Goal: Task Accomplishment & Management: Manage account settings

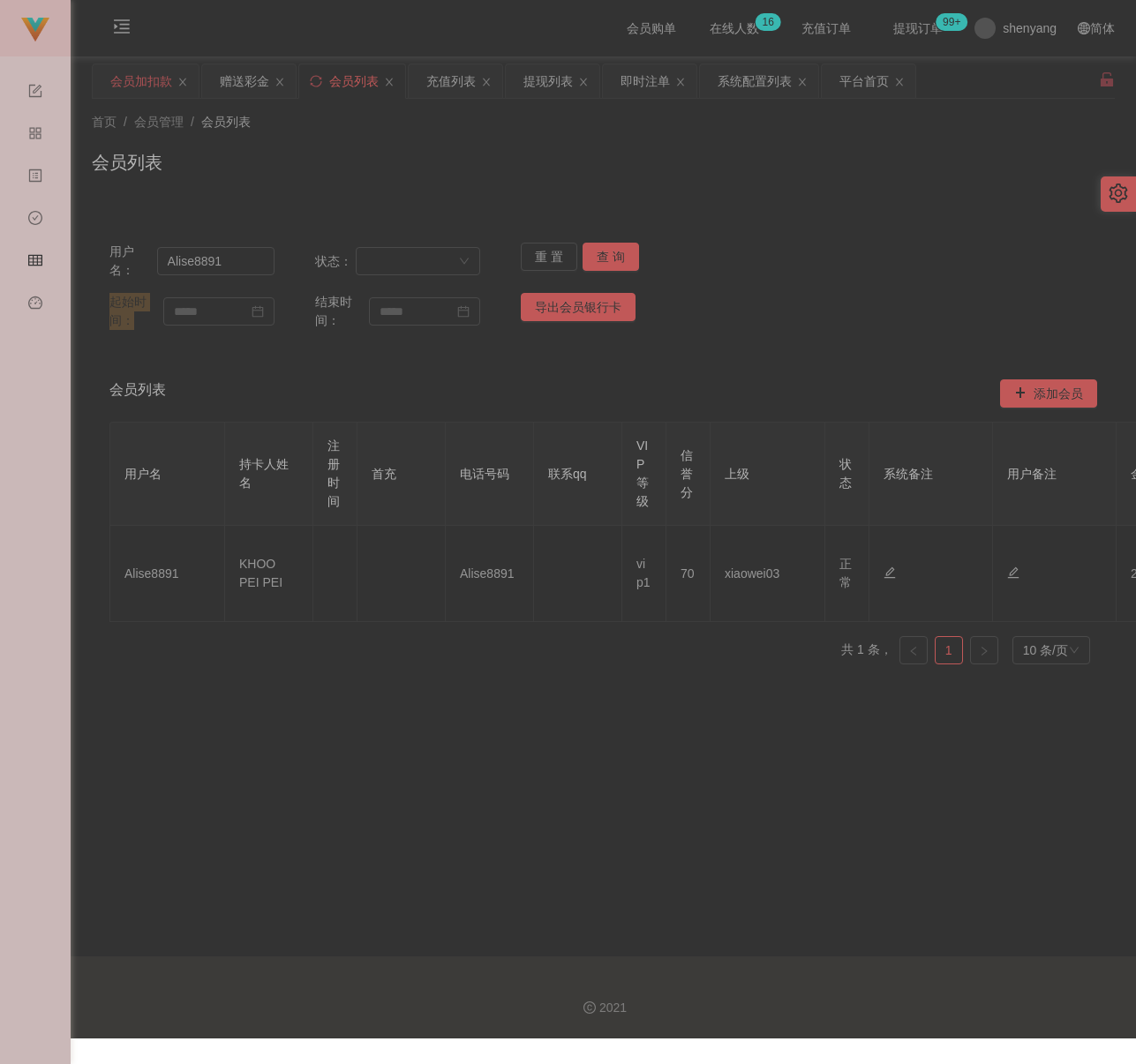
click at [138, 83] on div "会员加扣款" at bounding box center [141, 82] width 62 height 33
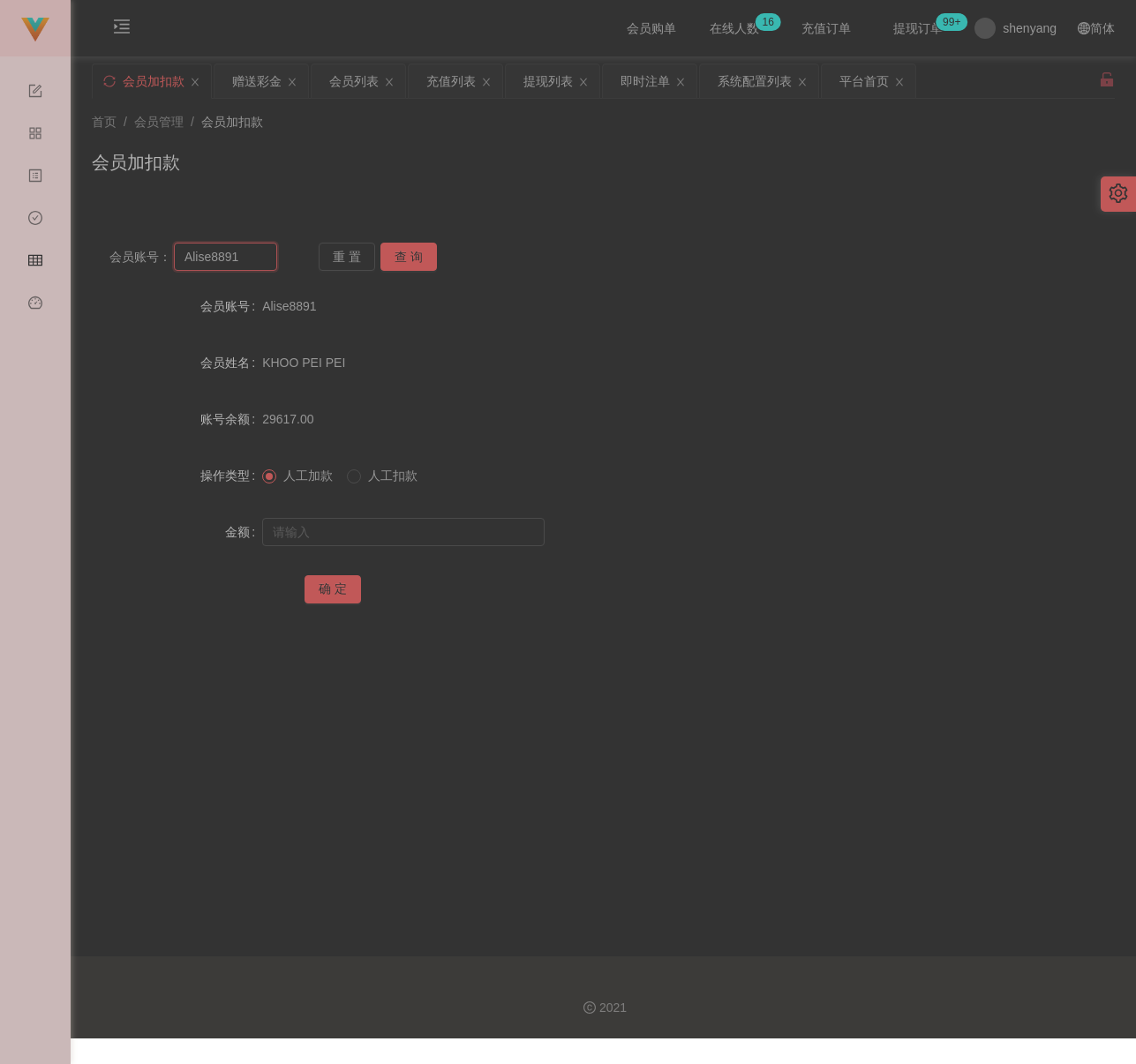
click at [244, 254] on input "Alise8891" at bounding box center [225, 256] width 103 height 28
paste input "qq123"
type input "qq123"
click at [400, 259] on button "查 询" at bounding box center [408, 256] width 56 height 28
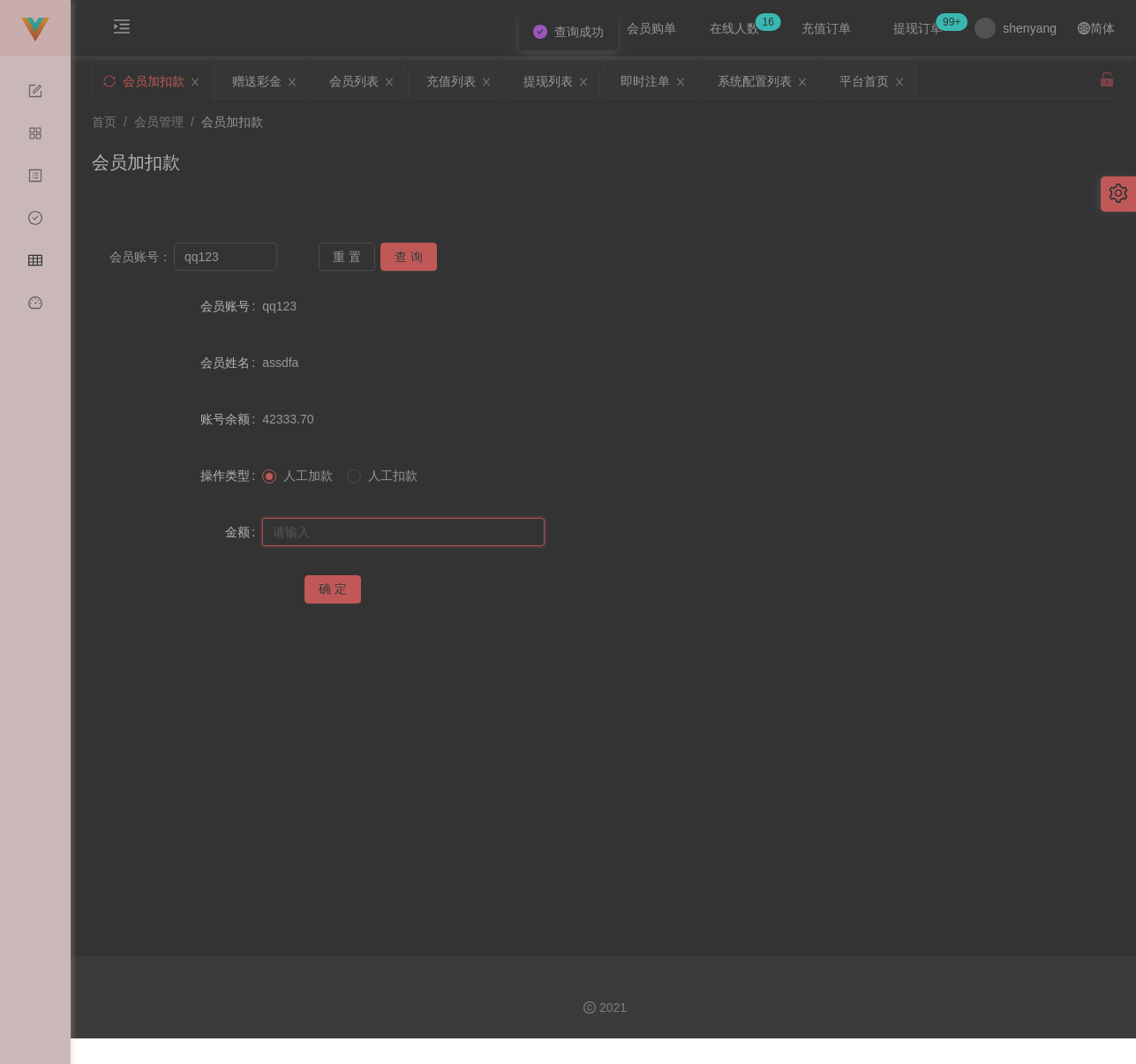
click at [397, 535] on input "text" at bounding box center [403, 532] width 282 height 28
click at [450, 530] on input "text" at bounding box center [403, 532] width 282 height 28
paste input "500"
type input "500"
click at [336, 588] on button "确 定" at bounding box center [332, 589] width 56 height 28
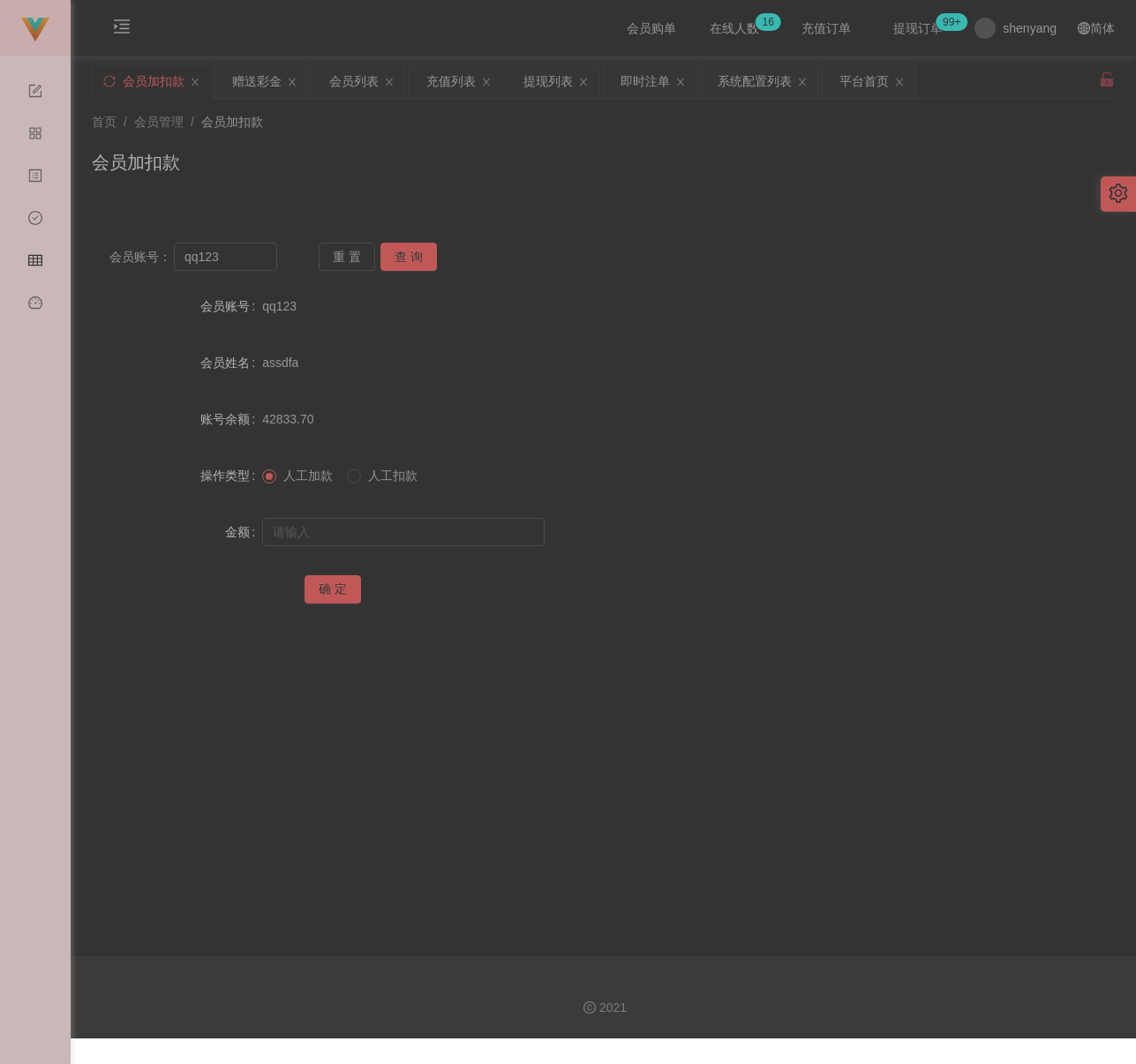
click at [387, 143] on div "首页 / 会员管理 / 会员加扣款 / 会员加扣款" at bounding box center [602, 151] width 1023 height 77
click at [355, 88] on div "会员列表" at bounding box center [354, 82] width 49 height 33
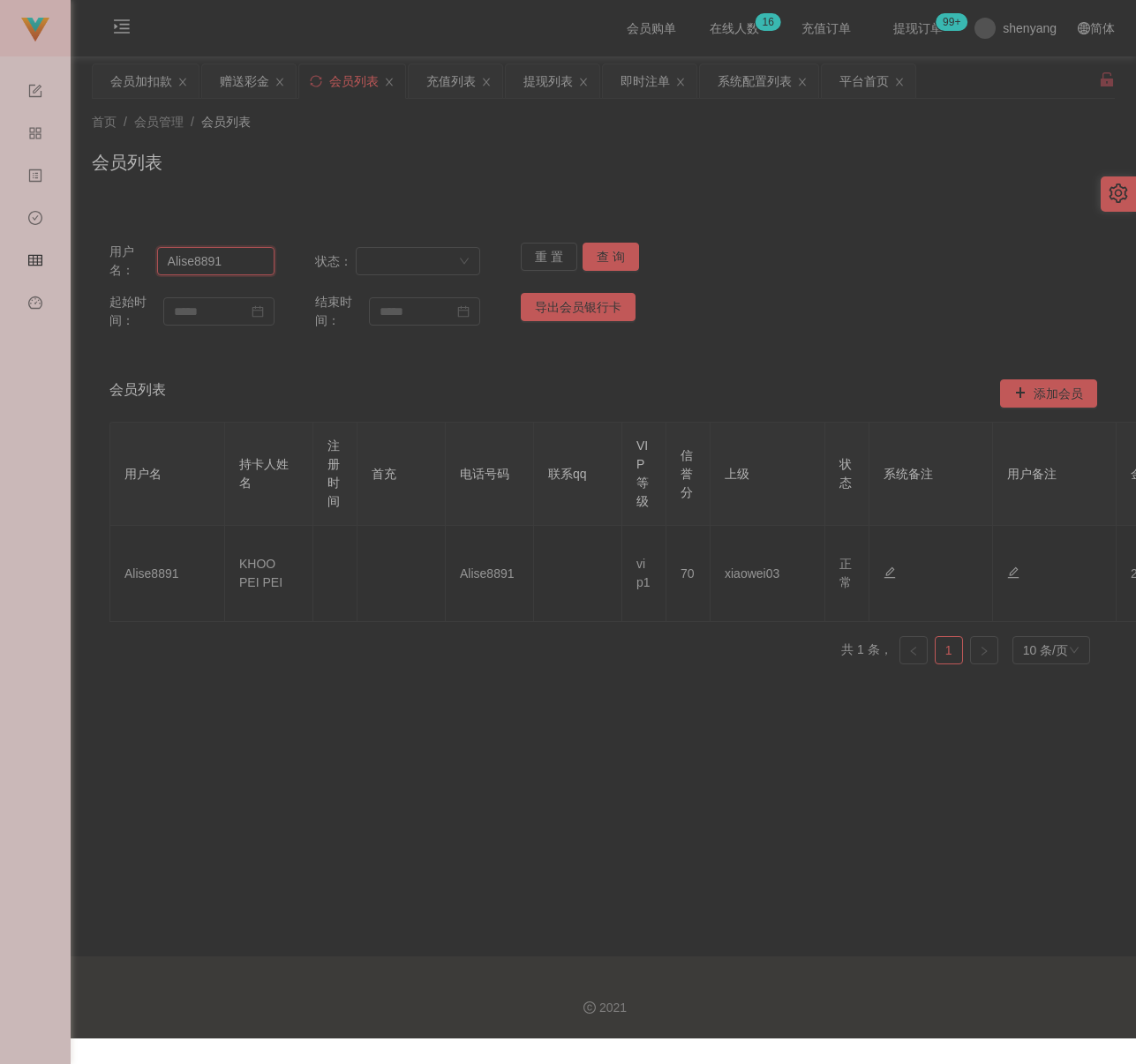
click at [247, 262] on input "Alise8891" at bounding box center [215, 260] width 117 height 28
paste input "8119"
type input "8119"
click at [612, 257] on button "查 询" at bounding box center [610, 256] width 56 height 28
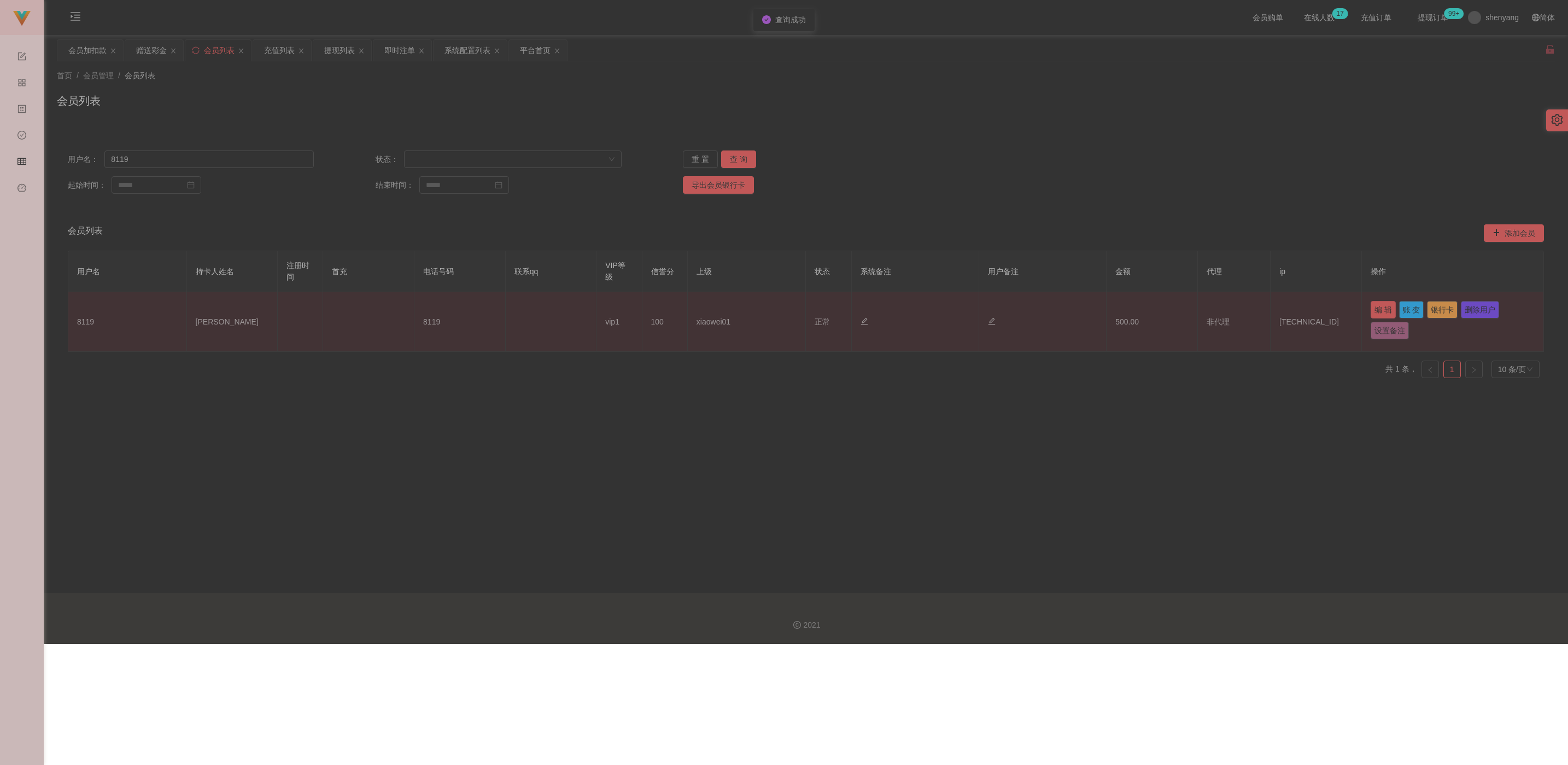
click at [703, 309] on button "编 辑" at bounding box center [1383, 309] width 25 height 18
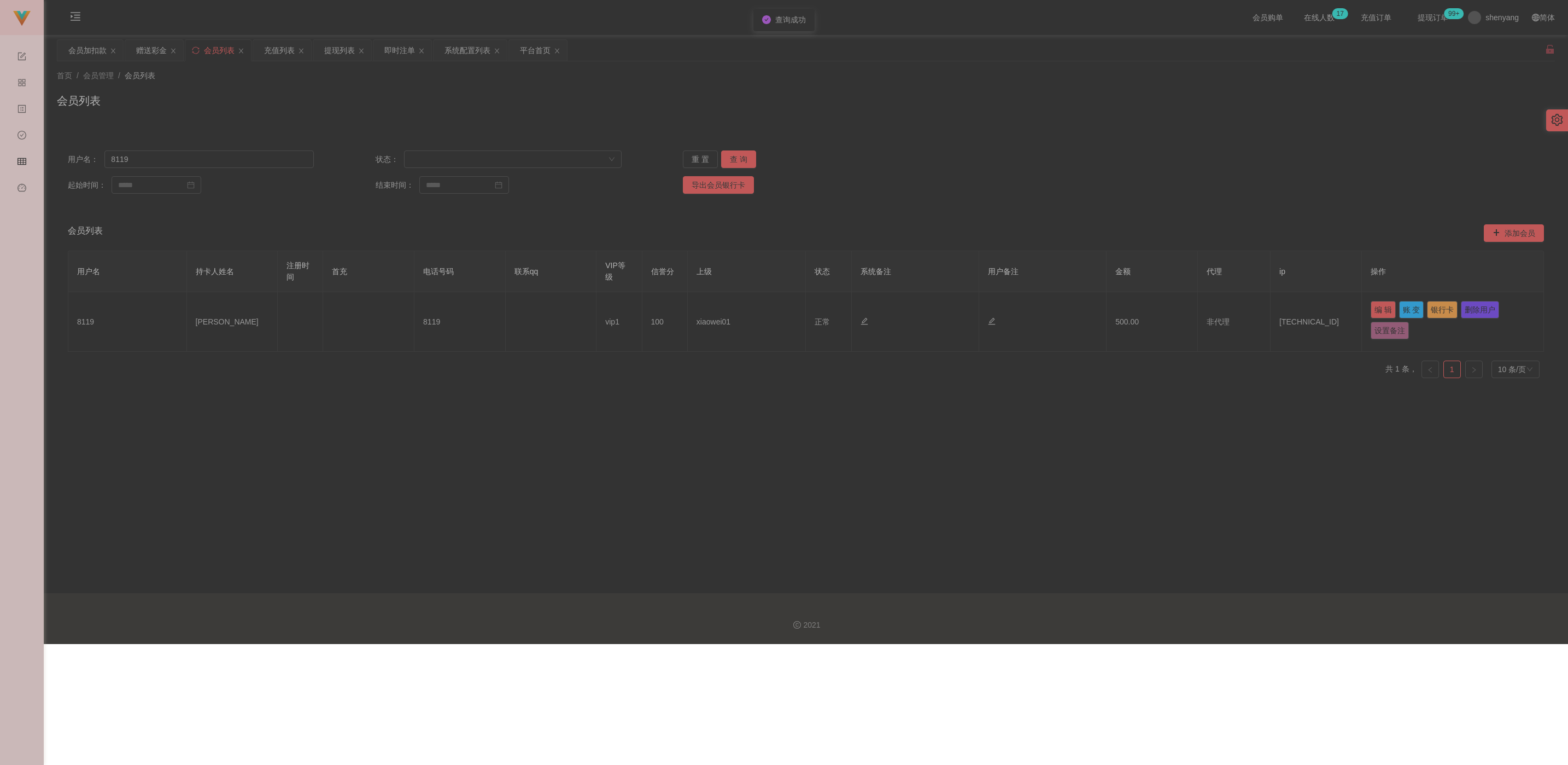
type input "8119"
type input "[PERSON_NAME]"
type input "100"
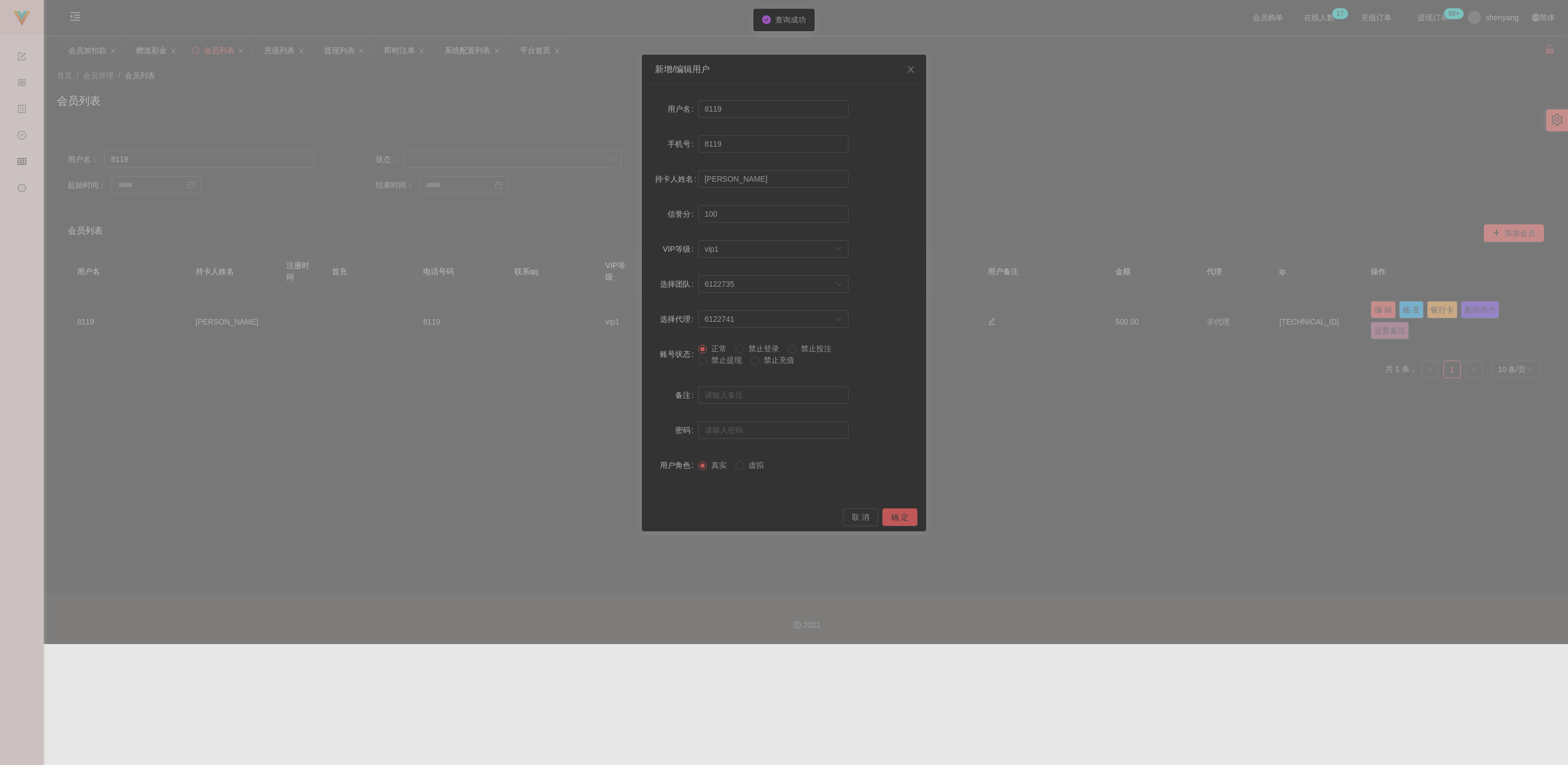
click at [703, 360] on span "禁止提现" at bounding box center [726, 360] width 40 height 9
click at [703, 519] on button "确 定" at bounding box center [900, 516] width 35 height 18
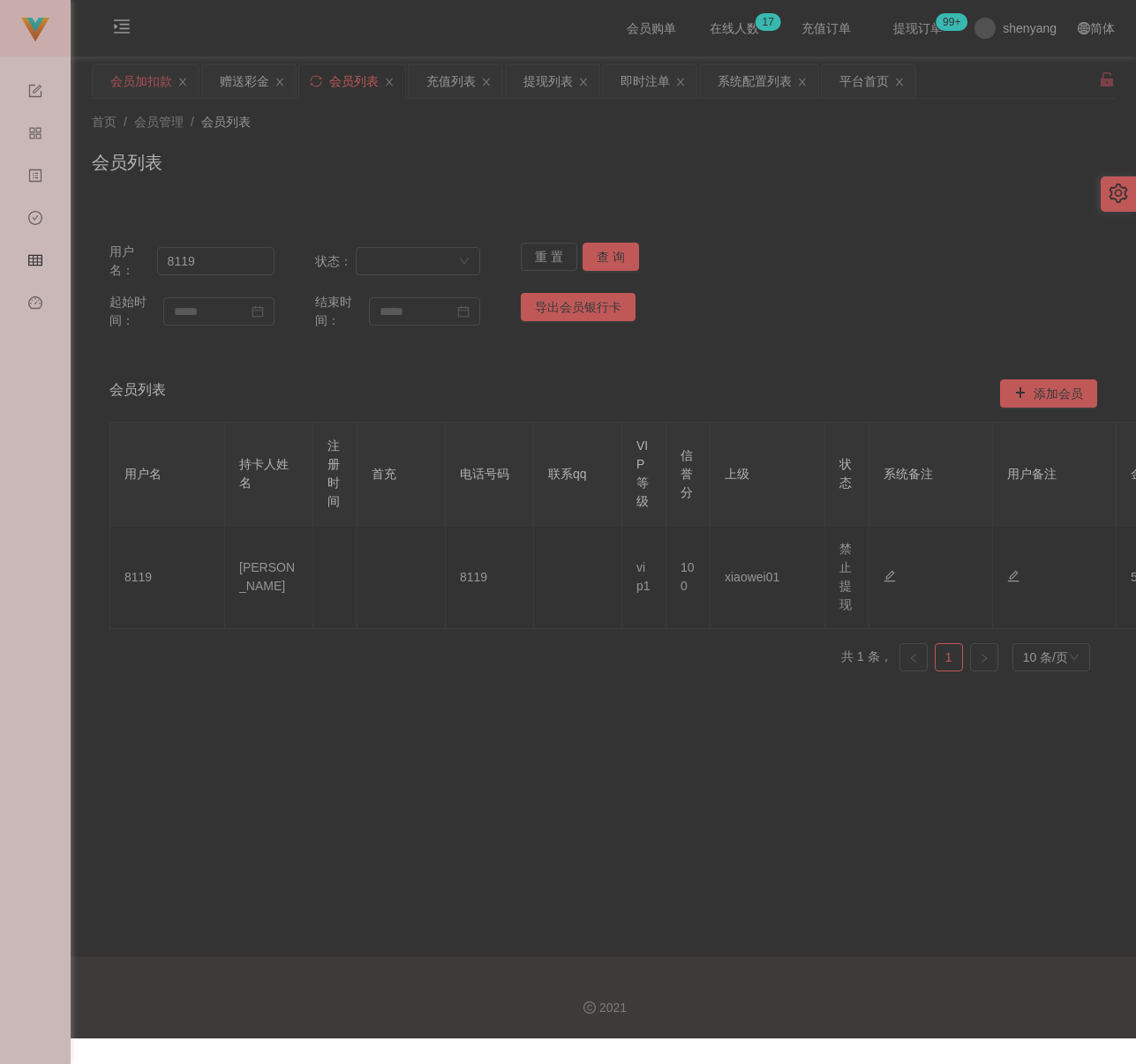
click at [128, 85] on div "会员加扣款" at bounding box center [141, 82] width 62 height 33
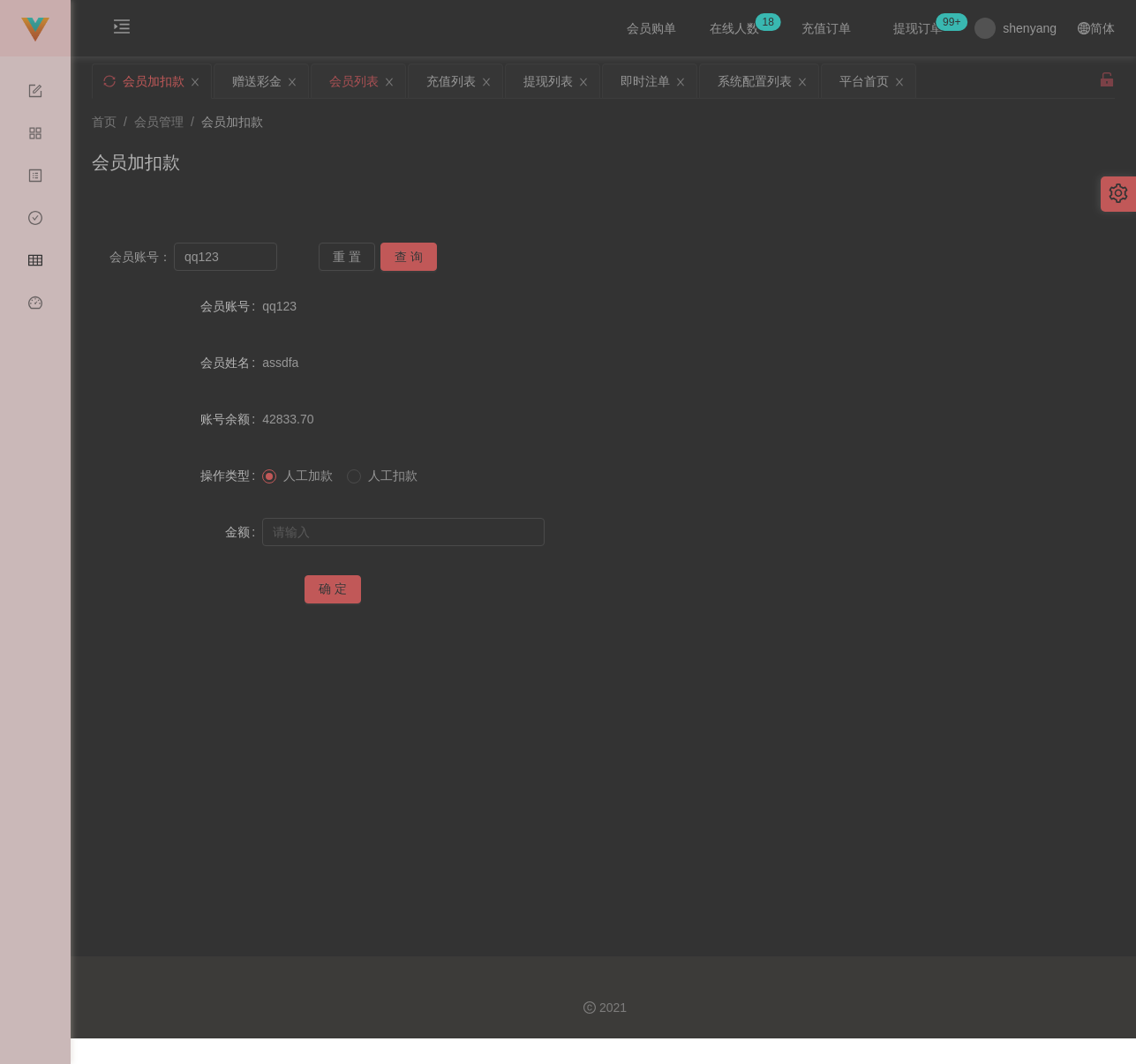
click at [340, 81] on div "会员列表" at bounding box center [354, 82] width 49 height 33
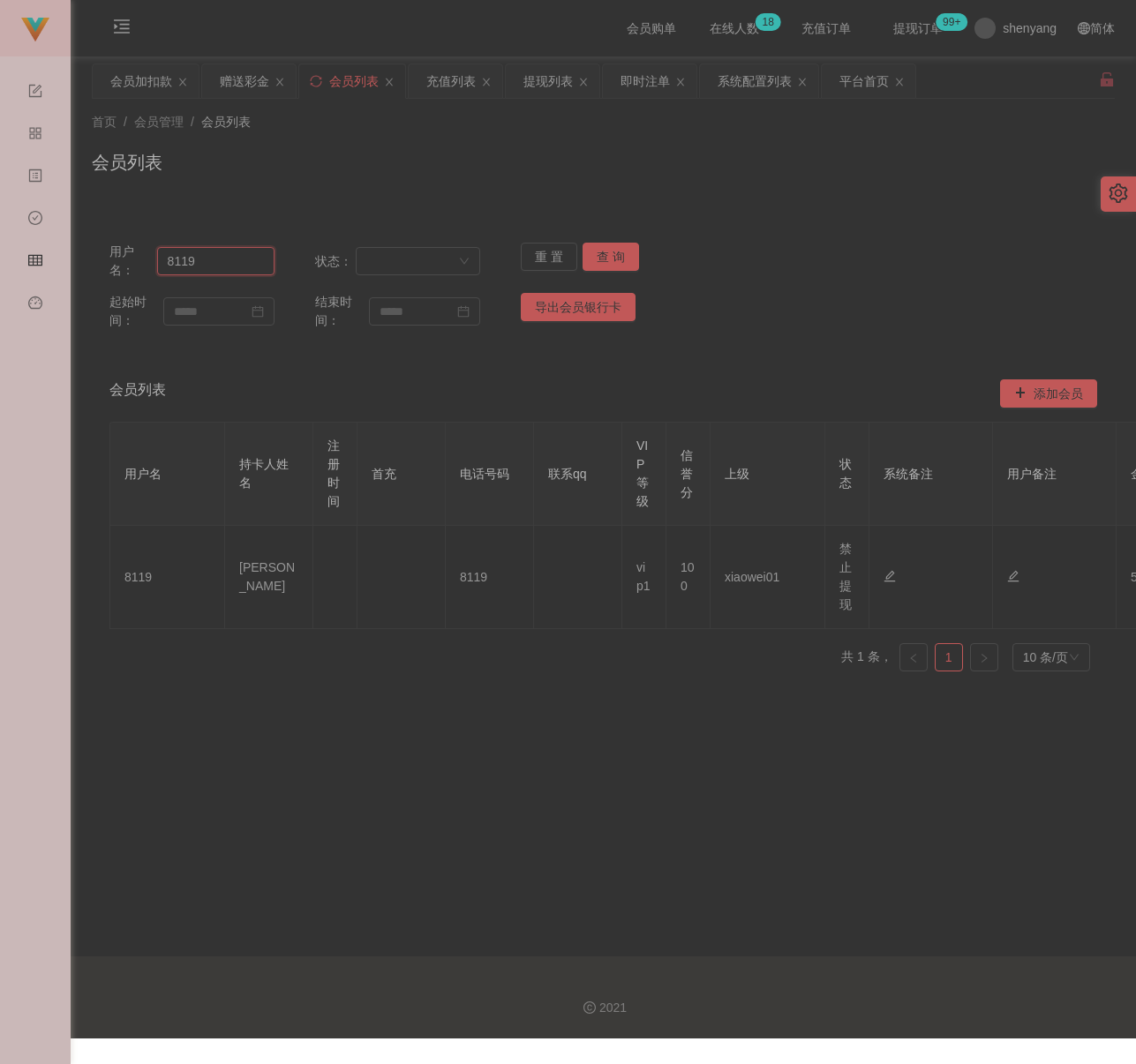
click at [217, 265] on input "8119" at bounding box center [215, 260] width 117 height 28
paste input "Ivychuah1"
type input "Ivychuah1"
click at [610, 252] on button "查 询" at bounding box center [610, 256] width 56 height 28
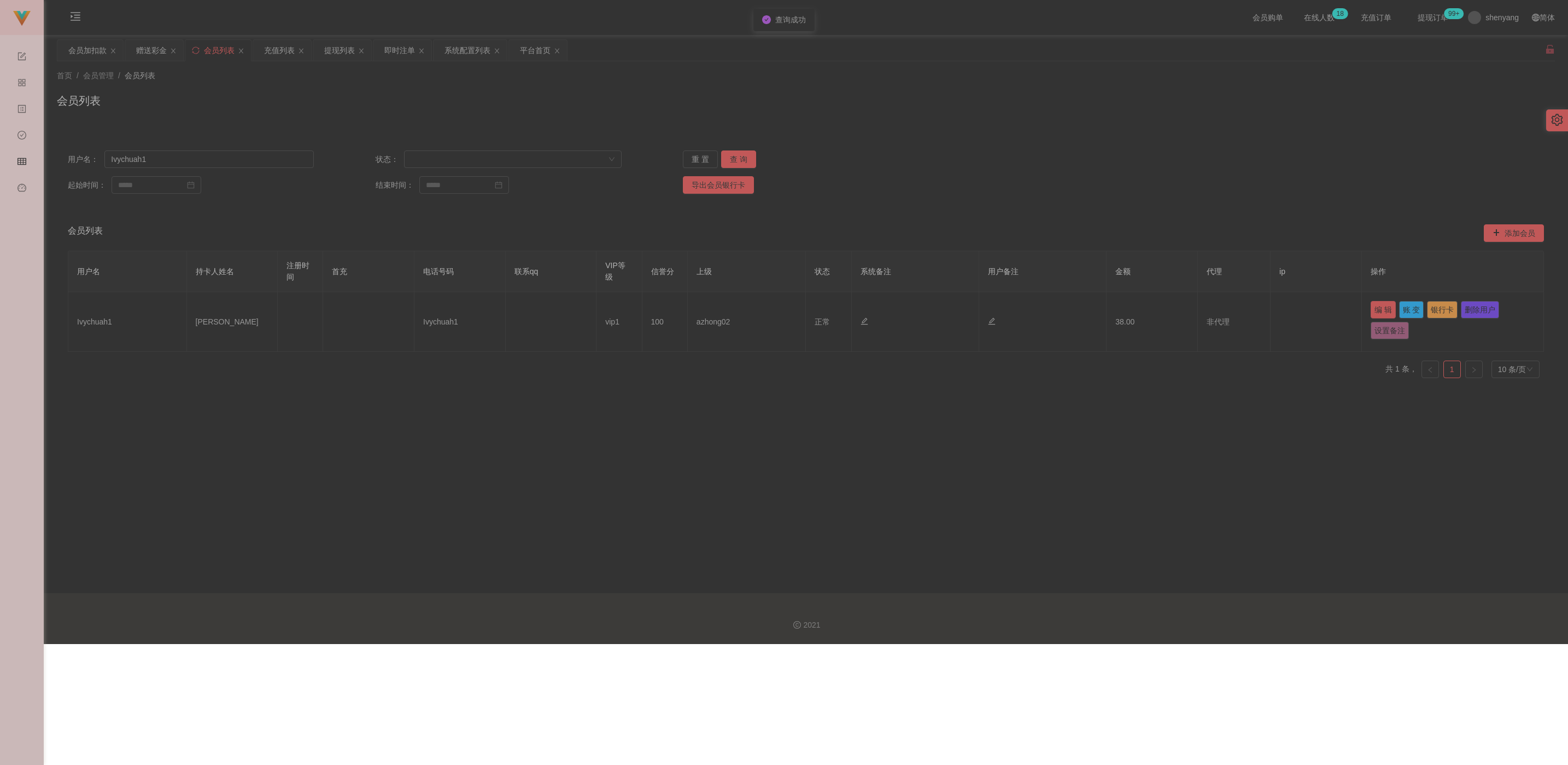
click at [703, 309] on button "编 辑" at bounding box center [1383, 309] width 25 height 18
type input "Ivychuah1"
type input "[PERSON_NAME]"
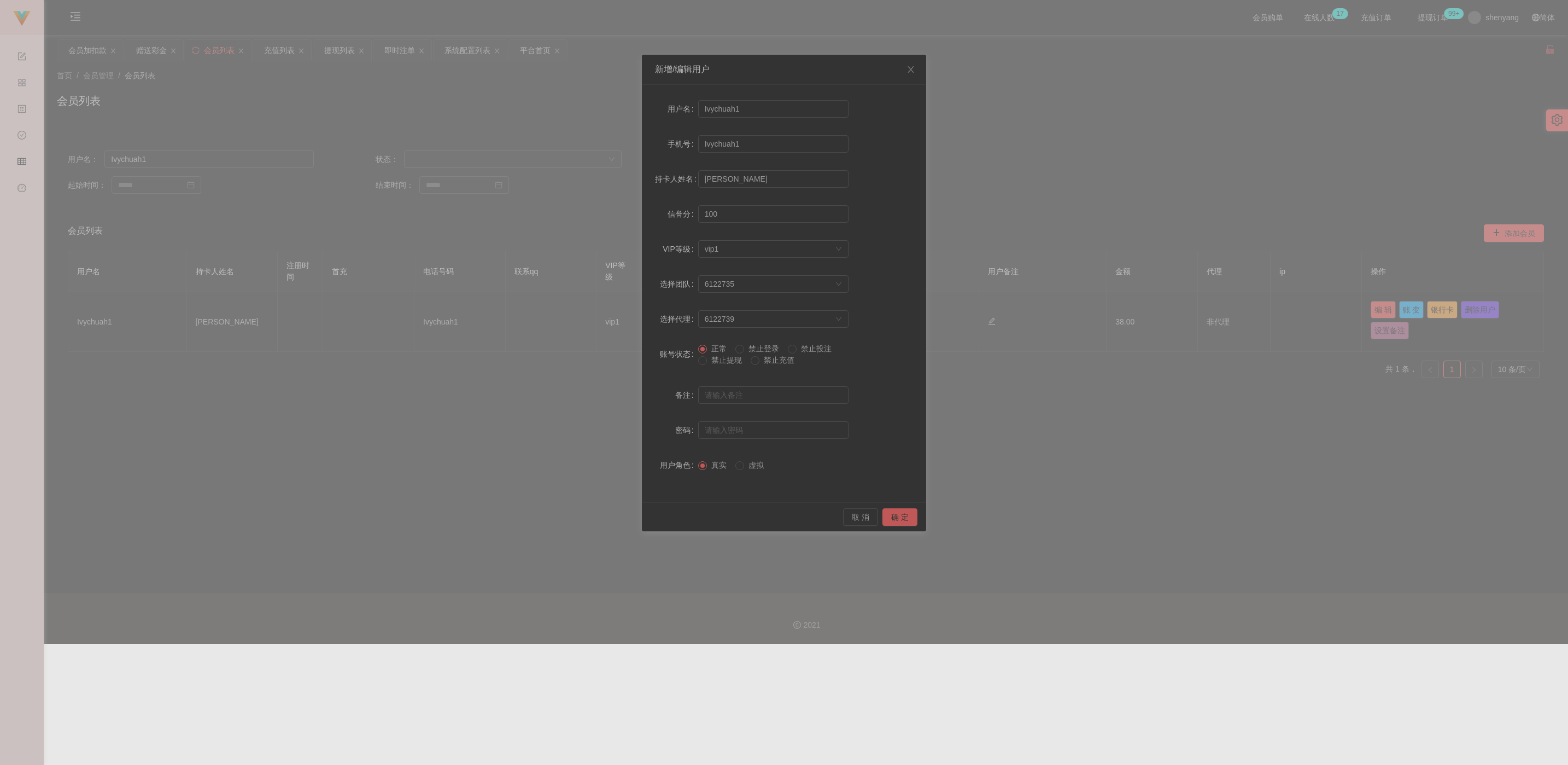
click at [703, 359] on span "禁止提现" at bounding box center [726, 360] width 40 height 9
click at [703, 520] on button "确 定" at bounding box center [900, 516] width 35 height 18
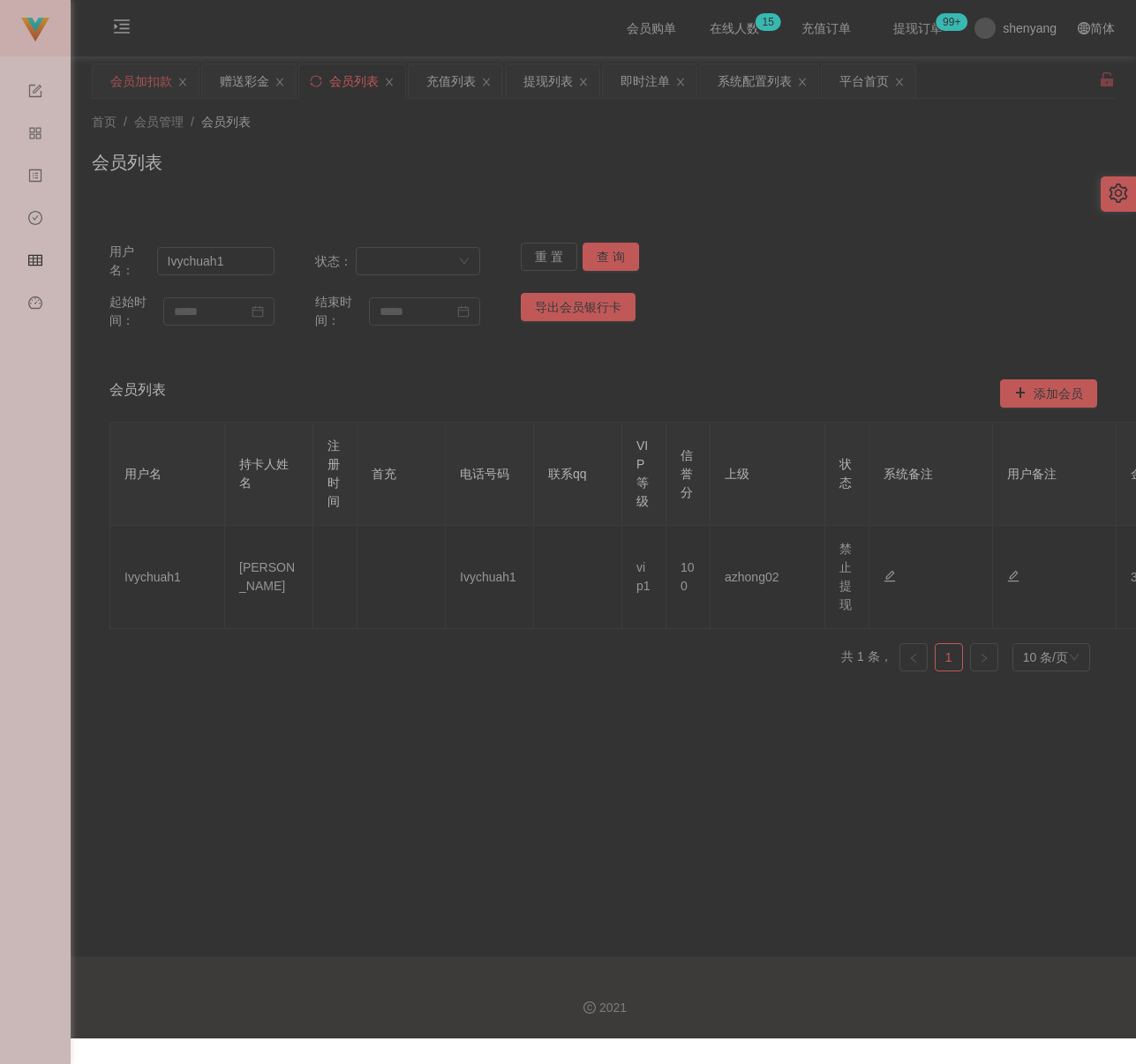
click at [143, 77] on div "会员加扣款" at bounding box center [141, 82] width 62 height 33
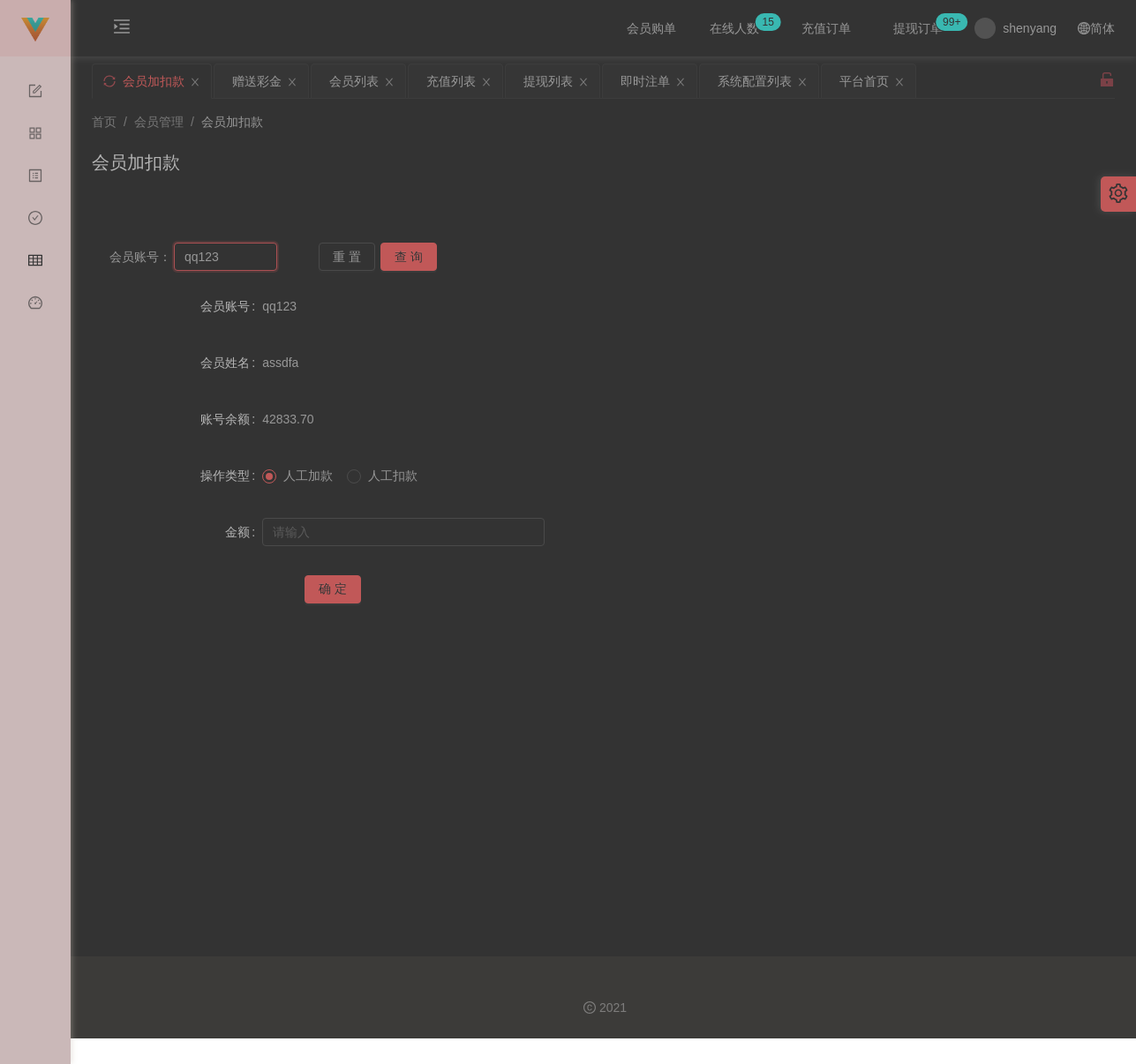
click at [239, 259] on input "qq123" at bounding box center [225, 256] width 103 height 28
paste input "0164298135"
type input "0164298135"
drag, startPoint x: 414, startPoint y: 252, endPoint x: 414, endPoint y: 271, distance: 19.0
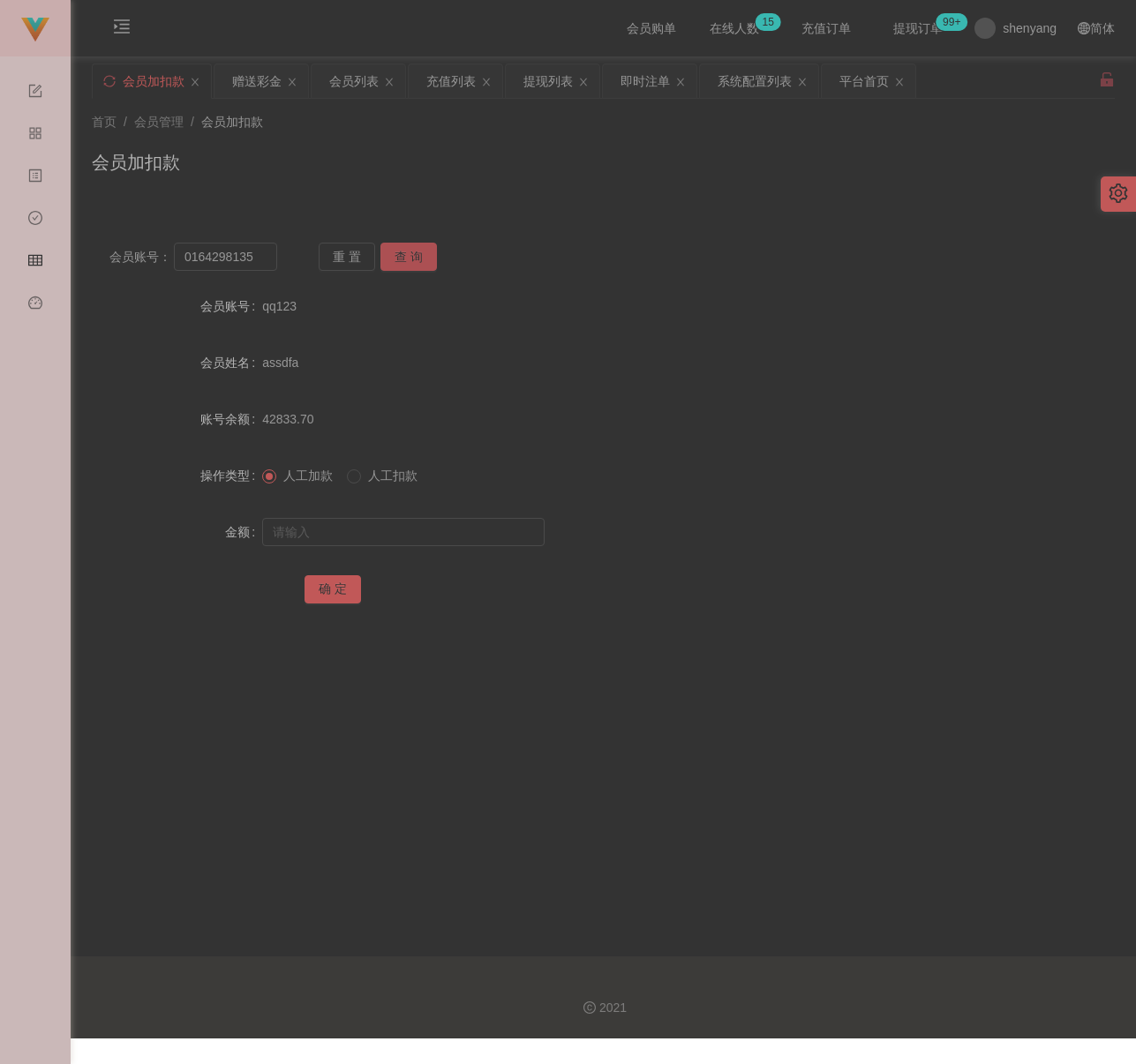
click at [414, 252] on button "查 询" at bounding box center [408, 256] width 56 height 28
click at [369, 533] on input "text" at bounding box center [403, 532] width 282 height 28
click at [438, 541] on input "text" at bounding box center [403, 532] width 282 height 28
paste input "500"
type input "500"
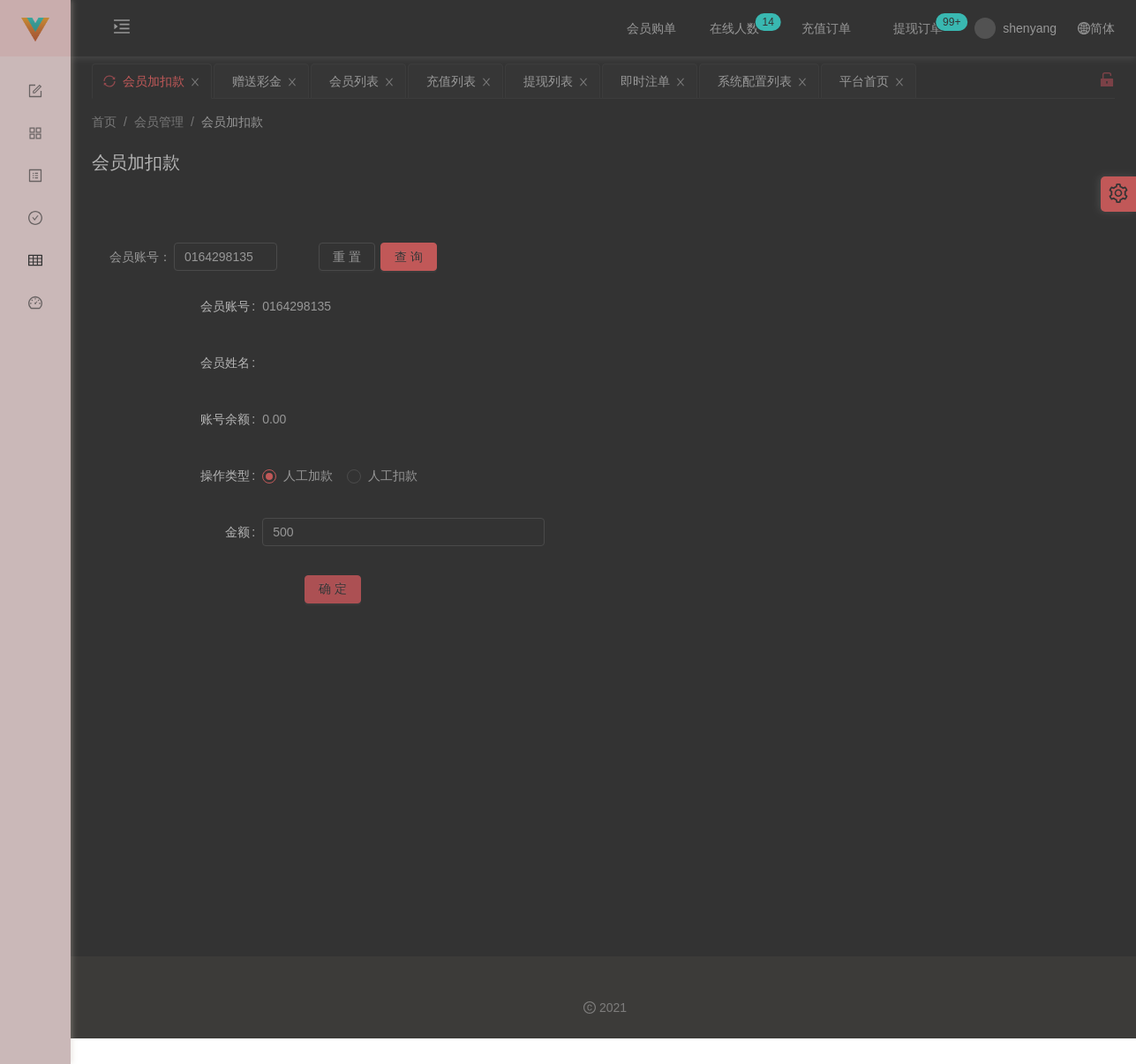
click at [332, 586] on button "确 定" at bounding box center [332, 589] width 56 height 28
click at [370, 143] on div "首页 / 会员管理 / 会员加扣款 / 会员加扣款" at bounding box center [602, 151] width 1023 height 77
click at [256, 263] on input "0164298135" at bounding box center [225, 256] width 103 height 28
paste input "Ivychuah1"
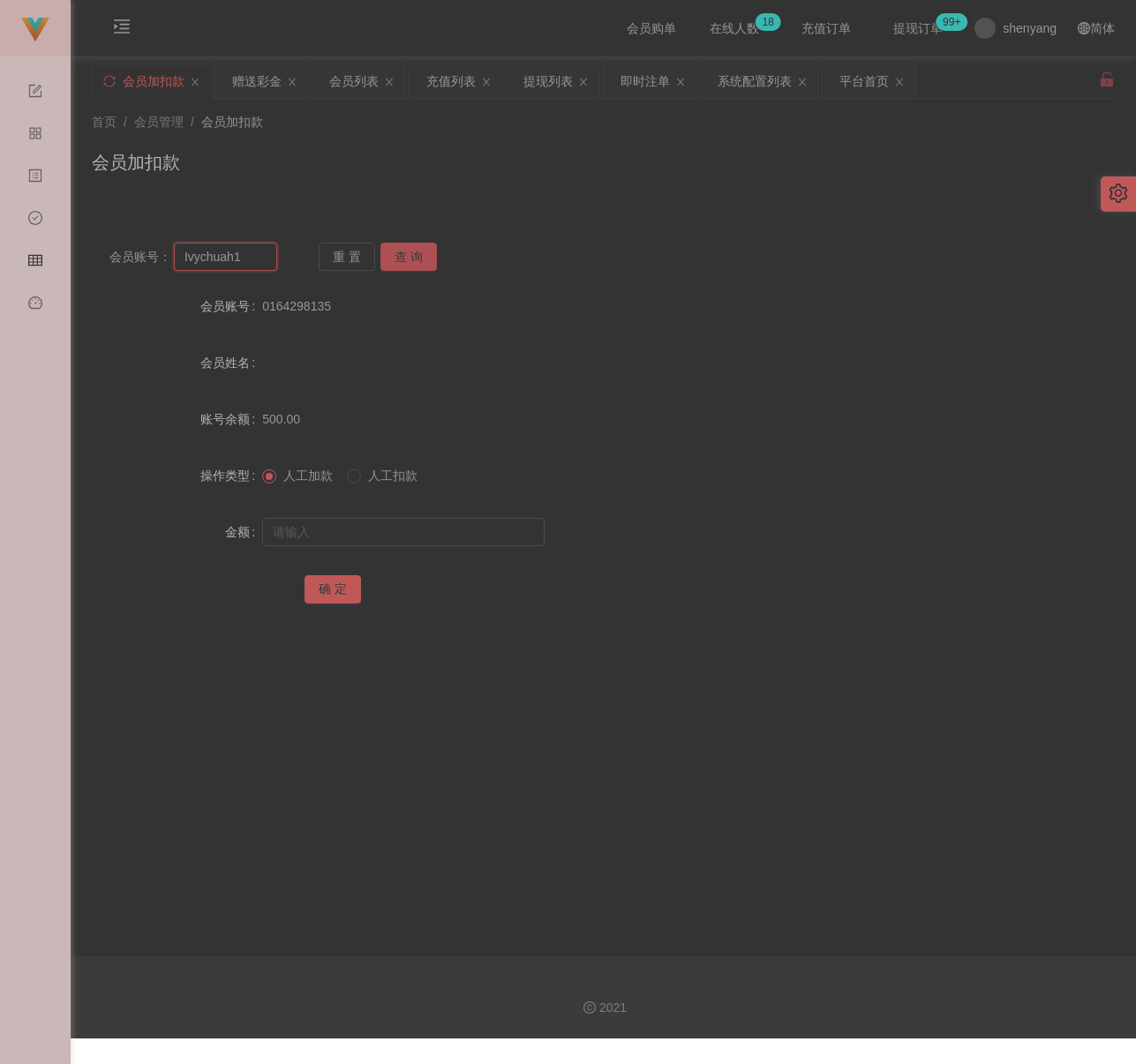
type input "Ivychuah1"
click at [405, 245] on button "查 询" at bounding box center [408, 256] width 56 height 28
click at [401, 545] on input "text" at bounding box center [403, 532] width 282 height 28
click at [466, 537] on input "text" at bounding box center [403, 532] width 282 height 28
paste input "500"
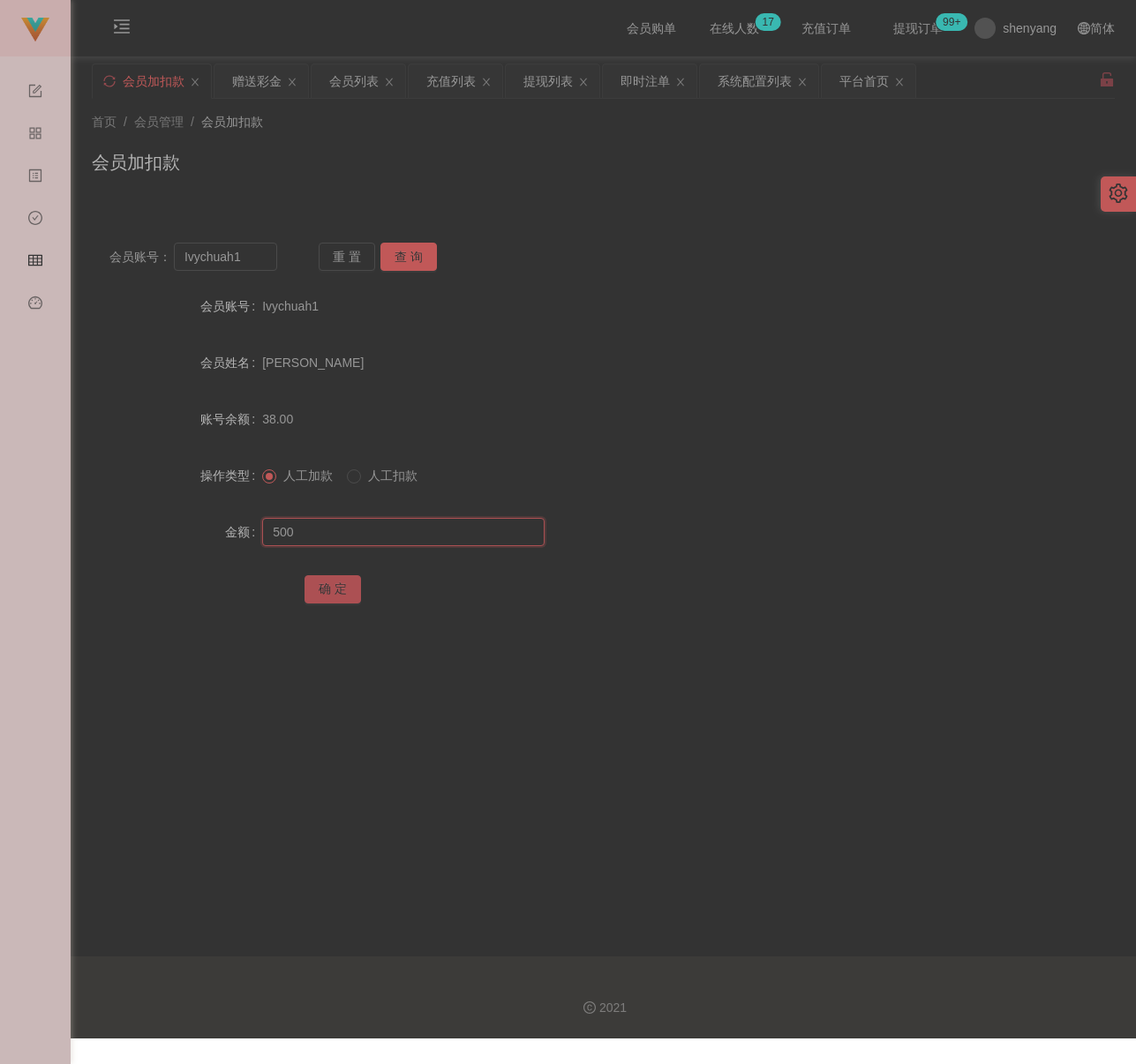
type input "500"
click at [342, 593] on button "确 定" at bounding box center [332, 589] width 56 height 28
click at [408, 140] on div "首页 / 会员管理 / 会员加扣款 / 会员加扣款" at bounding box center [602, 151] width 1023 height 77
click at [242, 254] on input "Ivychuah1" at bounding box center [225, 256] width 103 height 28
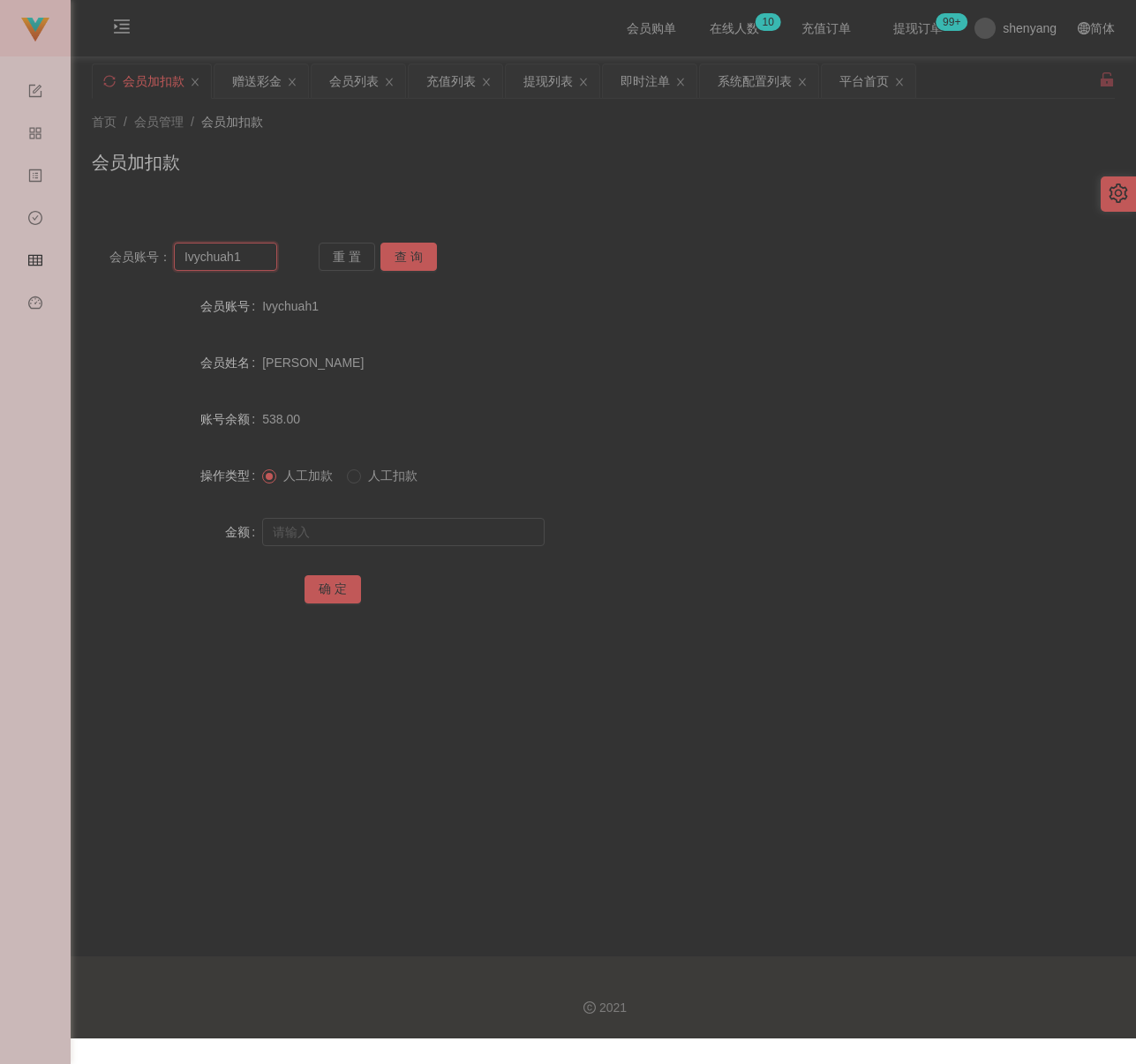
paste input "0174973657"
type input "0174973657"
click at [403, 265] on button "查 询" at bounding box center [408, 256] width 56 height 28
click at [379, 535] on input "text" at bounding box center [403, 532] width 282 height 28
click at [503, 525] on input "text" at bounding box center [403, 532] width 282 height 28
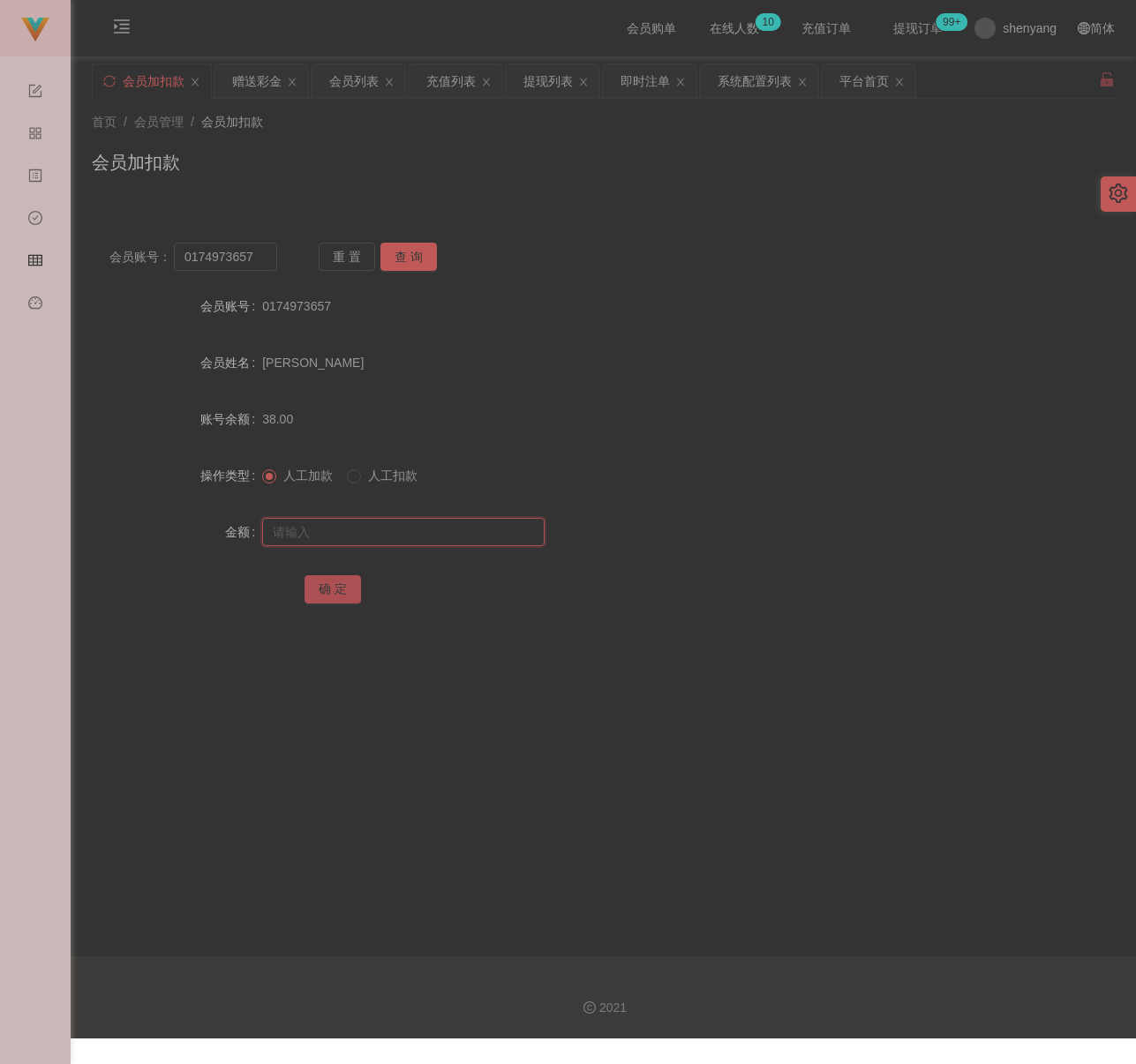
paste input "500"
type input "500"
drag, startPoint x: 334, startPoint y: 593, endPoint x: 348, endPoint y: 588, distance: 14.9
click at [334, 593] on button "确 定" at bounding box center [332, 589] width 56 height 28
click at [359, 87] on div "会员列表" at bounding box center [354, 82] width 49 height 33
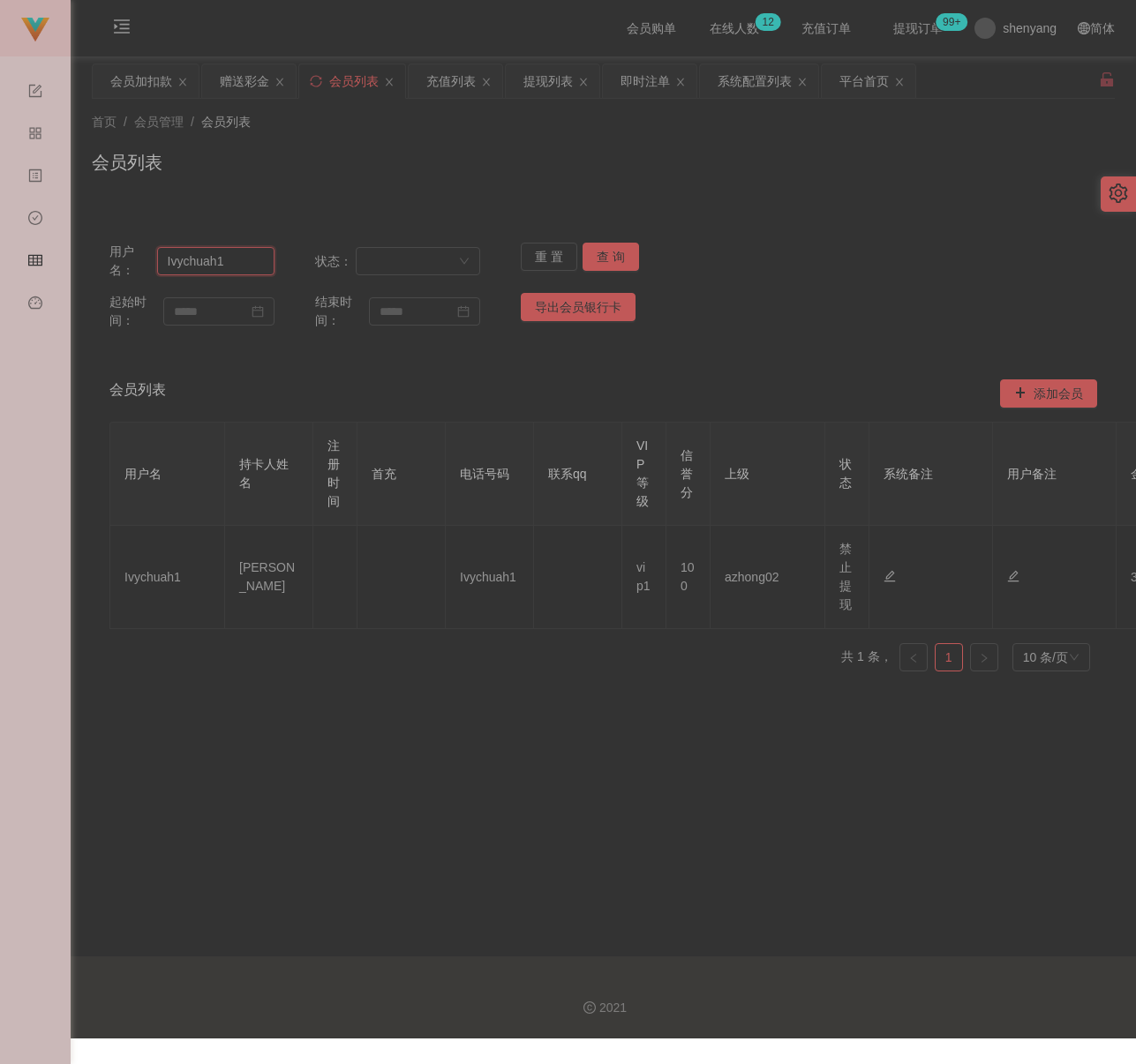
click at [242, 267] on input "Ivychuah1" at bounding box center [215, 260] width 117 height 28
click at [610, 257] on button "查 询" at bounding box center [610, 256] width 56 height 28
click at [130, 85] on div "会员加扣款" at bounding box center [141, 82] width 62 height 33
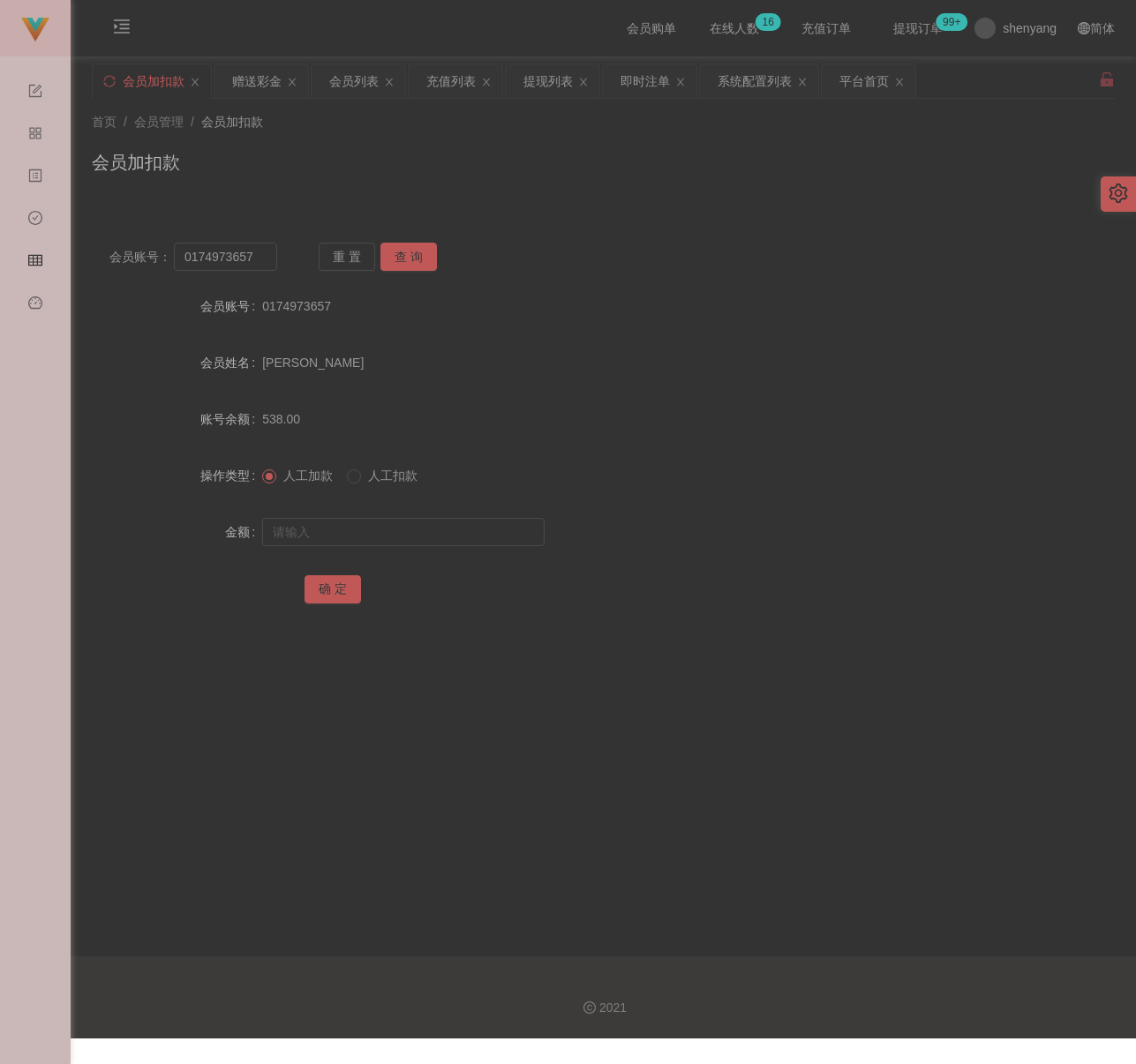
click at [332, 161] on div "会员加扣款" at bounding box center [602, 169] width 1023 height 40
click at [250, 259] on input "0174973657" at bounding box center [225, 256] width 103 height 28
paste input "qq123"
type input "qq123"
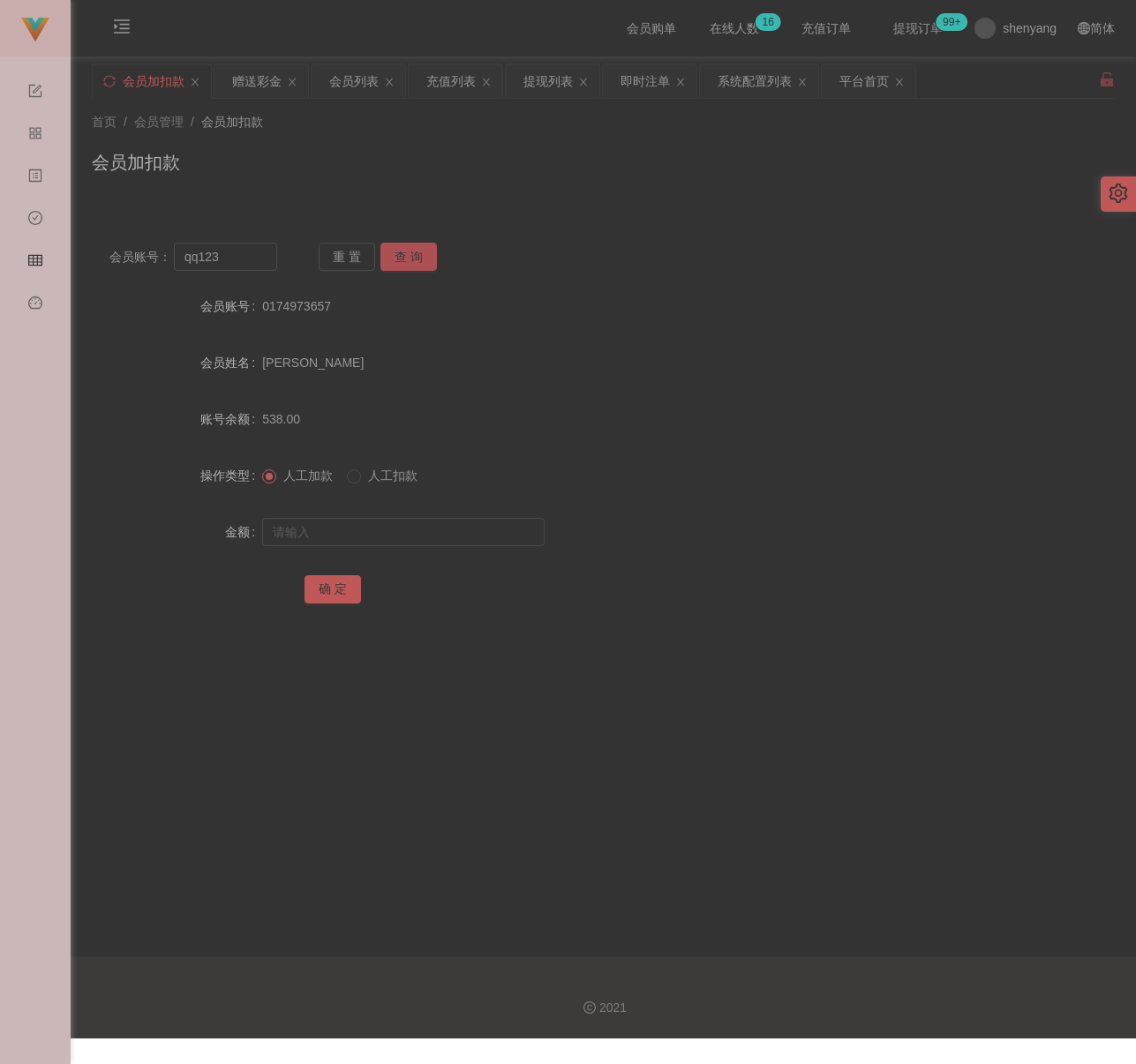
click at [408, 252] on button "查 询" at bounding box center [408, 256] width 56 height 28
click at [395, 531] on input "text" at bounding box center [403, 532] width 282 height 28
click at [434, 531] on input "text" at bounding box center [403, 532] width 282 height 28
paste input "500"
type input "500"
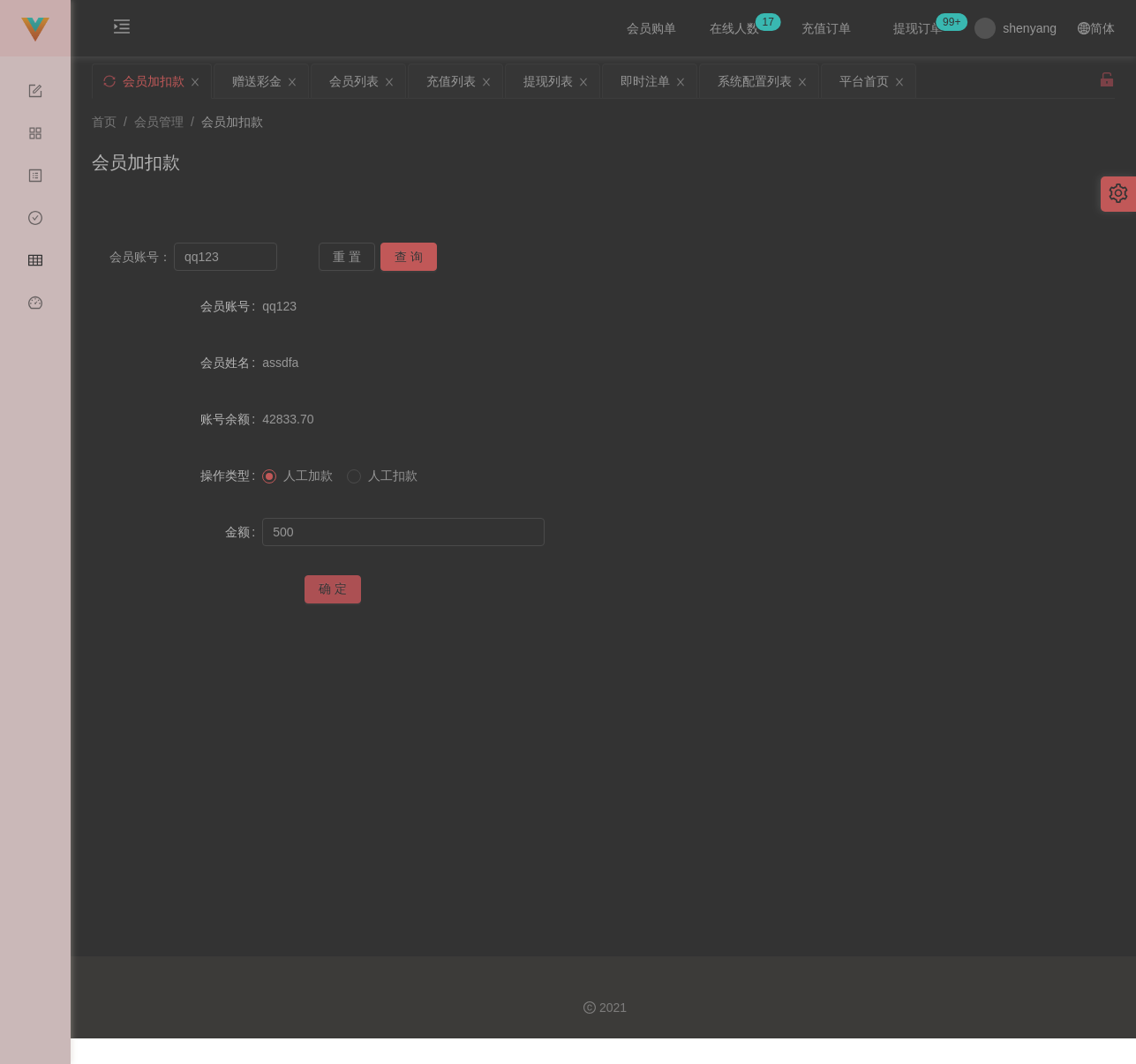
click at [332, 596] on button "确 定" at bounding box center [332, 589] width 56 height 28
click at [406, 161] on div "会员加扣款" at bounding box center [602, 169] width 1023 height 40
click at [353, 83] on div "会员列表" at bounding box center [354, 82] width 49 height 33
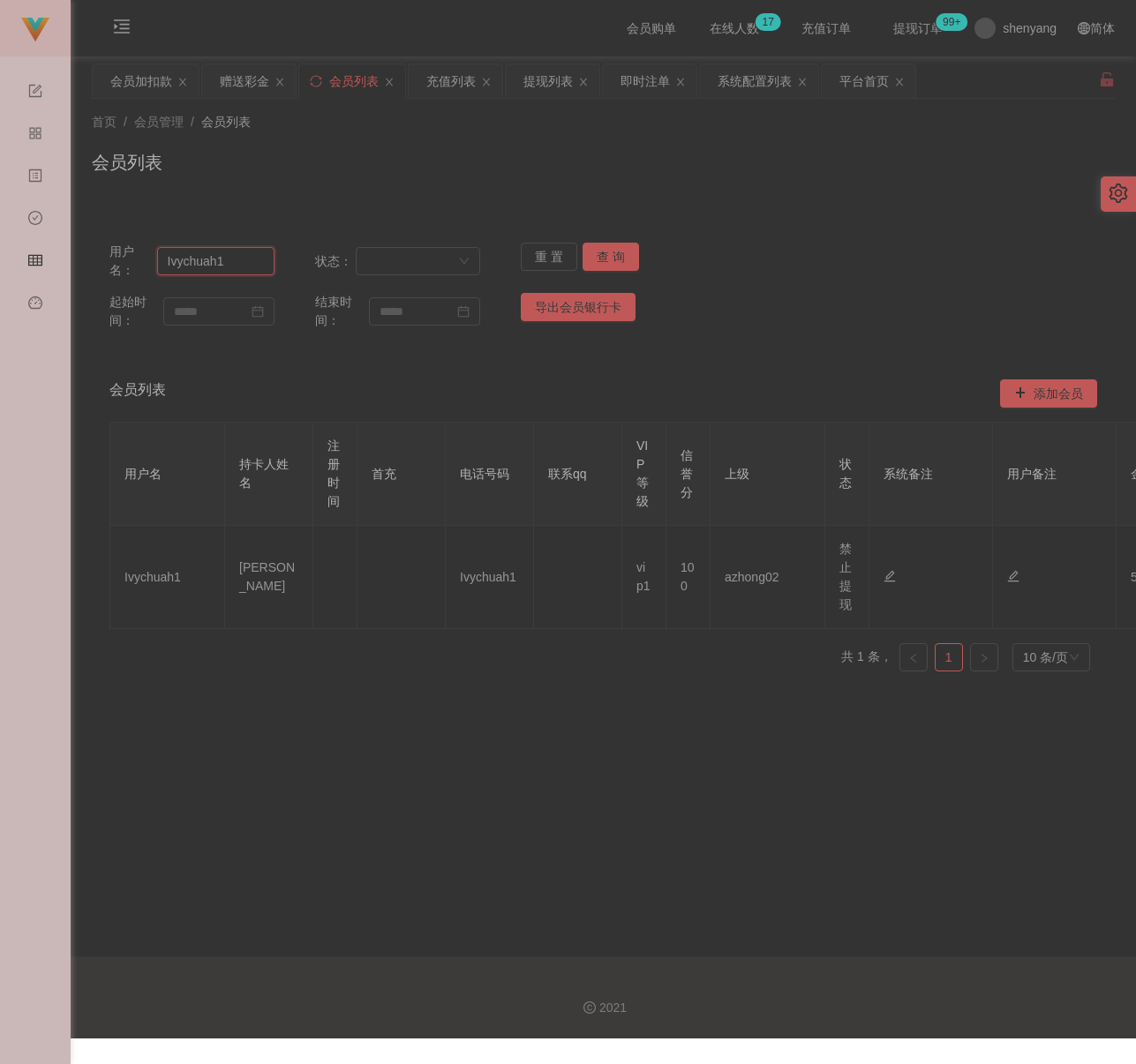
click at [223, 263] on input "Ivychuah1" at bounding box center [215, 260] width 117 height 28
paste input "KamSL"
type input "KamSL"
click at [618, 247] on button "查 询" at bounding box center [610, 256] width 56 height 28
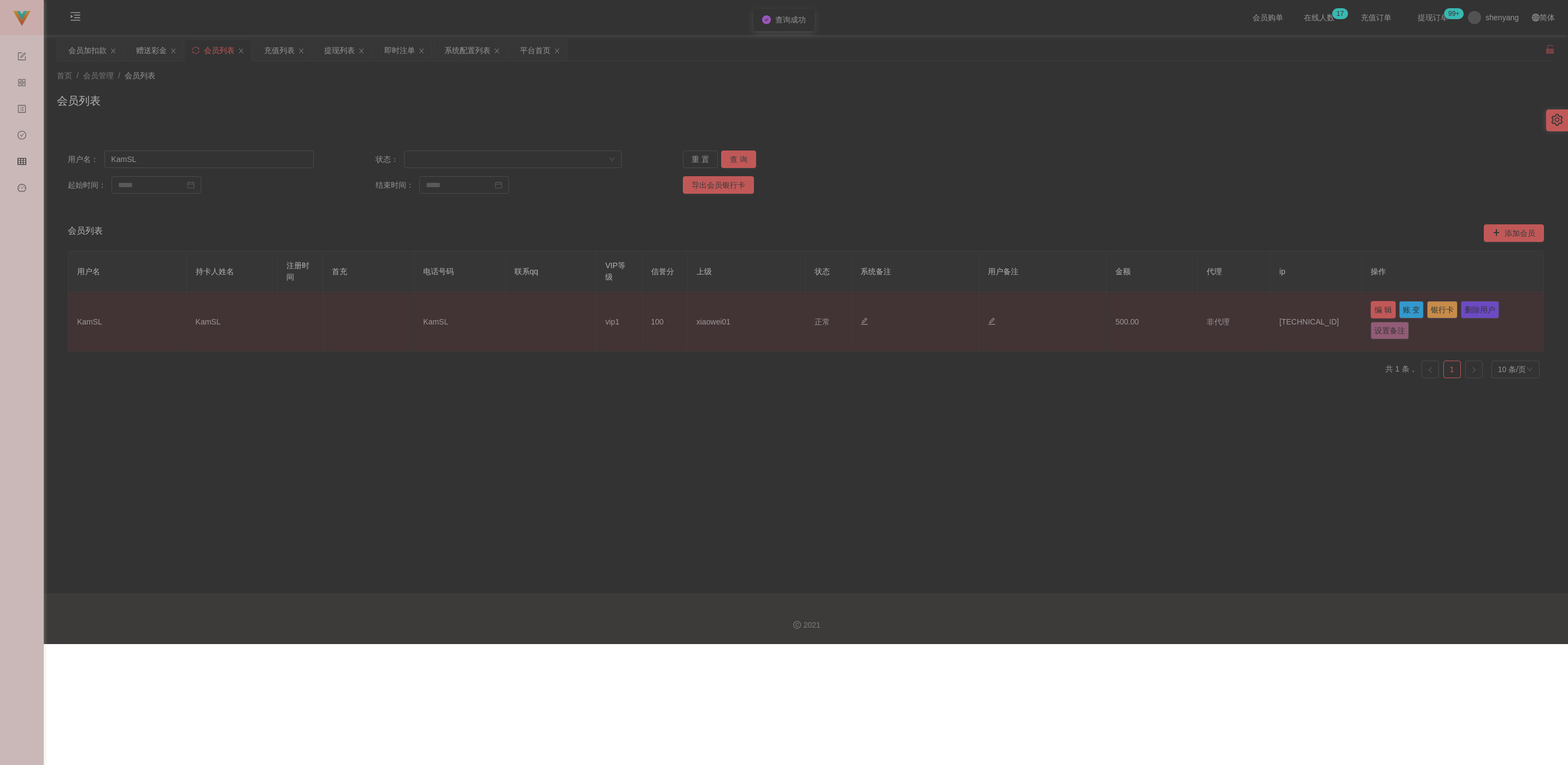
click at [703, 311] on button "编 辑" at bounding box center [1383, 309] width 25 height 18
type input "KamSL"
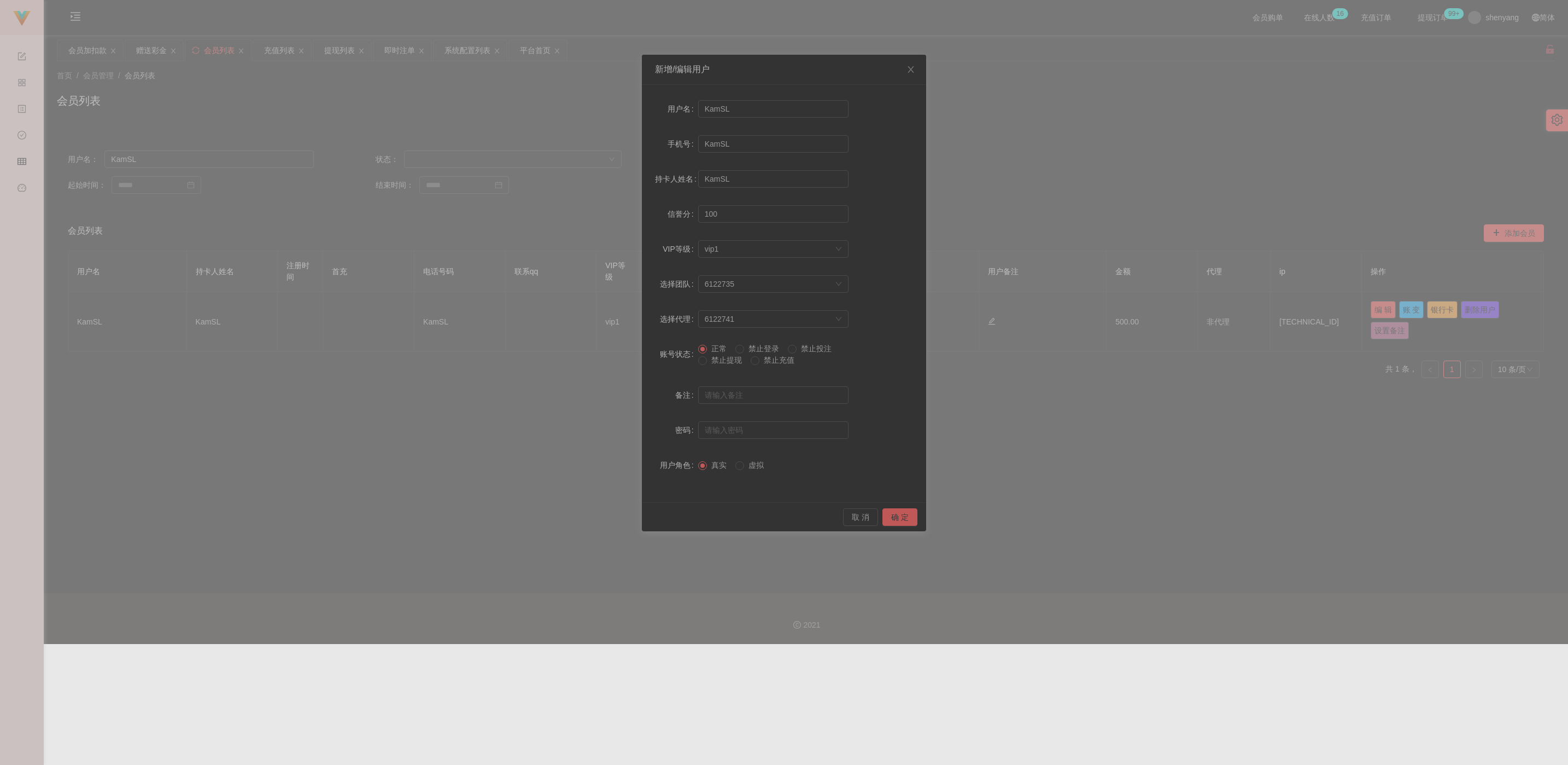
click at [703, 358] on span "禁止提现" at bounding box center [726, 360] width 40 height 9
click at [703, 522] on button "确 定" at bounding box center [900, 516] width 35 height 18
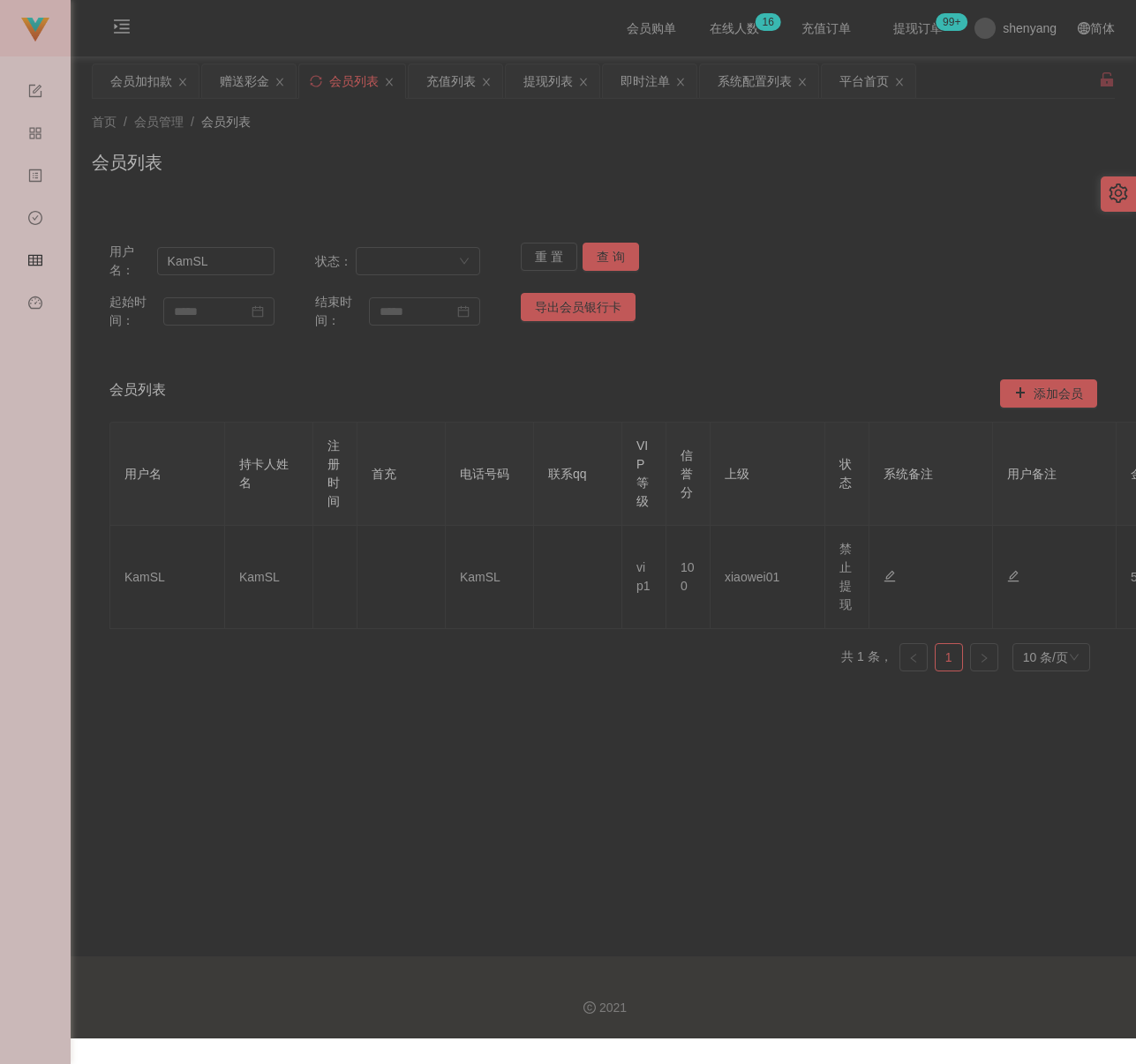
click at [312, 125] on div "首页 / 会员管理 / 会员列表 /" at bounding box center [602, 122] width 1023 height 19
click at [247, 265] on input "KamSL" at bounding box center [215, 260] width 117 height 28
paste input "0174973657"
type input "0174973657"
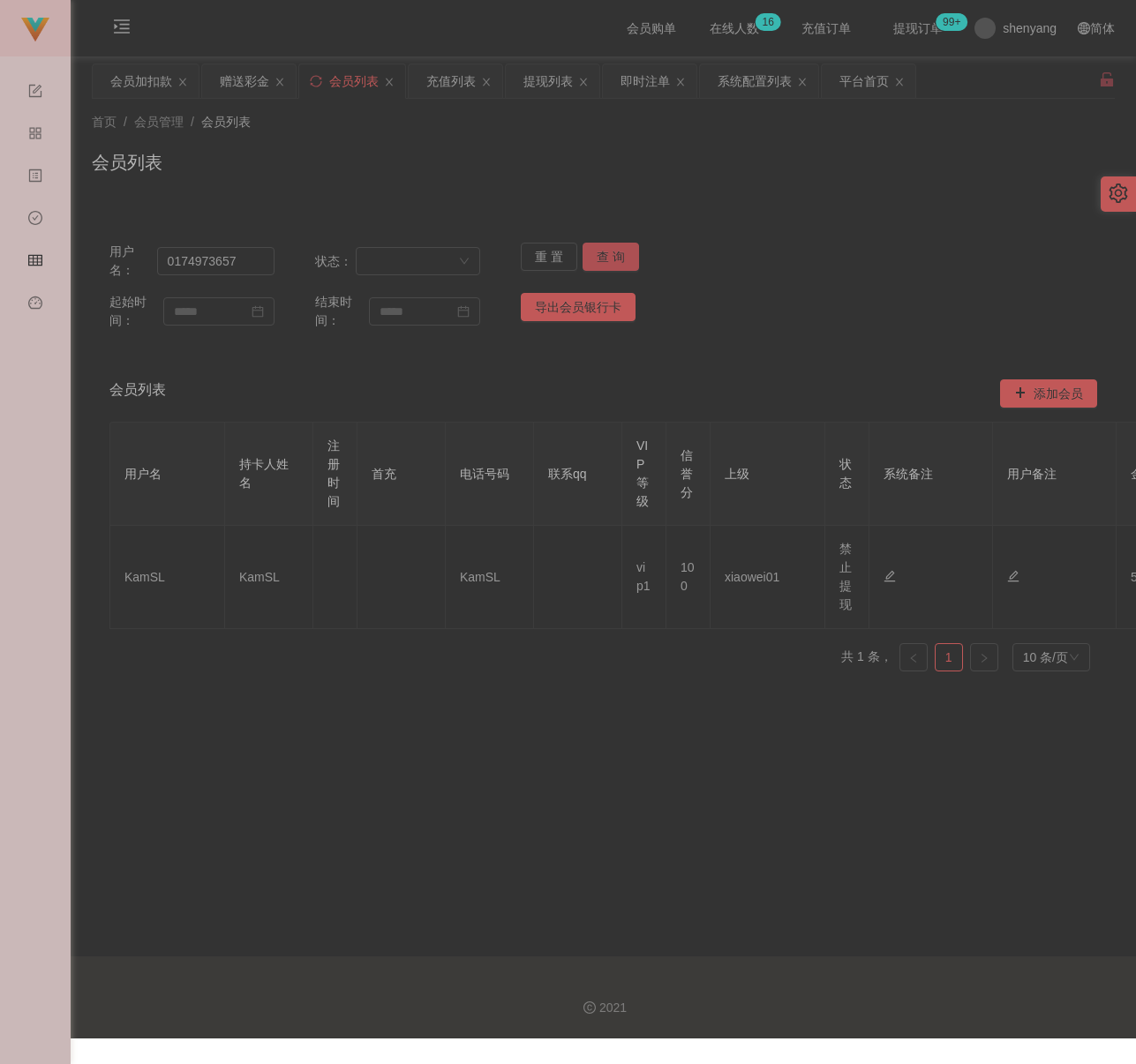
click at [614, 256] on button "查 询" at bounding box center [610, 256] width 56 height 28
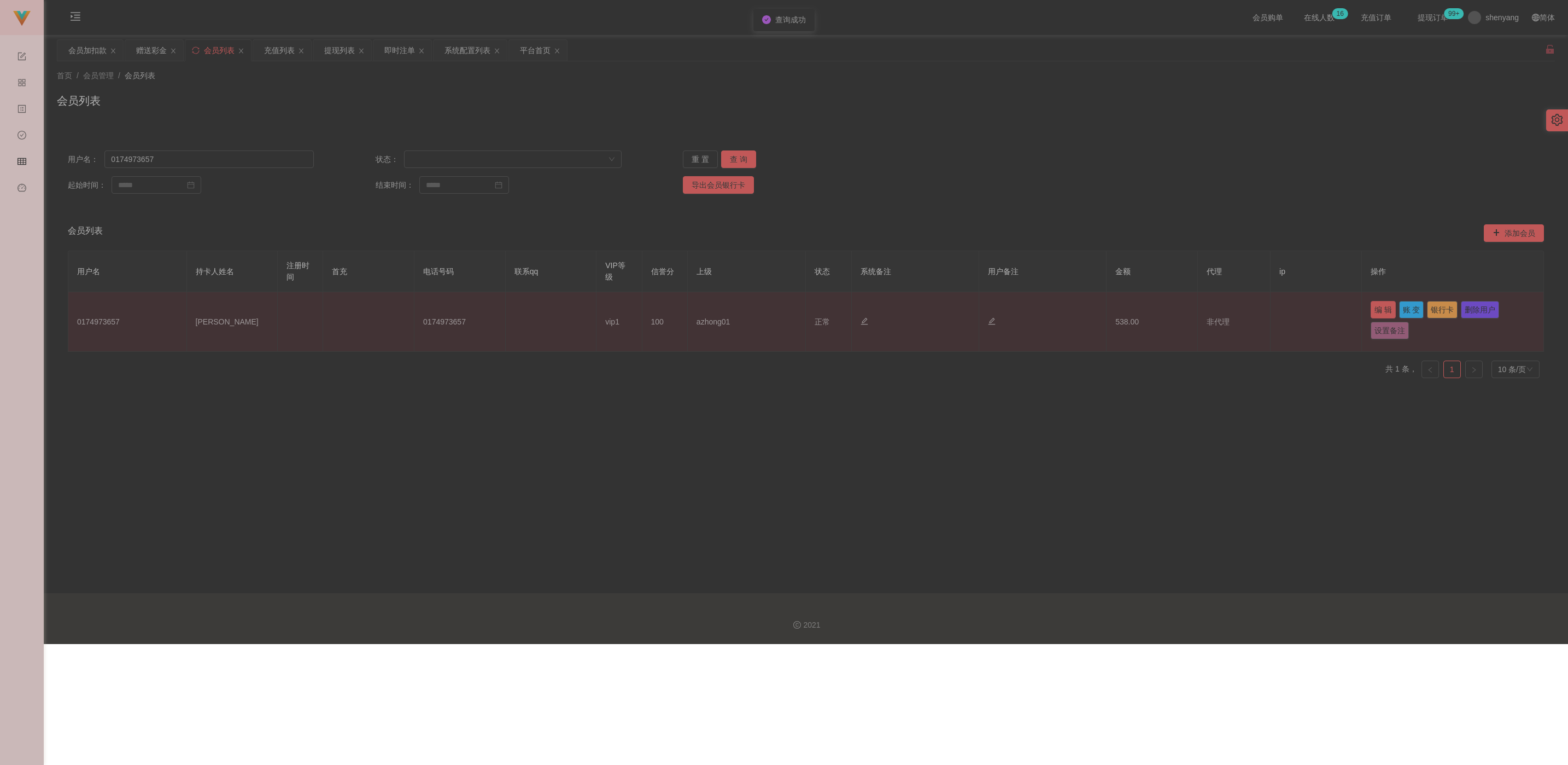
click at [703, 309] on button "编 辑" at bounding box center [1383, 309] width 25 height 18
type input "0174973657"
type input "[PERSON_NAME]"
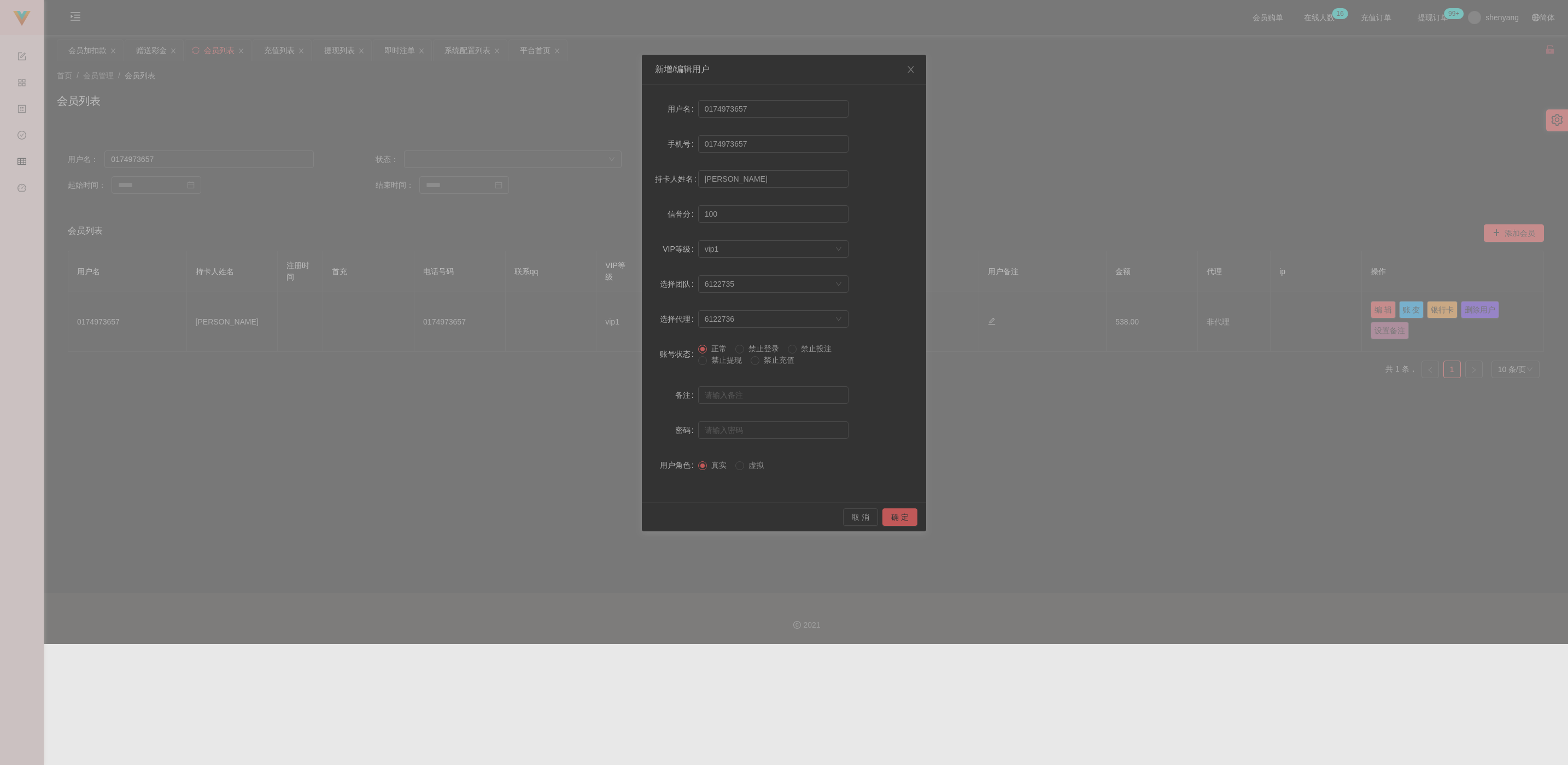
click at [703, 361] on span "禁止提现" at bounding box center [726, 360] width 40 height 9
click at [703, 516] on button "确 定" at bounding box center [900, 516] width 35 height 18
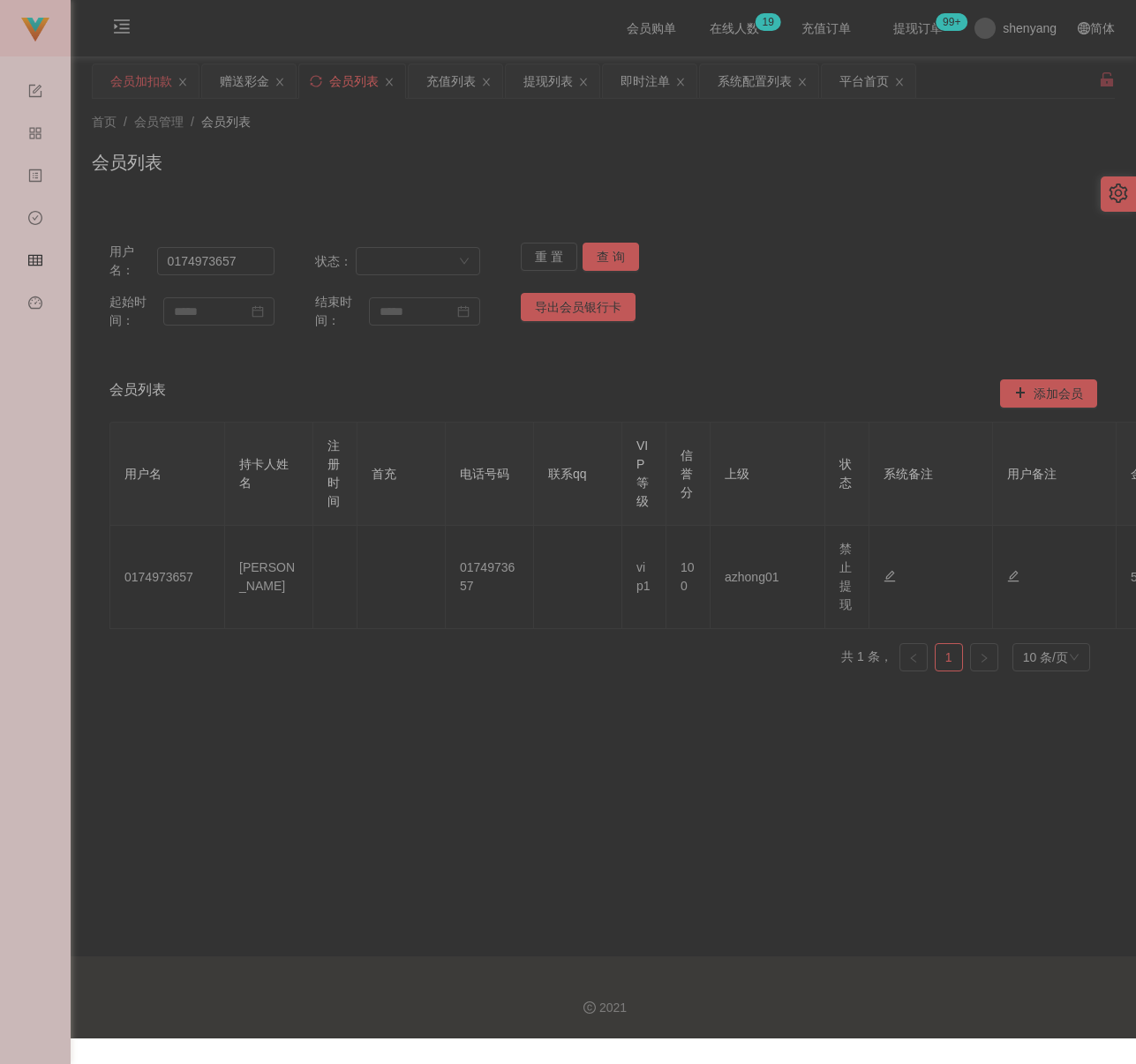
click at [151, 81] on div "会员加扣款" at bounding box center [141, 82] width 62 height 33
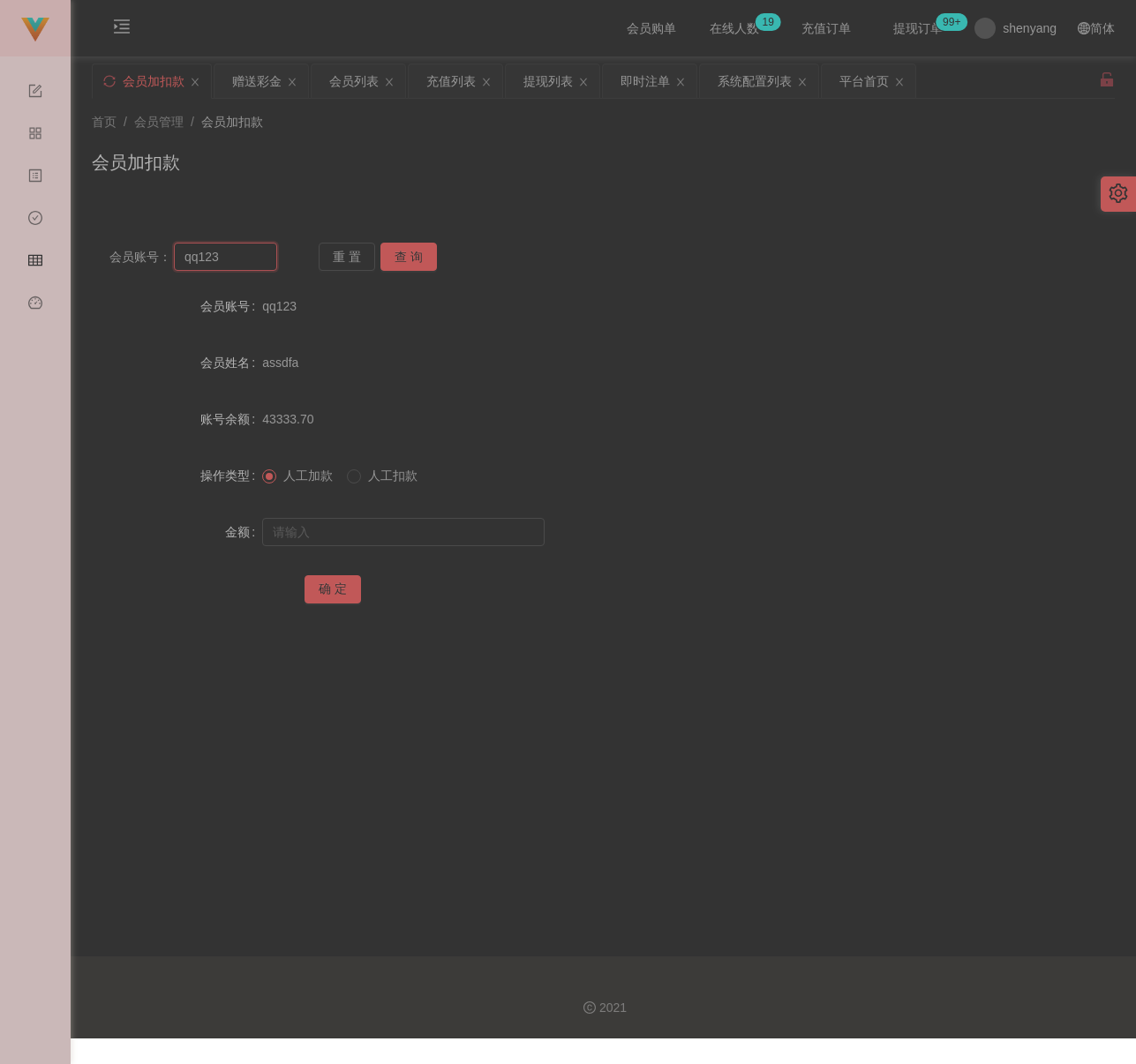
click at [264, 262] on input "qq123" at bounding box center [225, 256] width 103 height 28
paste input "ANSON2025"
type input "ANSON2025"
click at [406, 252] on button "查 询" at bounding box center [408, 256] width 56 height 28
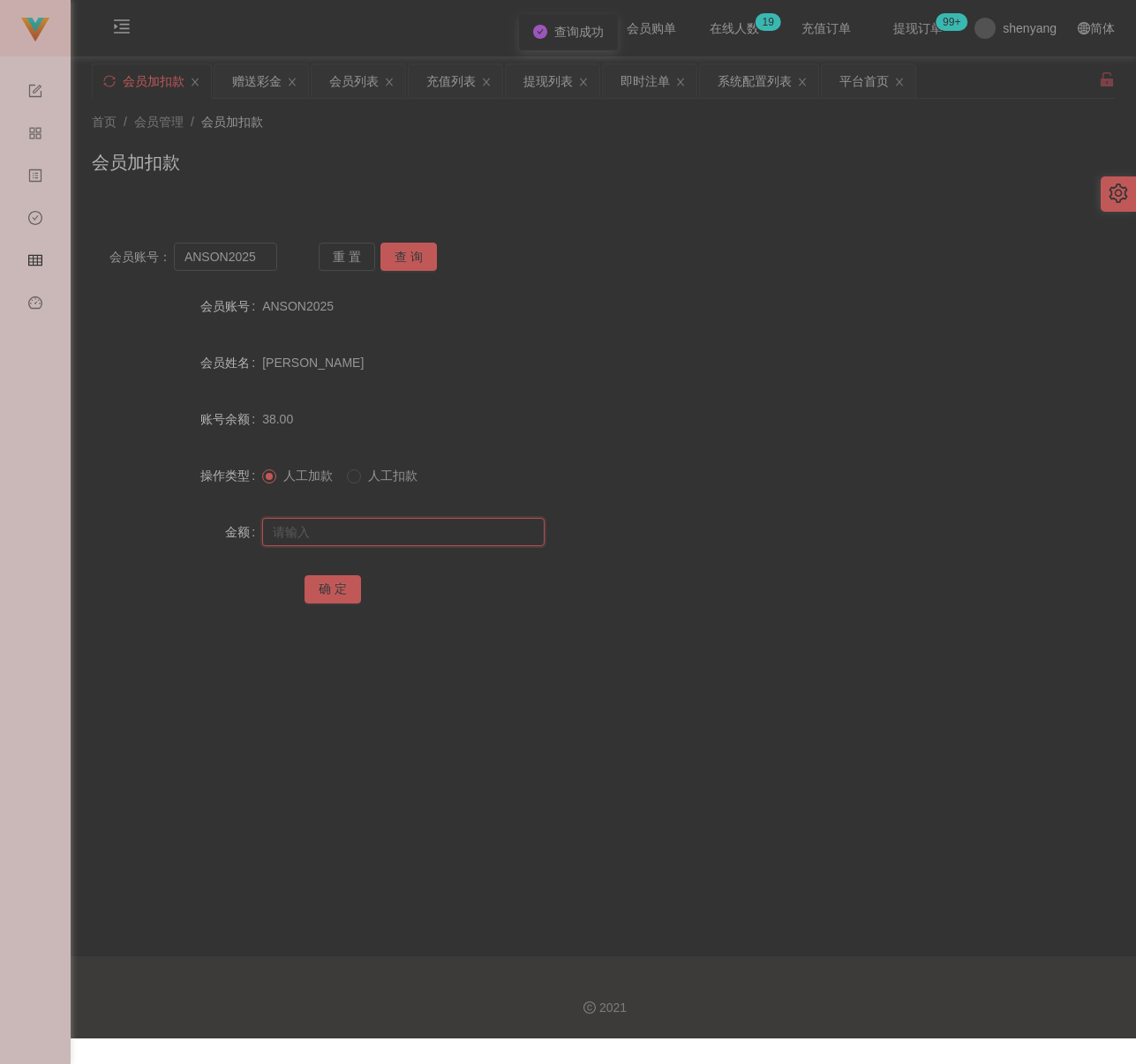
click at [401, 530] on input "text" at bounding box center [403, 532] width 282 height 28
click at [369, 525] on input "text" at bounding box center [403, 532] width 282 height 28
paste input "500"
type input "500"
click at [348, 583] on button "确 定" at bounding box center [332, 589] width 56 height 28
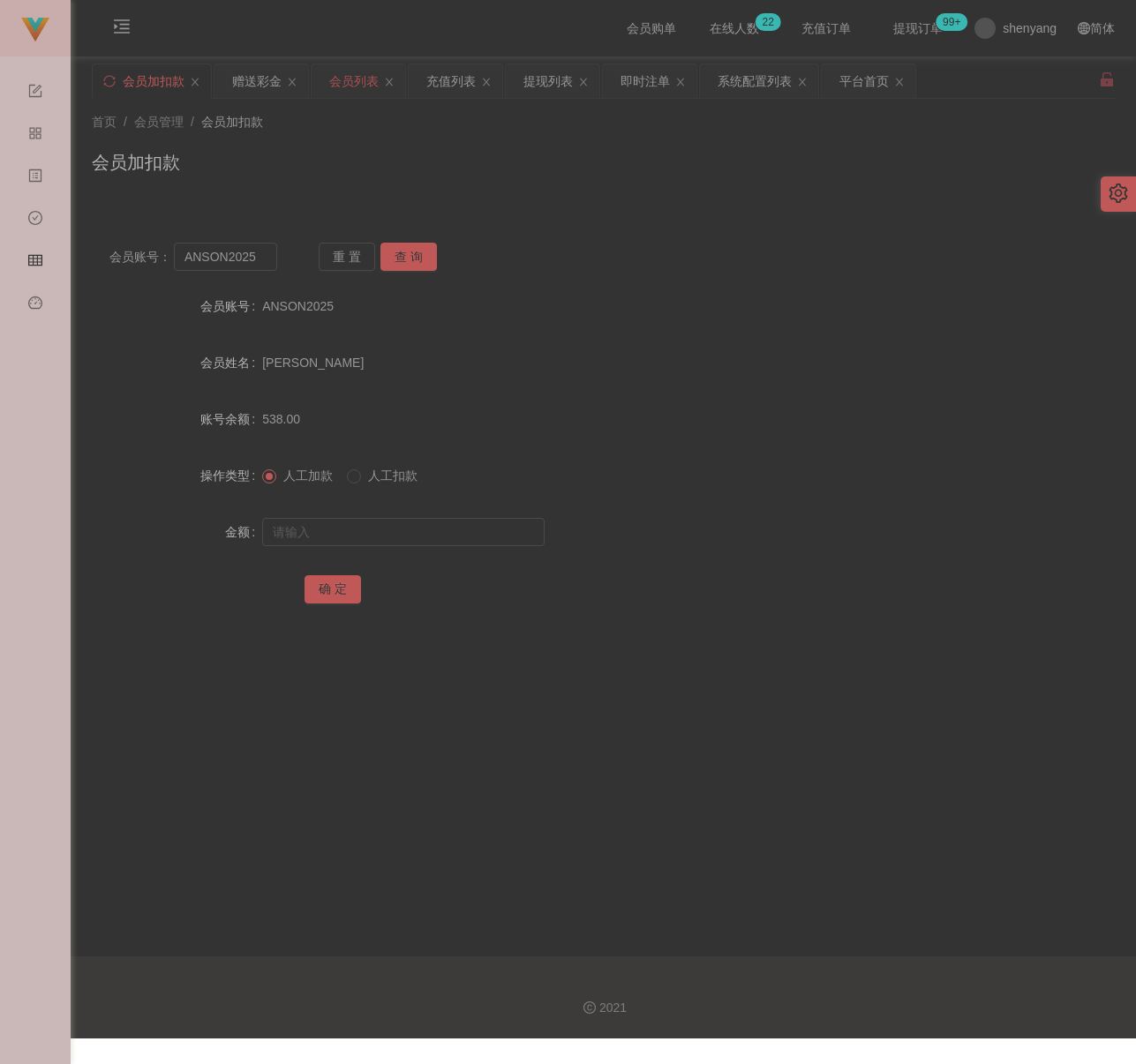
click at [356, 78] on div "会员列表" at bounding box center [354, 82] width 49 height 33
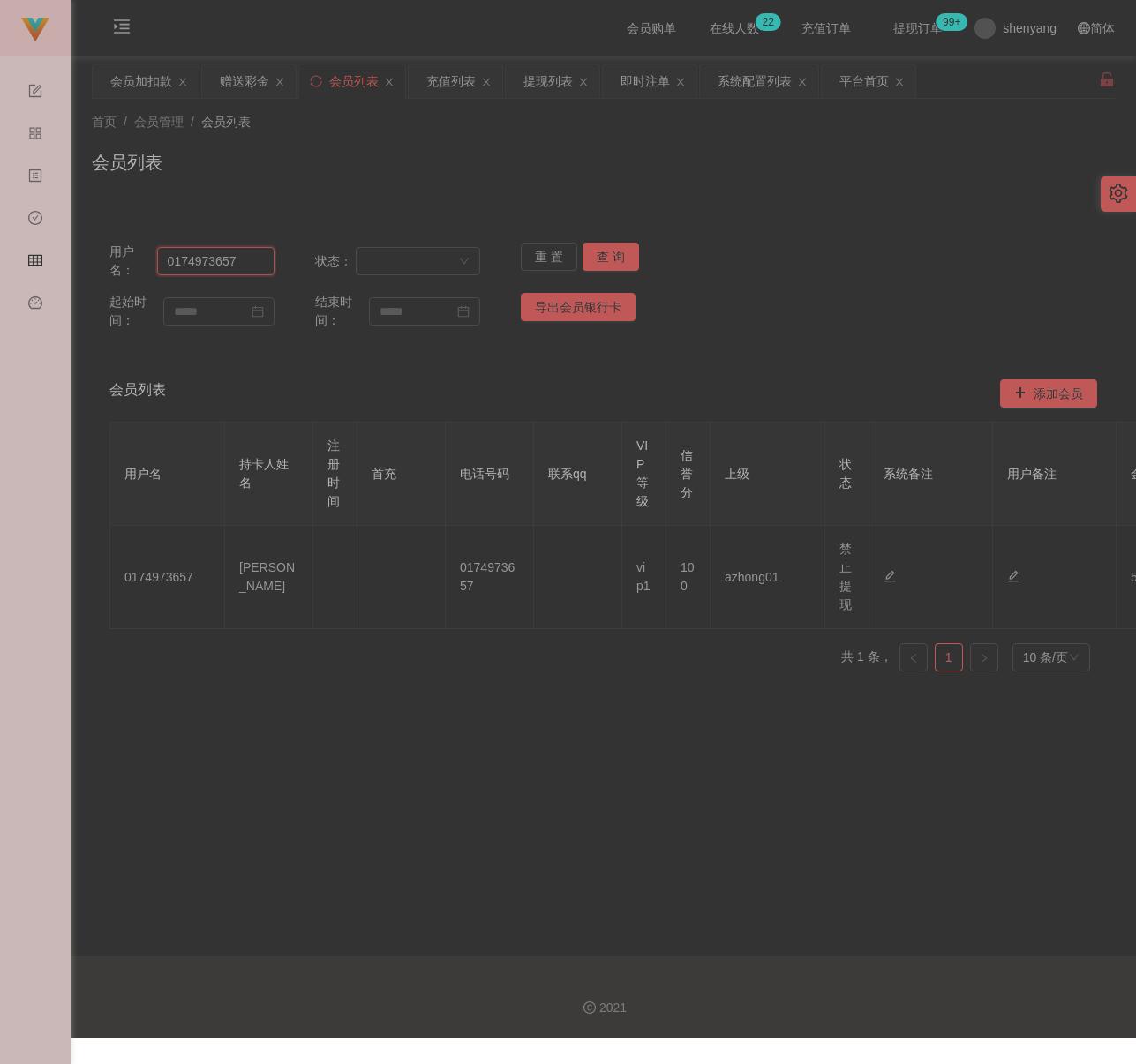
click at [249, 259] on input "0174973657" at bounding box center [215, 260] width 117 height 28
paste input "afiyy30"
type input "afiyy30"
click at [603, 255] on button "查 询" at bounding box center [610, 256] width 56 height 28
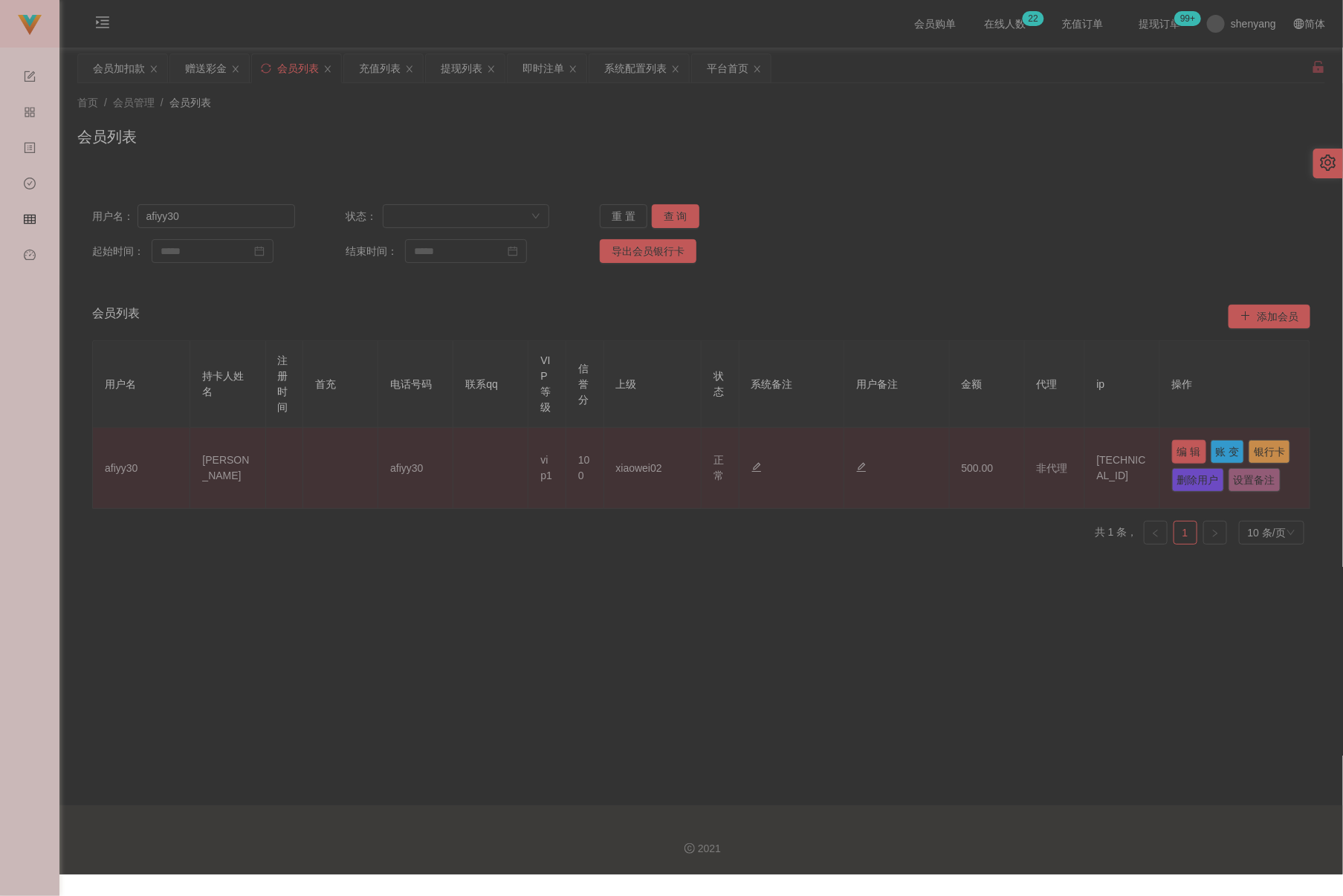
click at [956, 456] on button "编 辑" at bounding box center [1188, 452] width 34 height 24
type input "afiyy30"
type input "[PERSON_NAME]"
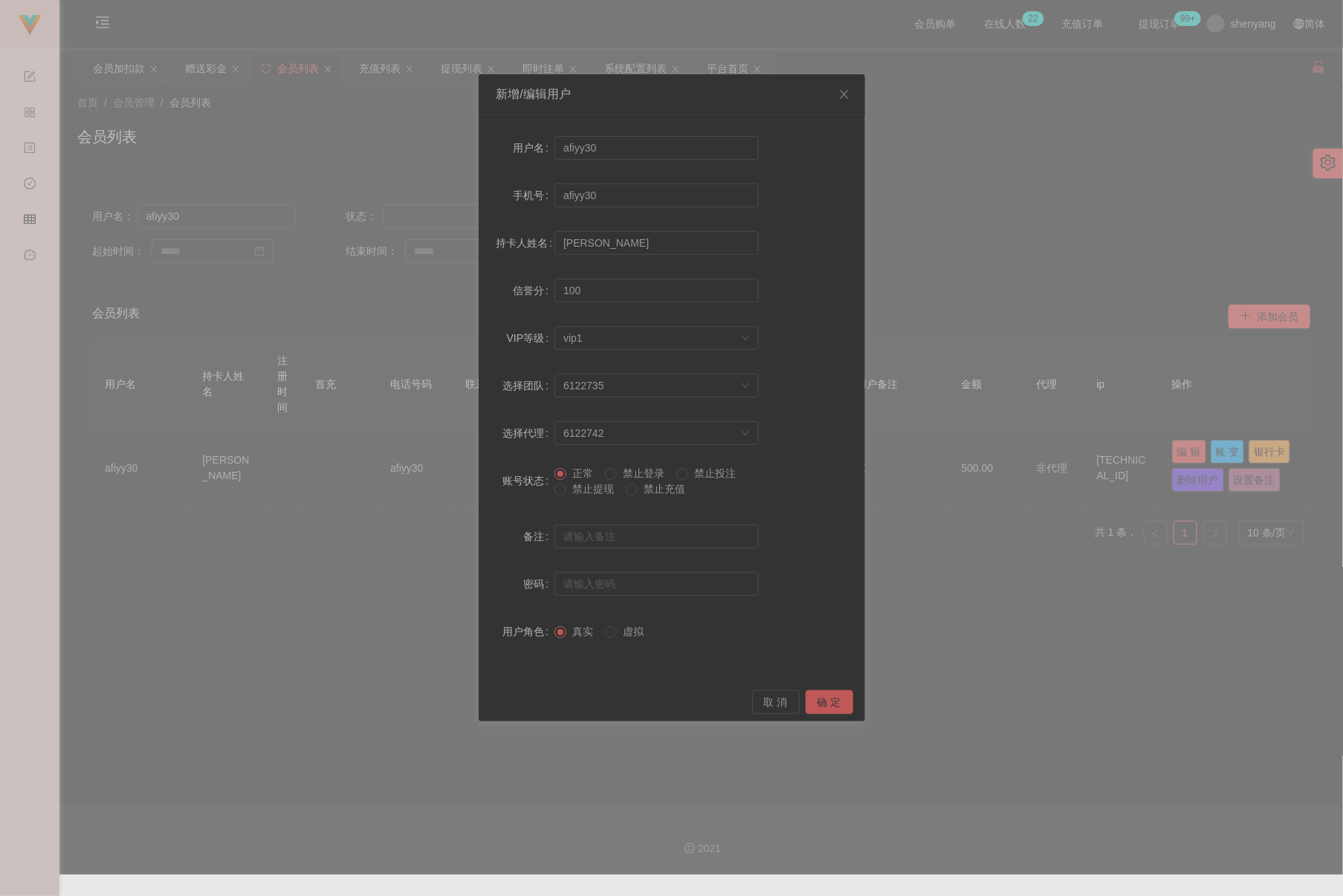
click at [587, 491] on span "禁止提现" at bounding box center [592, 489] width 54 height 12
click at [817, 701] on button "确 定" at bounding box center [829, 702] width 47 height 24
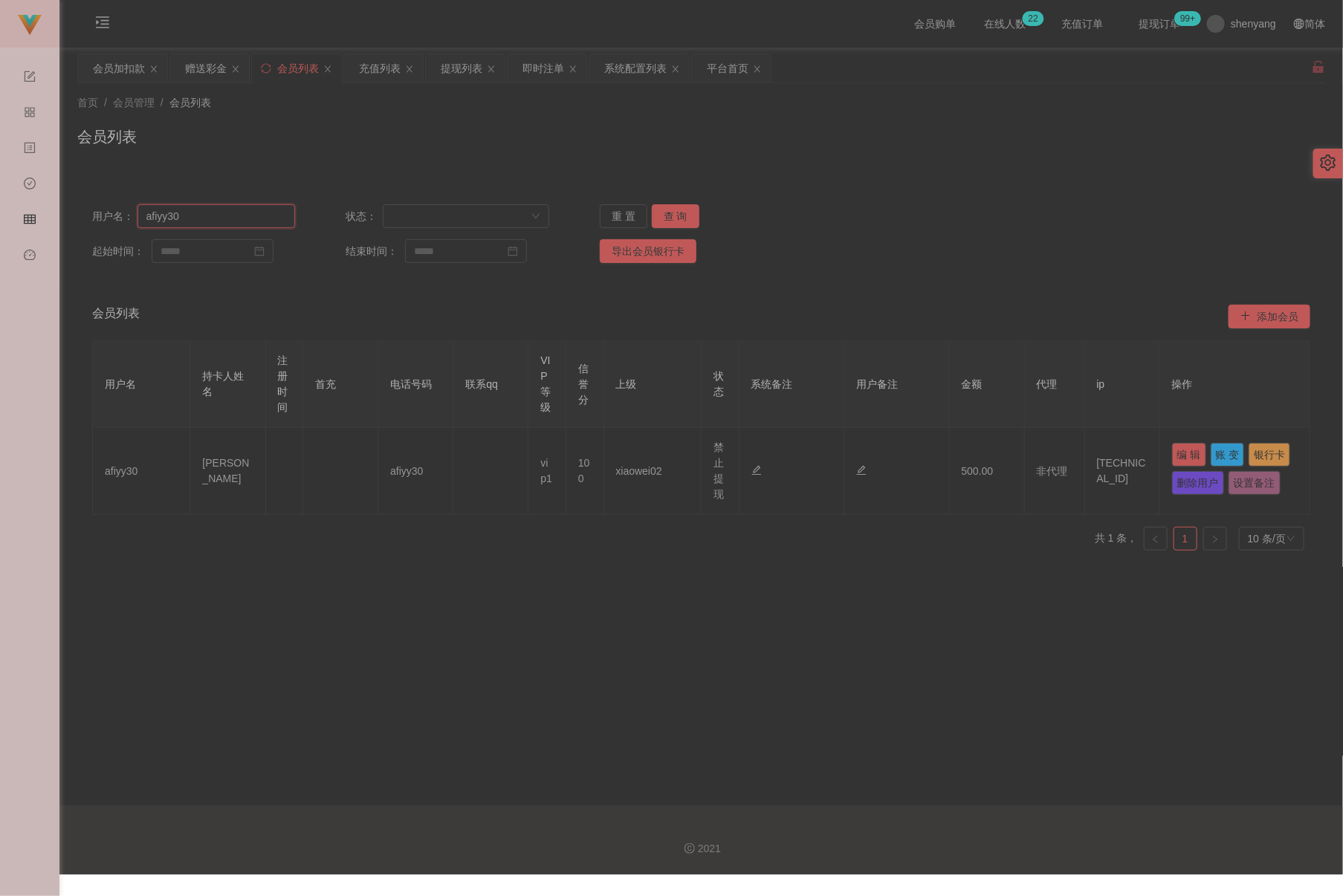
click at [204, 218] on input "afiyy30" at bounding box center [216, 216] width 158 height 24
paste input "jerm0908"
type input "jerm0908"
click at [663, 216] on button "查 询" at bounding box center [675, 216] width 47 height 24
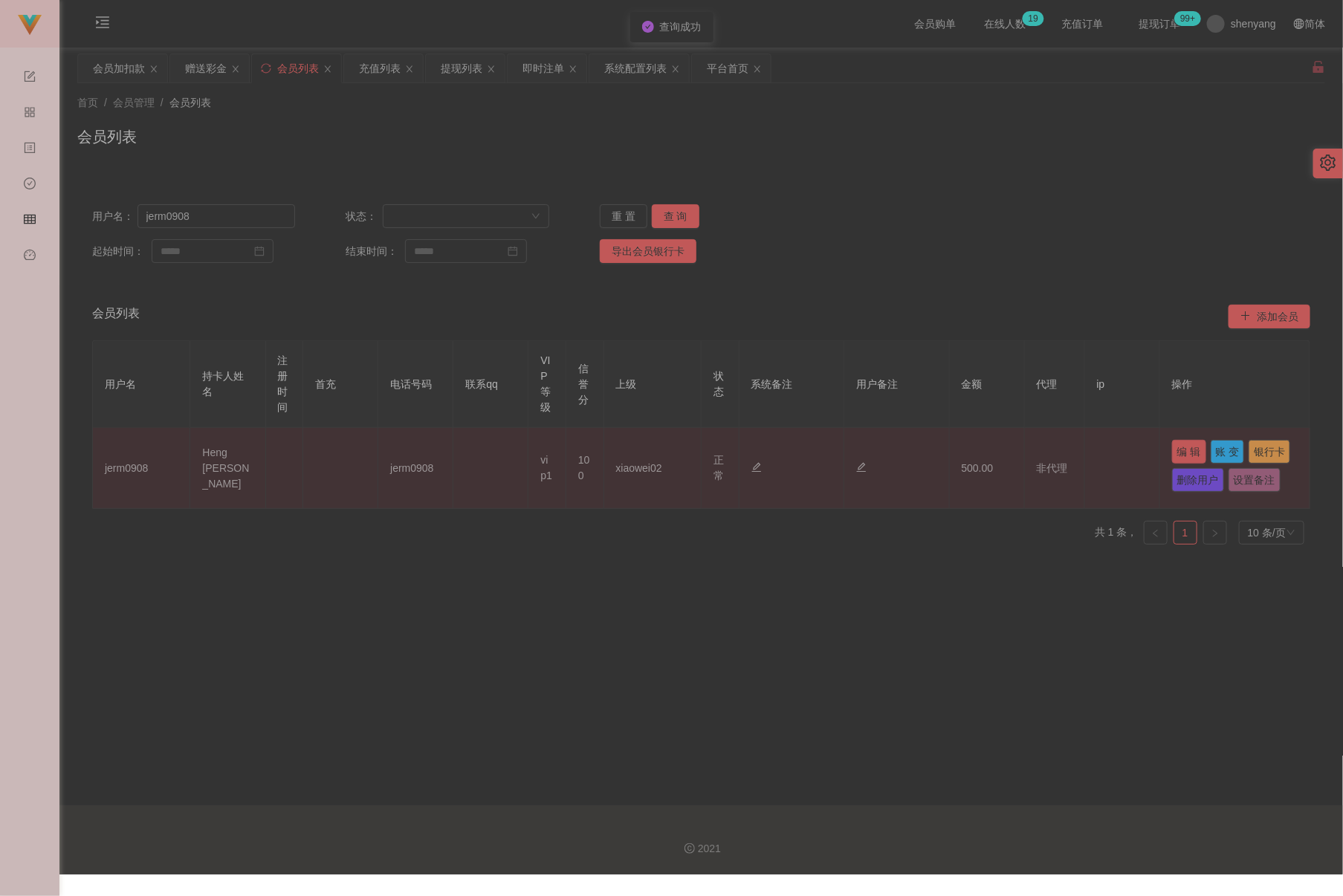
click at [956, 450] on button "编 辑" at bounding box center [1188, 452] width 34 height 24
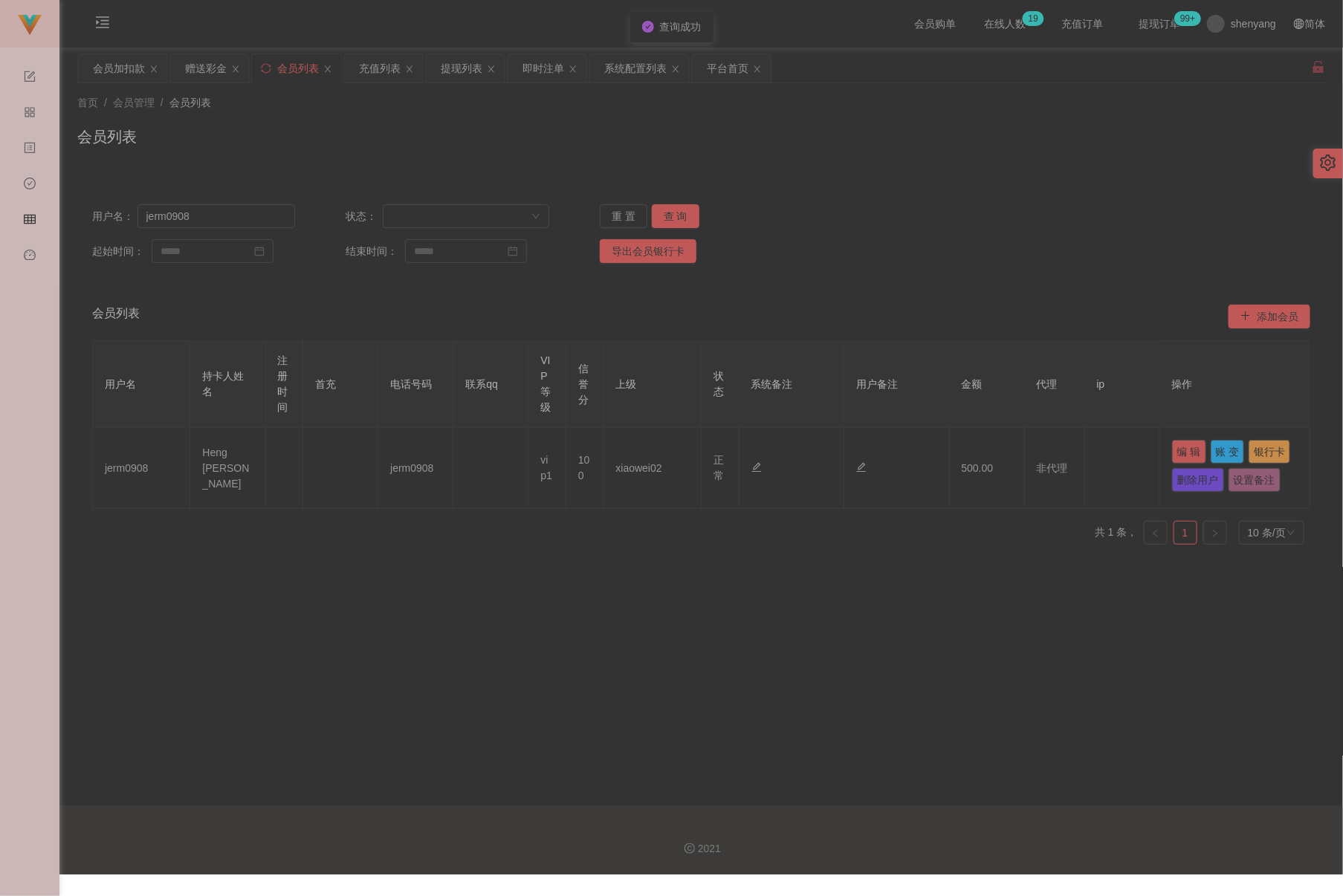
type input "jerm0908"
type input "Heng [PERSON_NAME]"
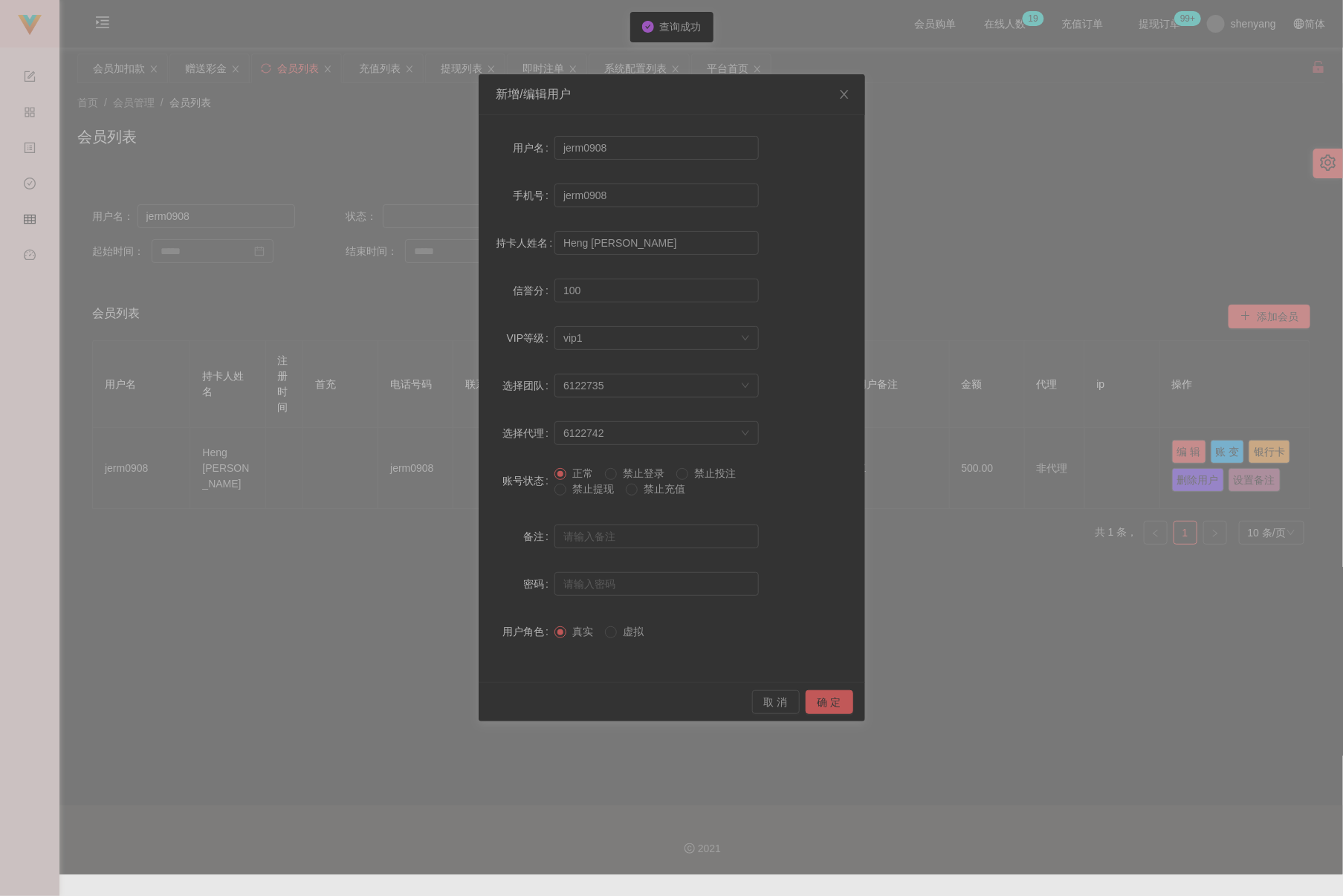
click at [580, 492] on span "禁止提现" at bounding box center [592, 489] width 54 height 12
click at [832, 696] on button "确 定" at bounding box center [829, 702] width 47 height 24
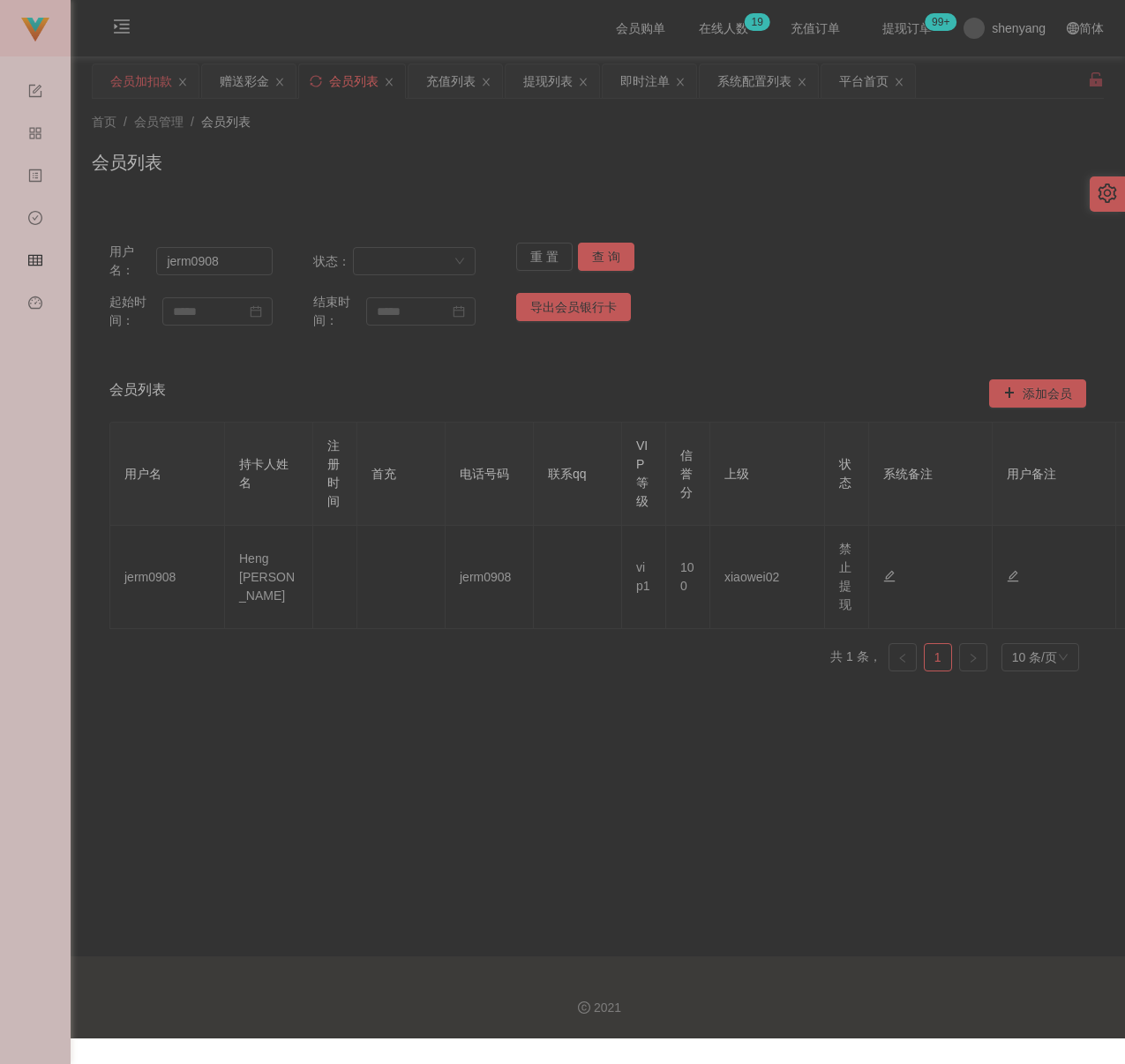
click at [128, 84] on div "会员加扣款" at bounding box center [141, 82] width 62 height 33
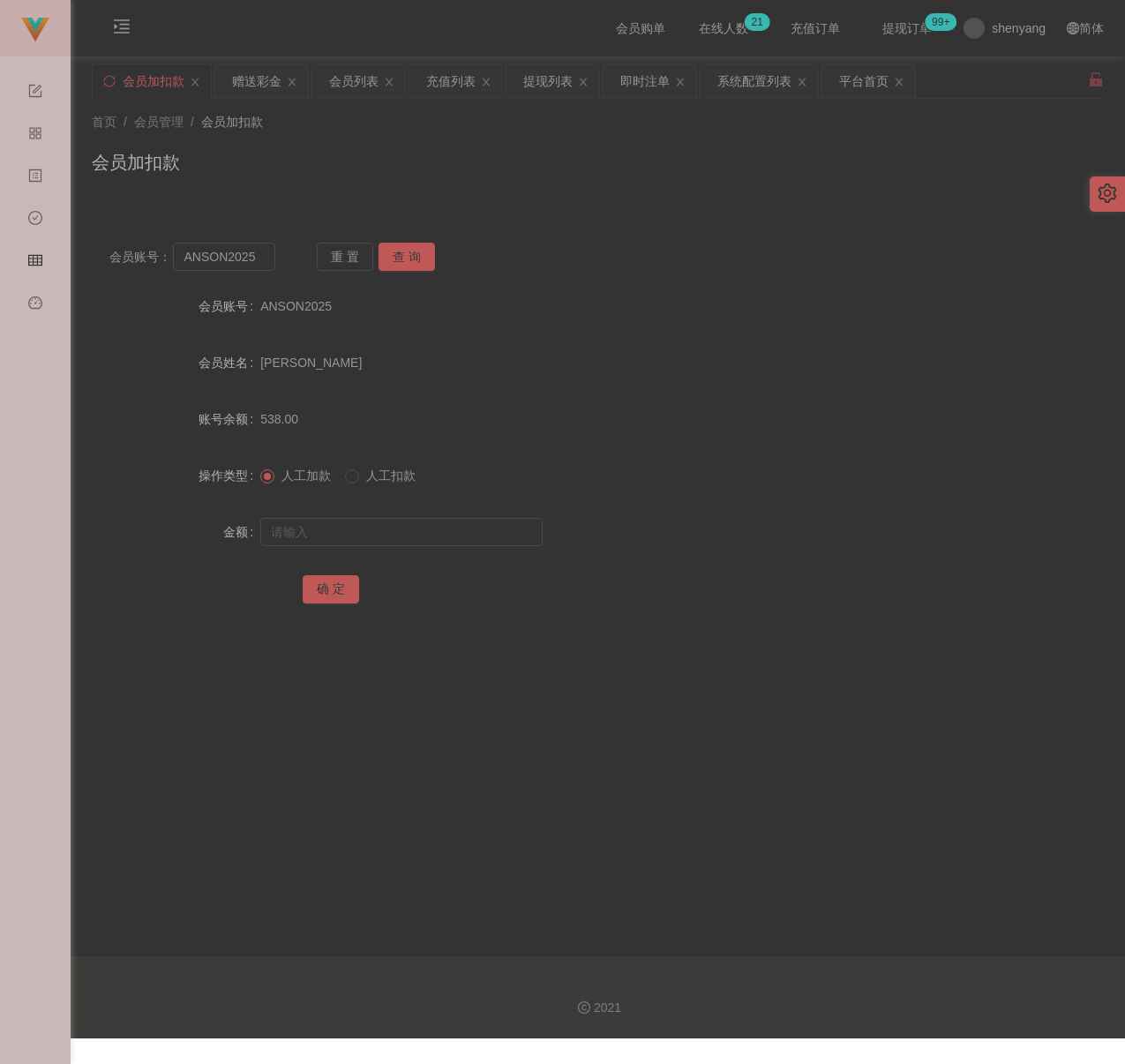
click at [394, 135] on div "首页 / 会员管理 / 会员加扣款 / 会员加扣款" at bounding box center [597, 151] width 1012 height 77
click at [249, 255] on input "ANSON2025" at bounding box center [223, 256] width 101 height 28
paste input "171589921824"
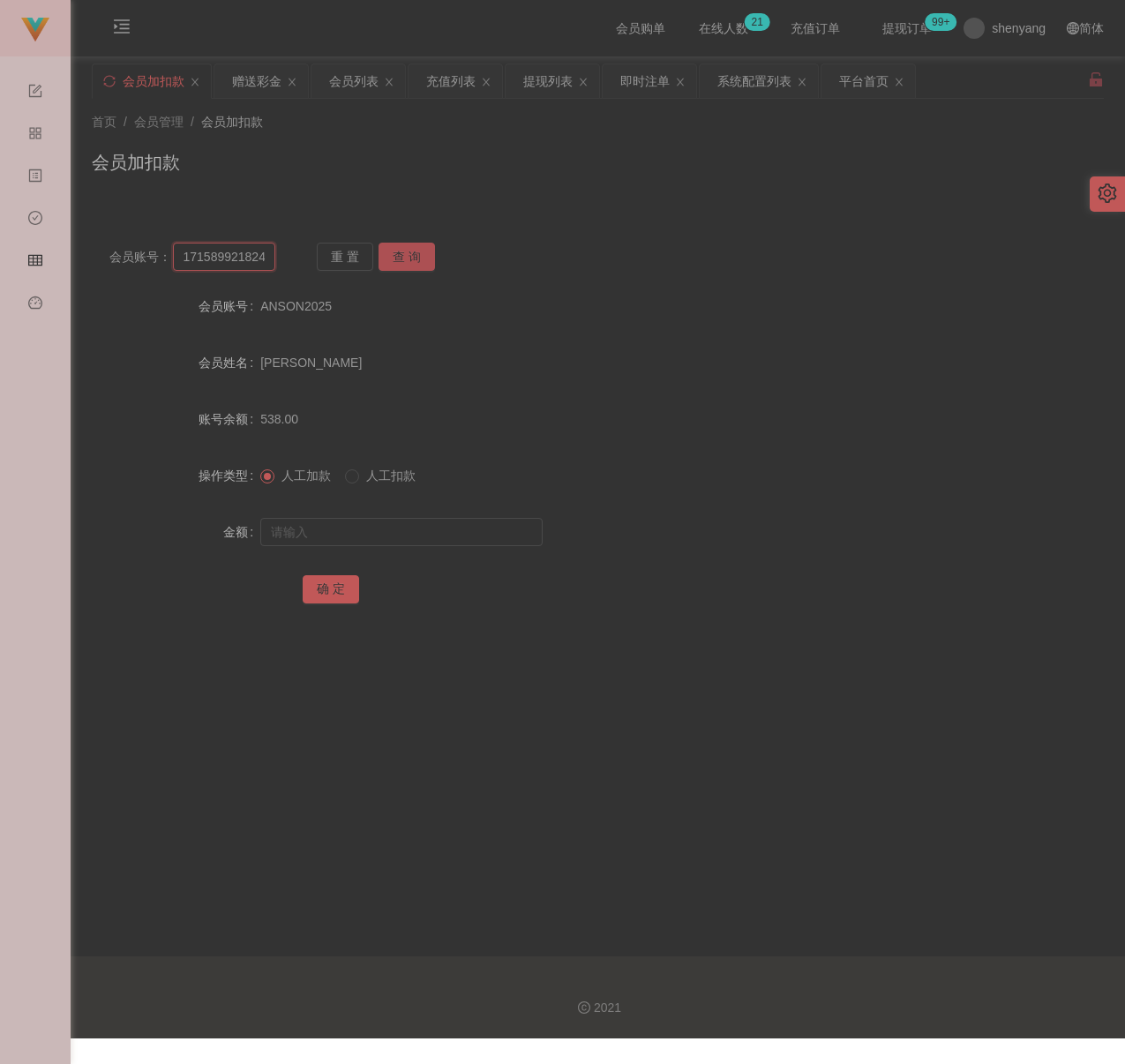
type input "171589921824"
click at [419, 249] on button "查 询" at bounding box center [406, 256] width 56 height 28
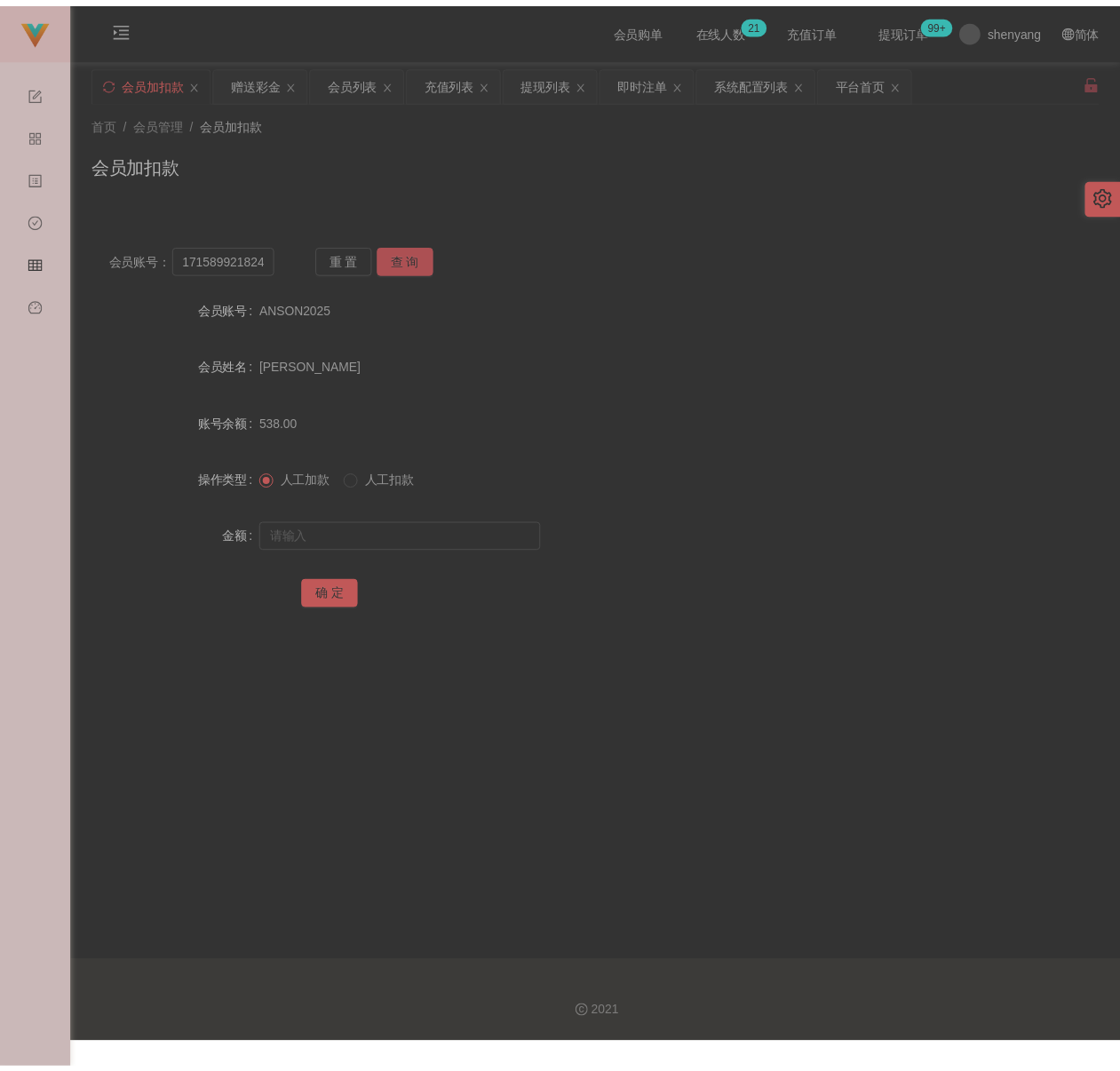
scroll to position [0, 0]
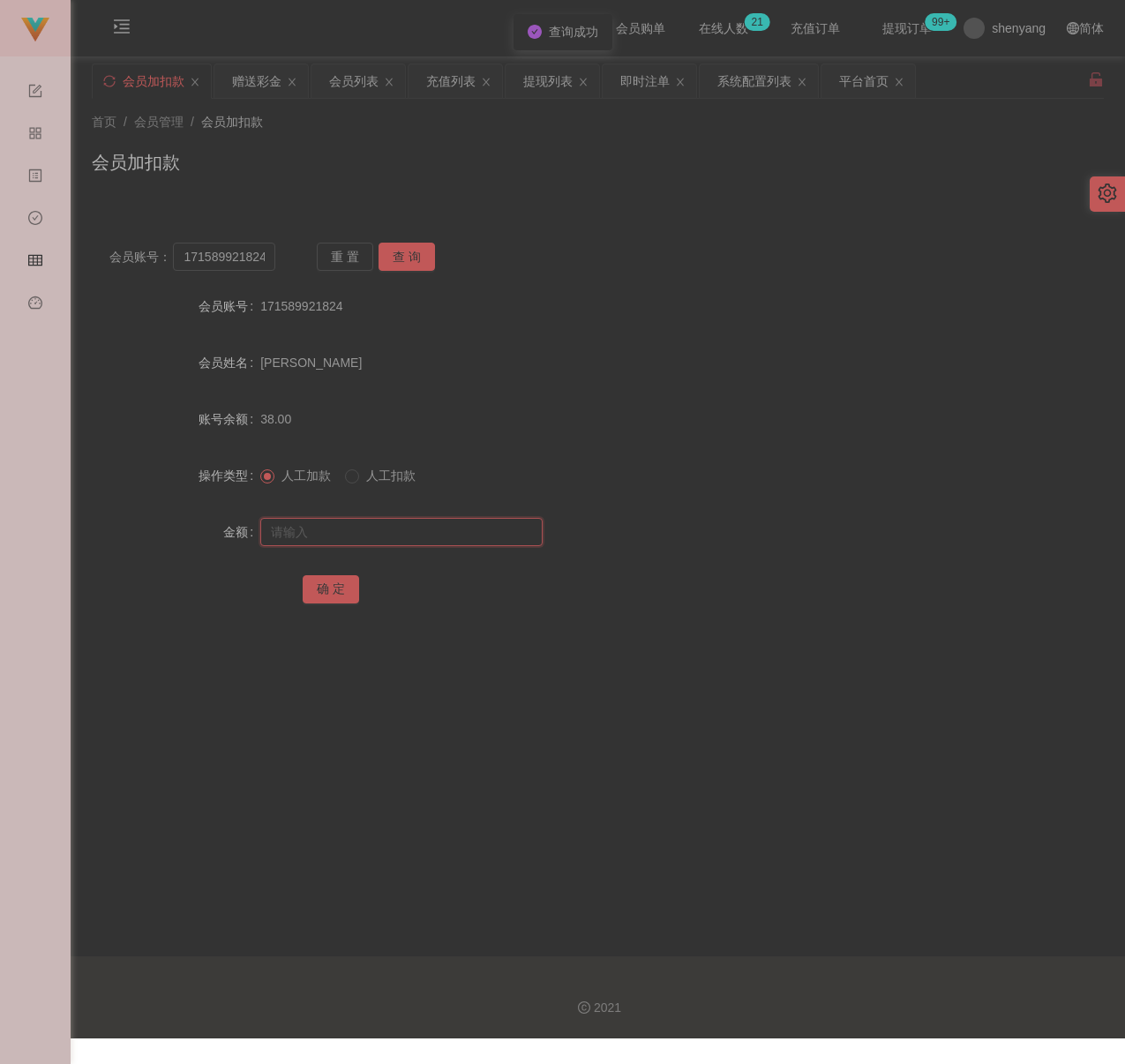
click at [398, 543] on input "text" at bounding box center [401, 532] width 282 height 28
click at [454, 534] on input "text" at bounding box center [401, 532] width 282 height 28
paste input "300"
type input "300"
click at [317, 590] on button "确 定" at bounding box center [330, 589] width 56 height 28
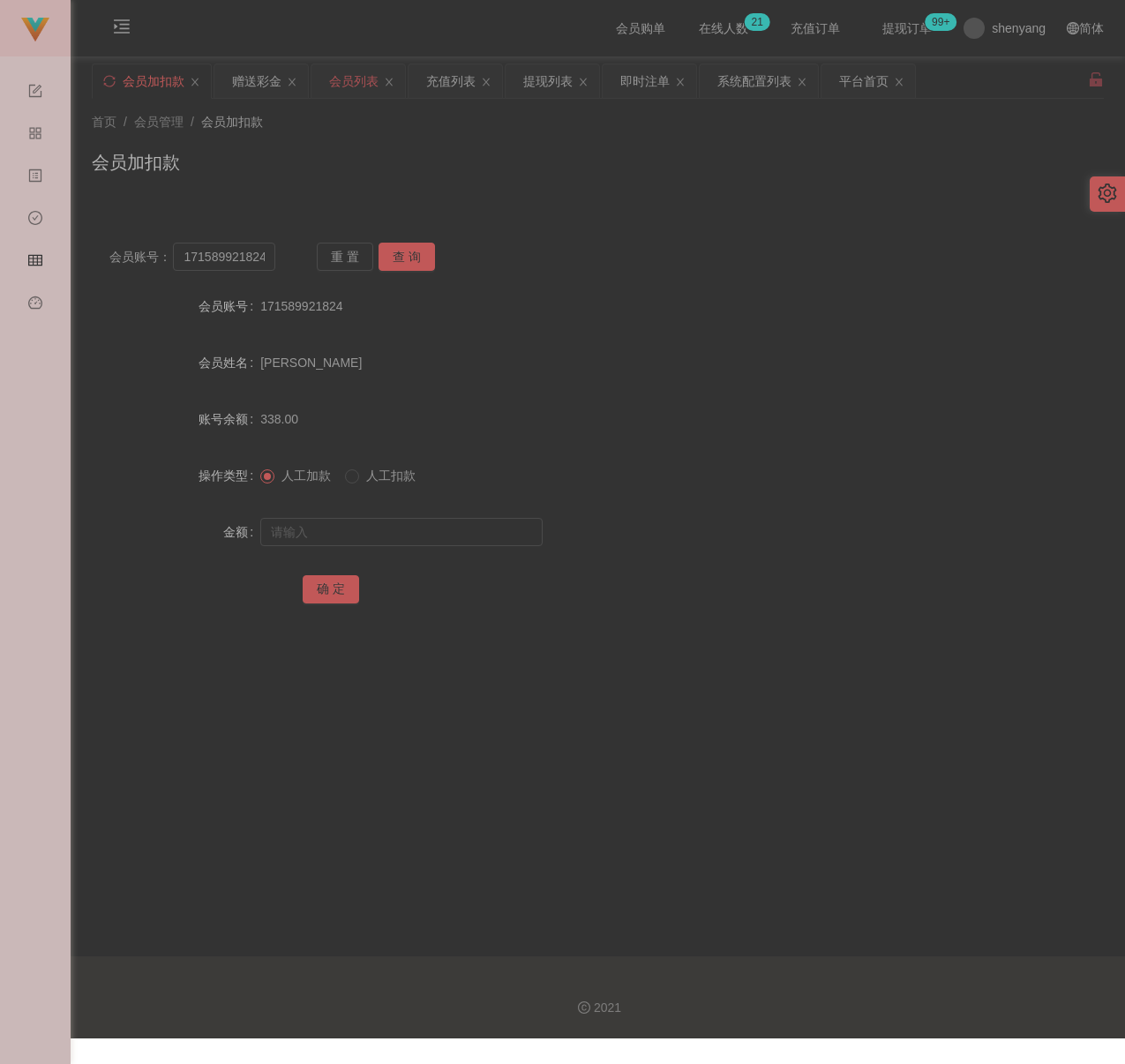
click at [358, 87] on div "会员列表" at bounding box center [354, 82] width 49 height 33
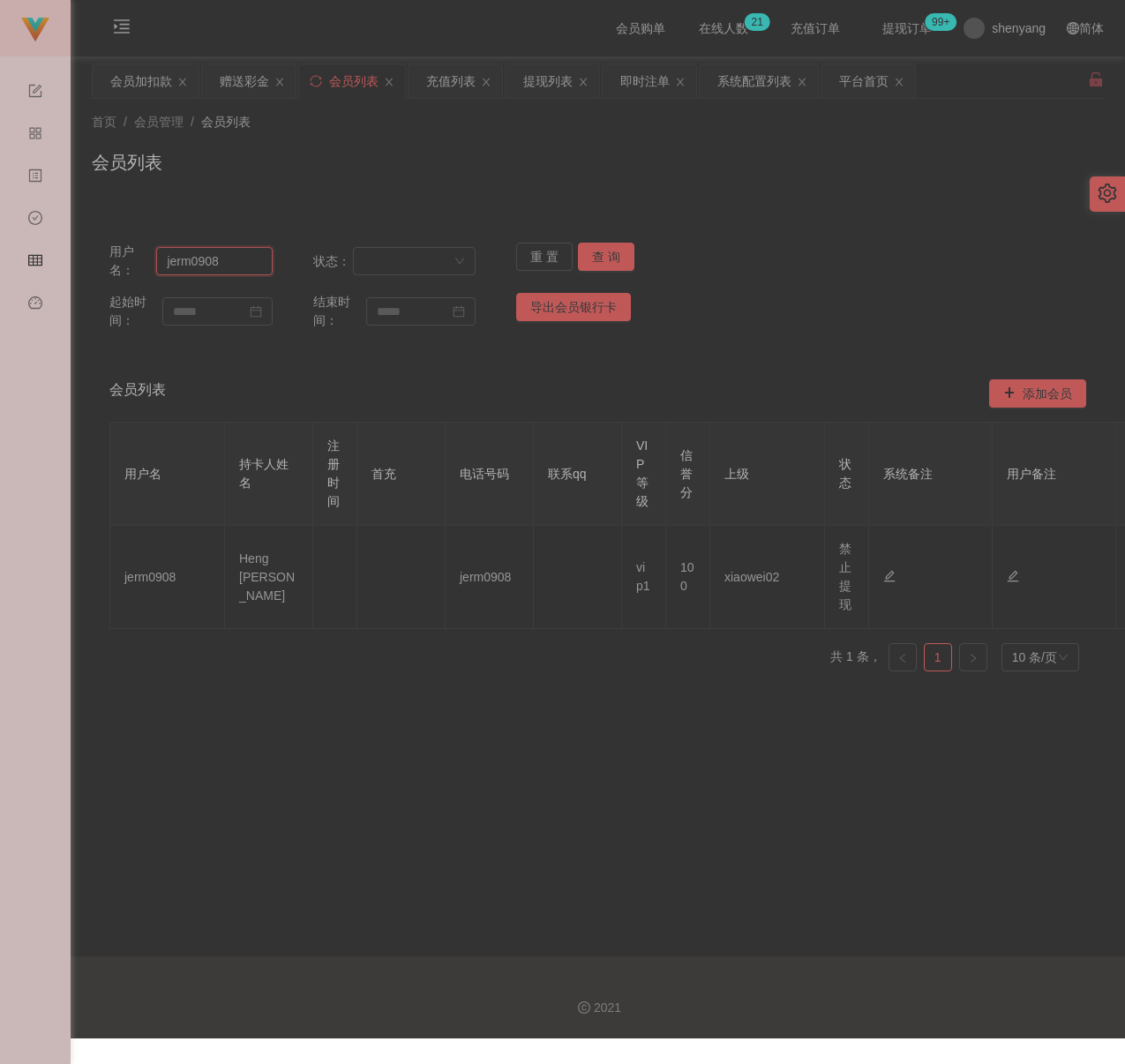
click at [244, 268] on input "jerm0908" at bounding box center [214, 260] width 116 height 28
paste input "ANSON2025"
type input "ANSON2025"
click at [607, 256] on button "查 询" at bounding box center [605, 256] width 56 height 28
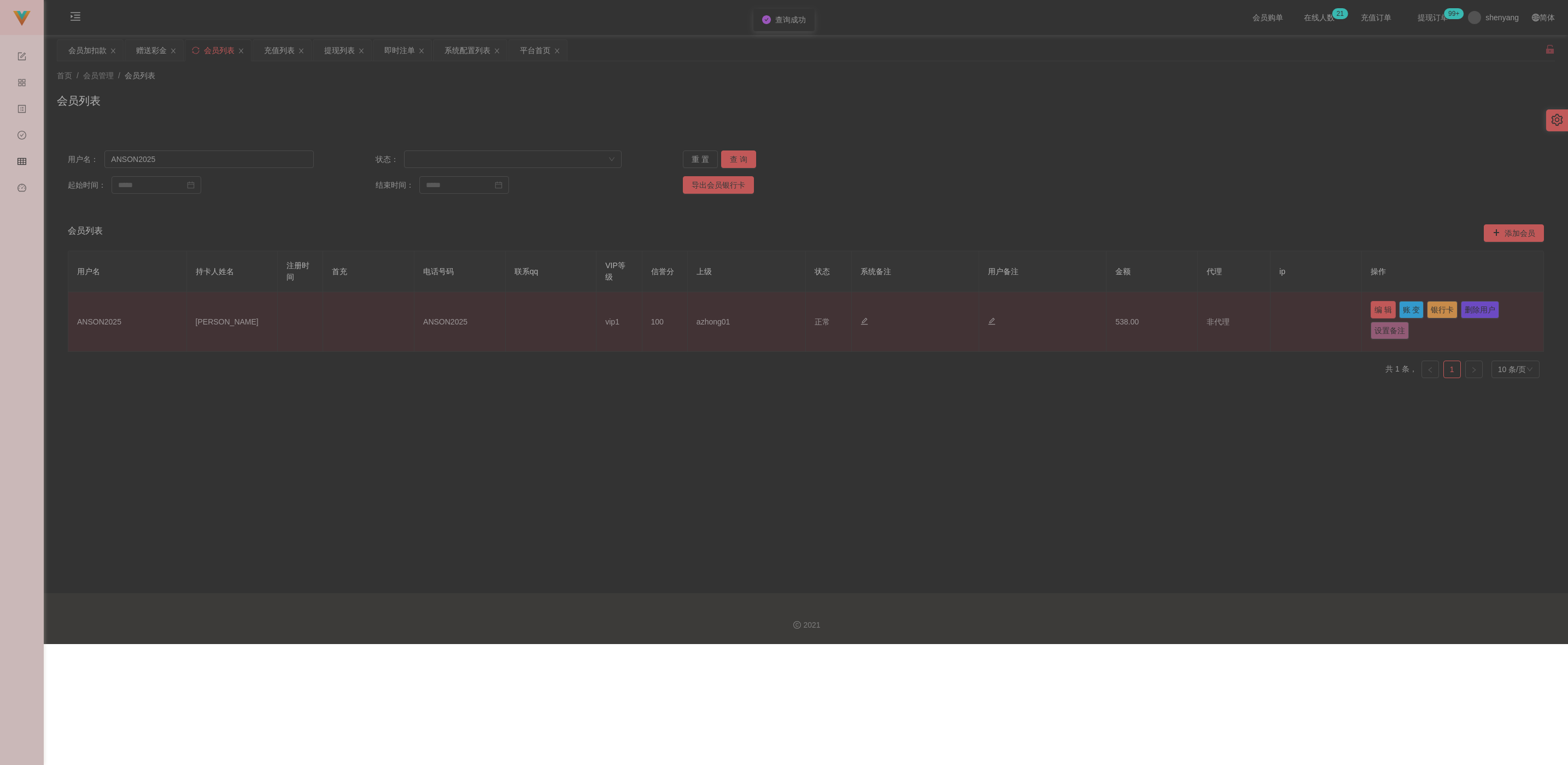
click at [703, 306] on button "编 辑" at bounding box center [1383, 309] width 25 height 18
type input "ANSON2025"
type input "[PERSON_NAME]"
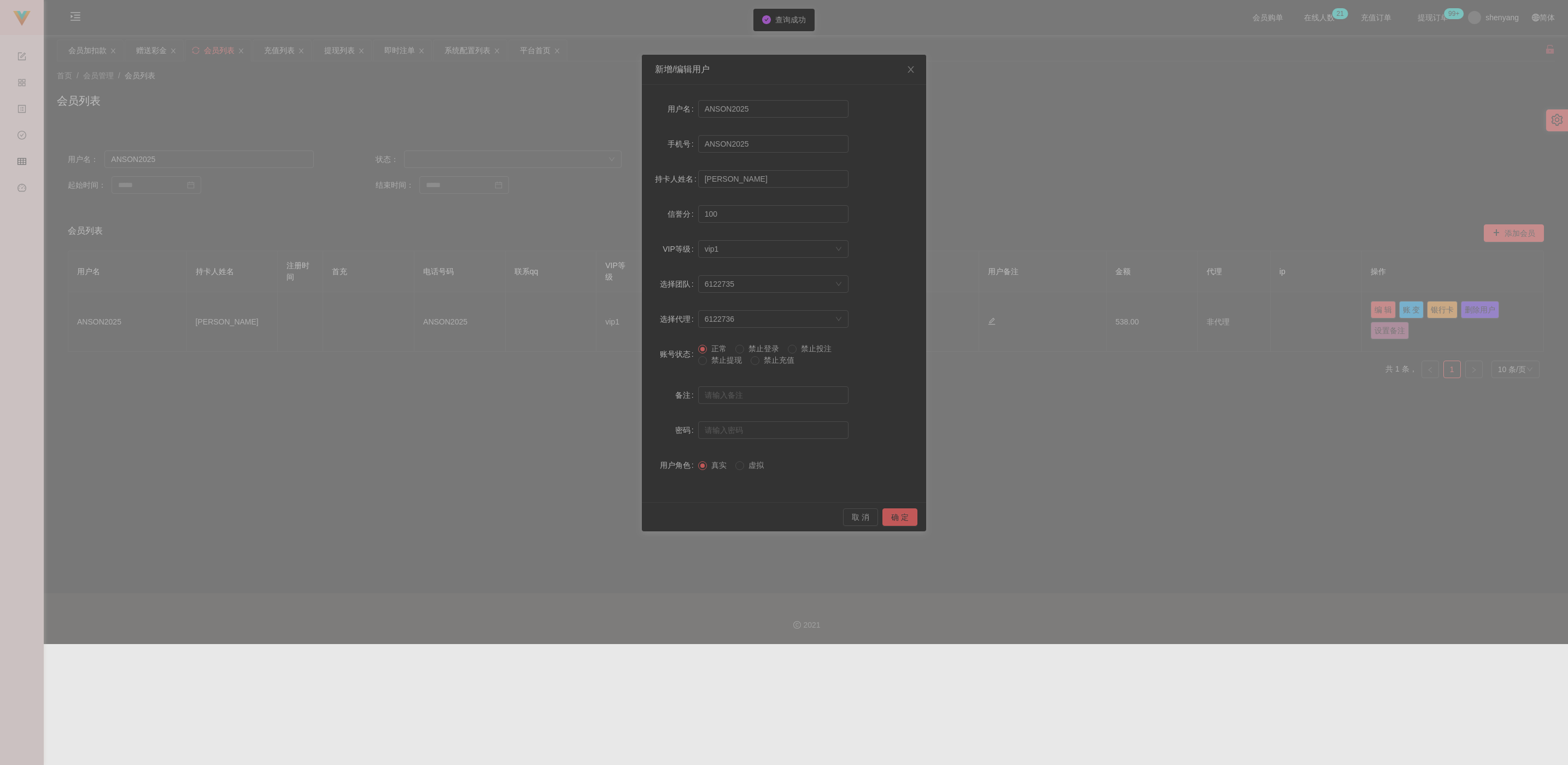
click at [703, 363] on span "禁止提现" at bounding box center [726, 360] width 40 height 9
click at [703, 516] on button "确 定" at bounding box center [900, 516] width 35 height 18
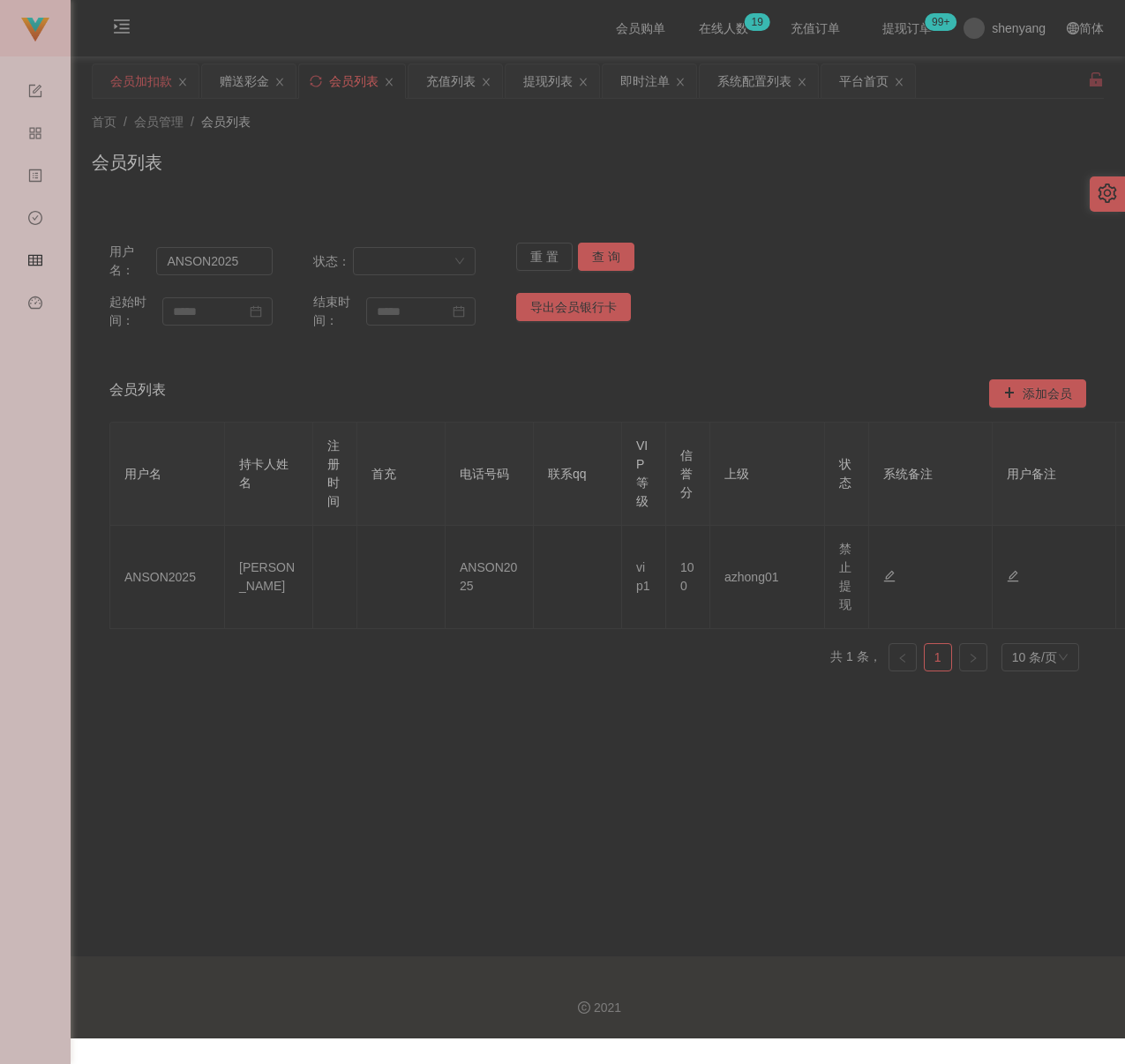
click at [151, 78] on div "会员加扣款" at bounding box center [141, 82] width 62 height 33
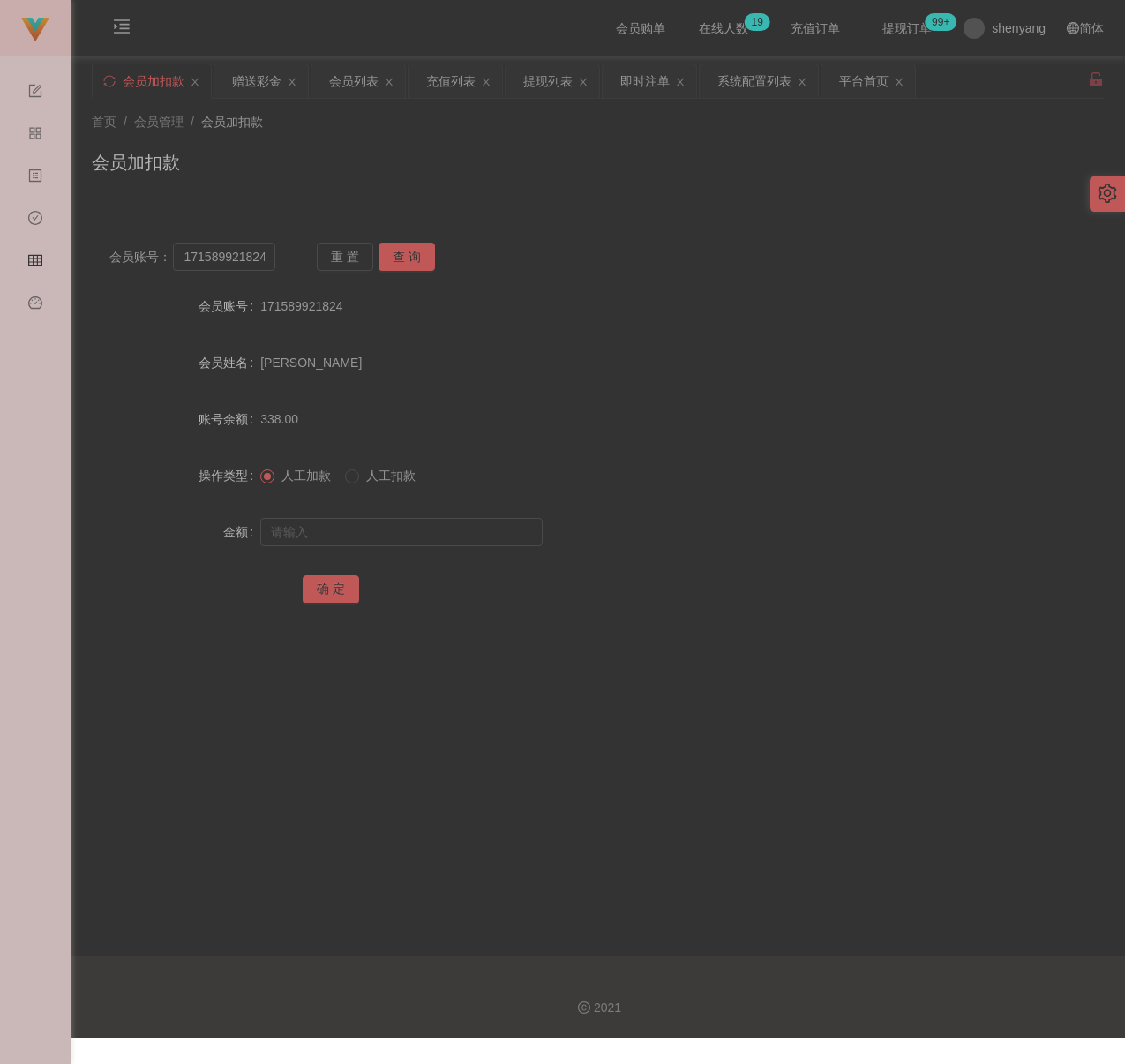
click at [358, 149] on div "会员加扣款" at bounding box center [597, 169] width 1012 height 40
click at [256, 252] on input "171589921824" at bounding box center [223, 256] width 101 height 28
paste input "Ivychuah1"
type input "Ivychuah1"
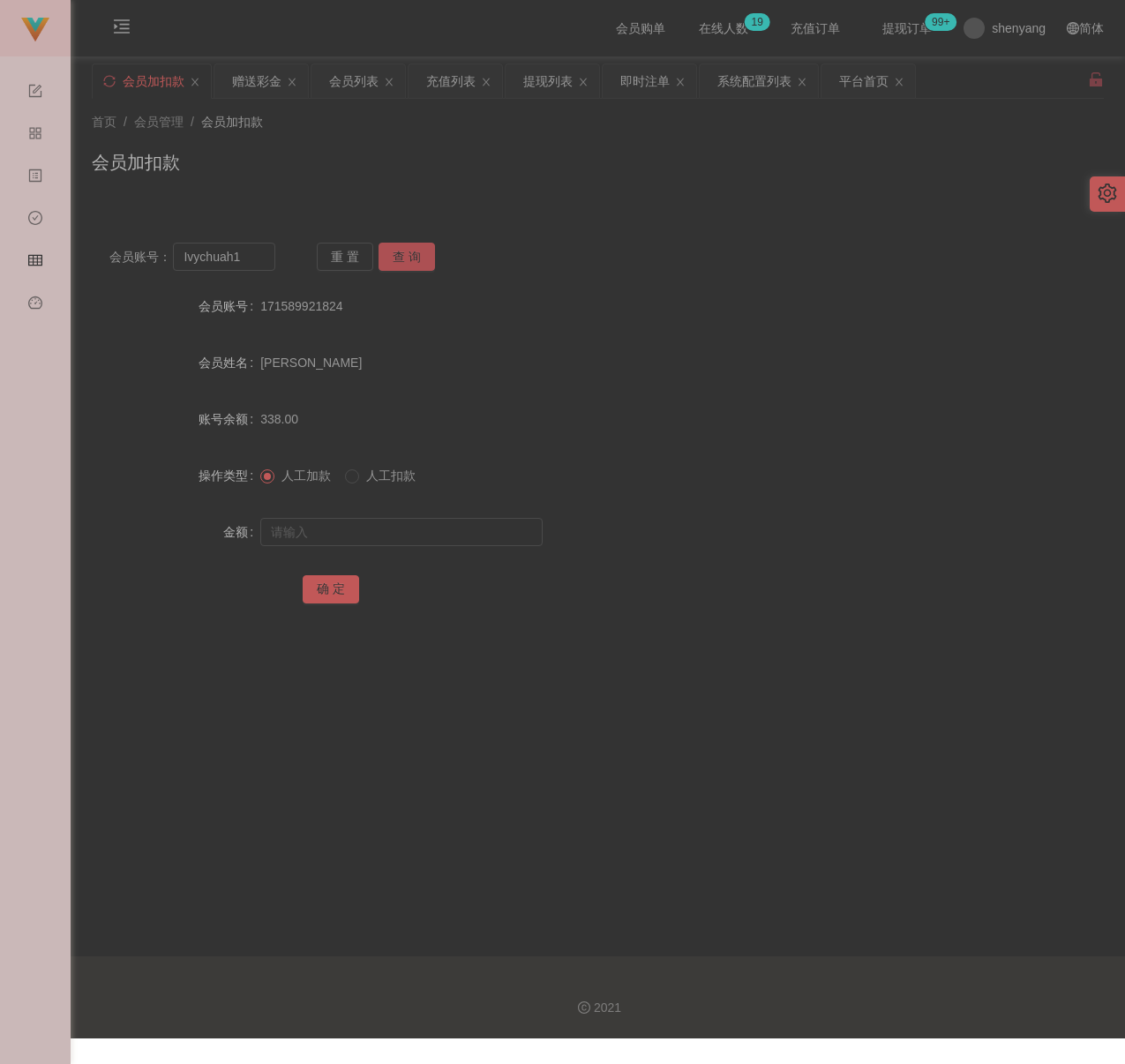
click at [406, 260] on button "查 询" at bounding box center [406, 256] width 56 height 28
click at [434, 541] on input "text" at bounding box center [401, 532] width 282 height 28
click at [342, 533] on input "text" at bounding box center [401, 532] width 282 height 28
paste input "2000"
type input "2000"
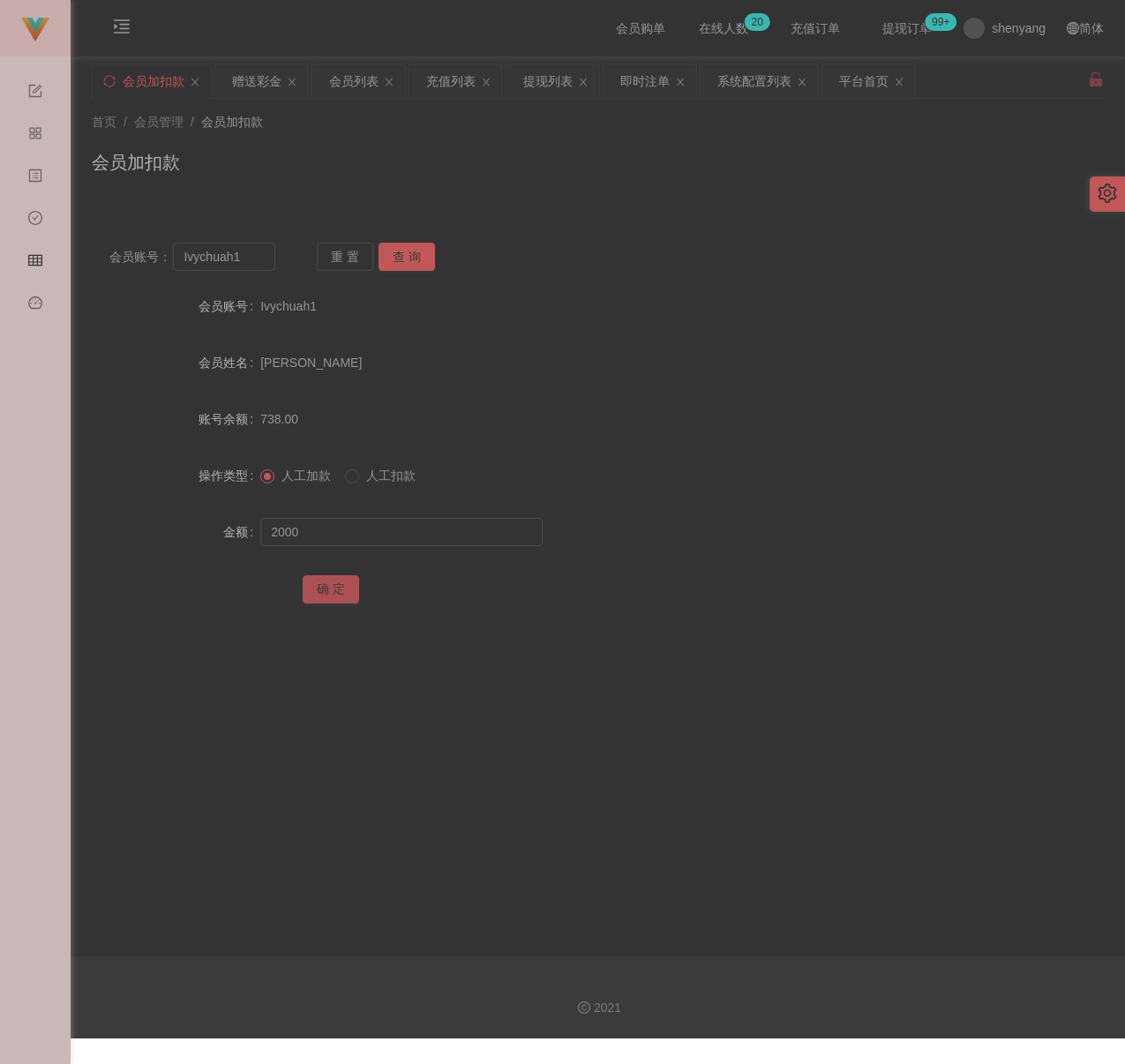
click at [336, 596] on button "确 定" at bounding box center [330, 589] width 56 height 28
click at [350, 119] on div "首页 / 会员管理 / 会员加扣款 /" at bounding box center [597, 122] width 1012 height 19
click at [348, 80] on div "会员列表" at bounding box center [354, 82] width 49 height 33
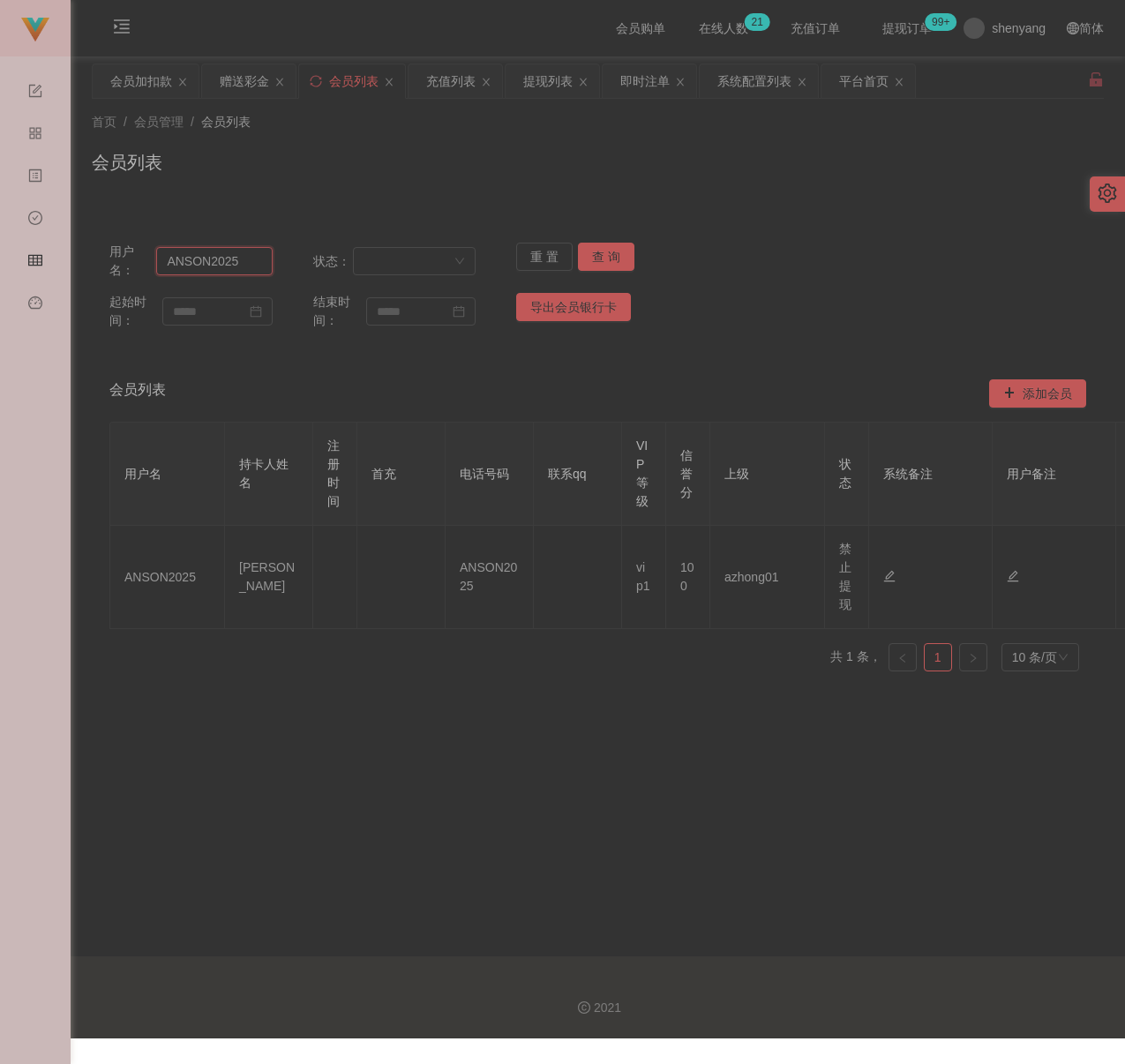
click at [242, 263] on input "ANSON2025" at bounding box center [214, 260] width 116 height 28
paste input "171589921824"
type input "171589921824"
click at [618, 254] on button "查 询" at bounding box center [605, 256] width 56 height 28
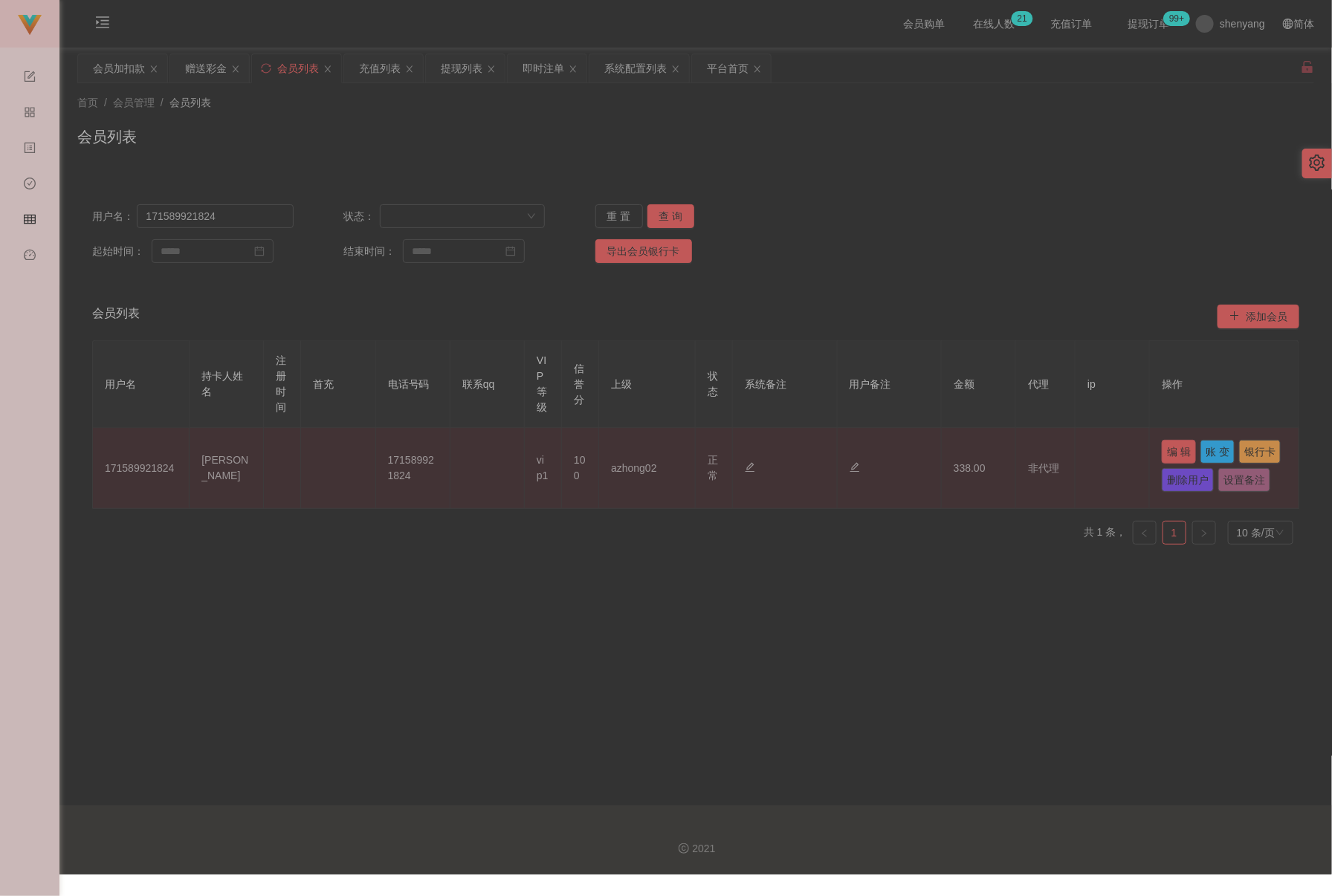
click at [956, 450] on button "编 辑" at bounding box center [1178, 452] width 34 height 24
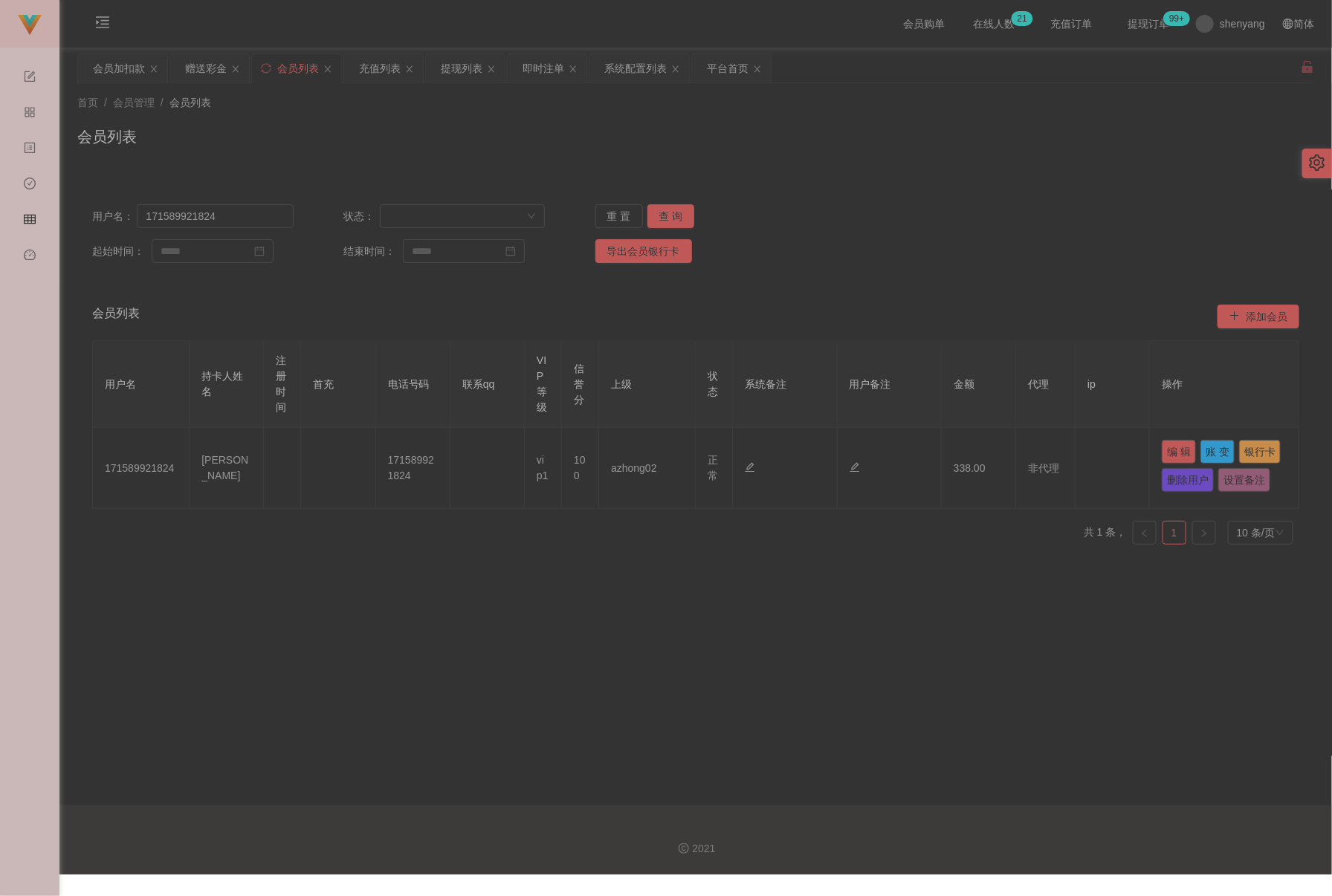
type input "171589921824"
type input "[PERSON_NAME]"
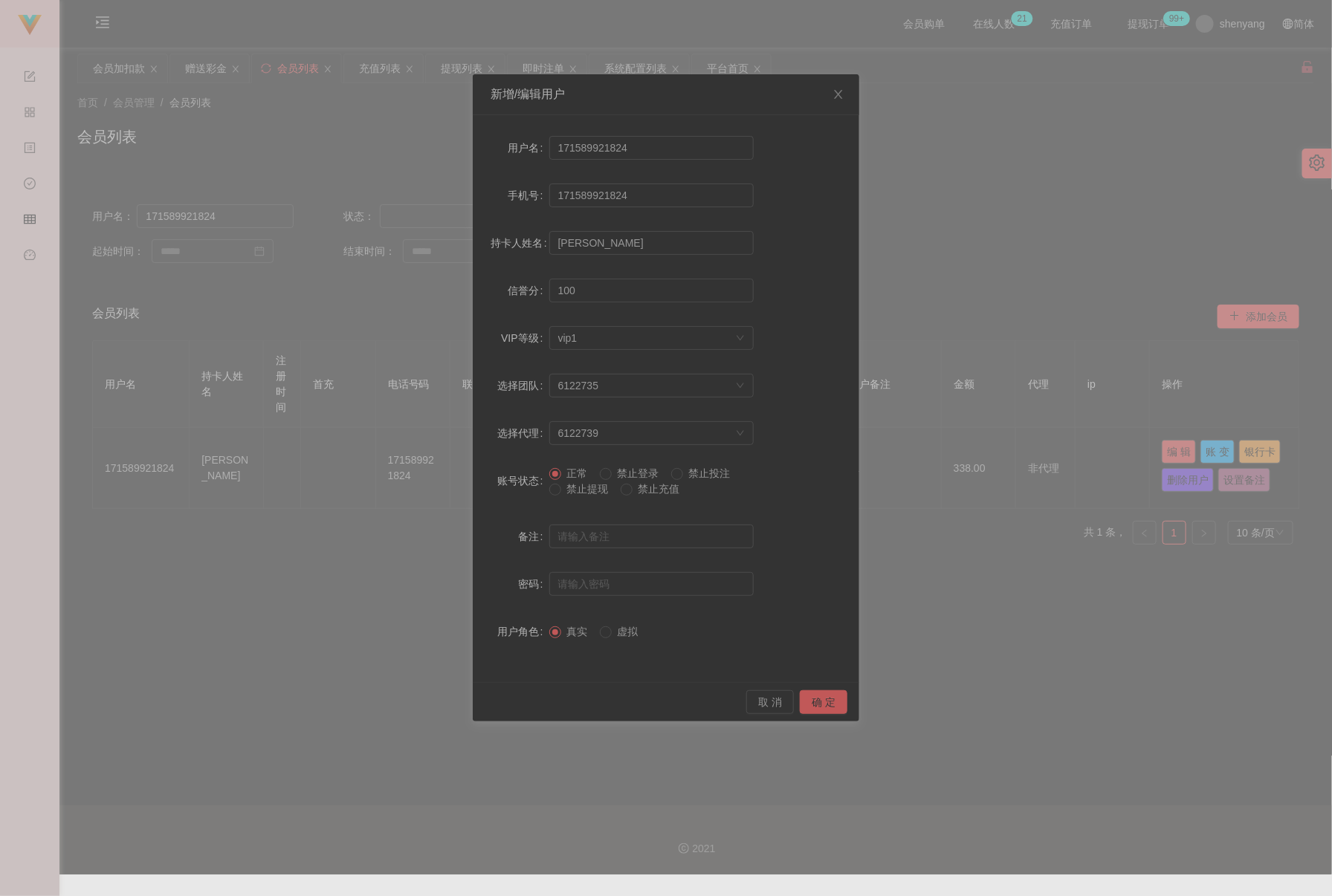
click at [587, 493] on span "禁止提现" at bounding box center [587, 489] width 54 height 12
click at [818, 702] on button "确 定" at bounding box center [822, 702] width 47 height 24
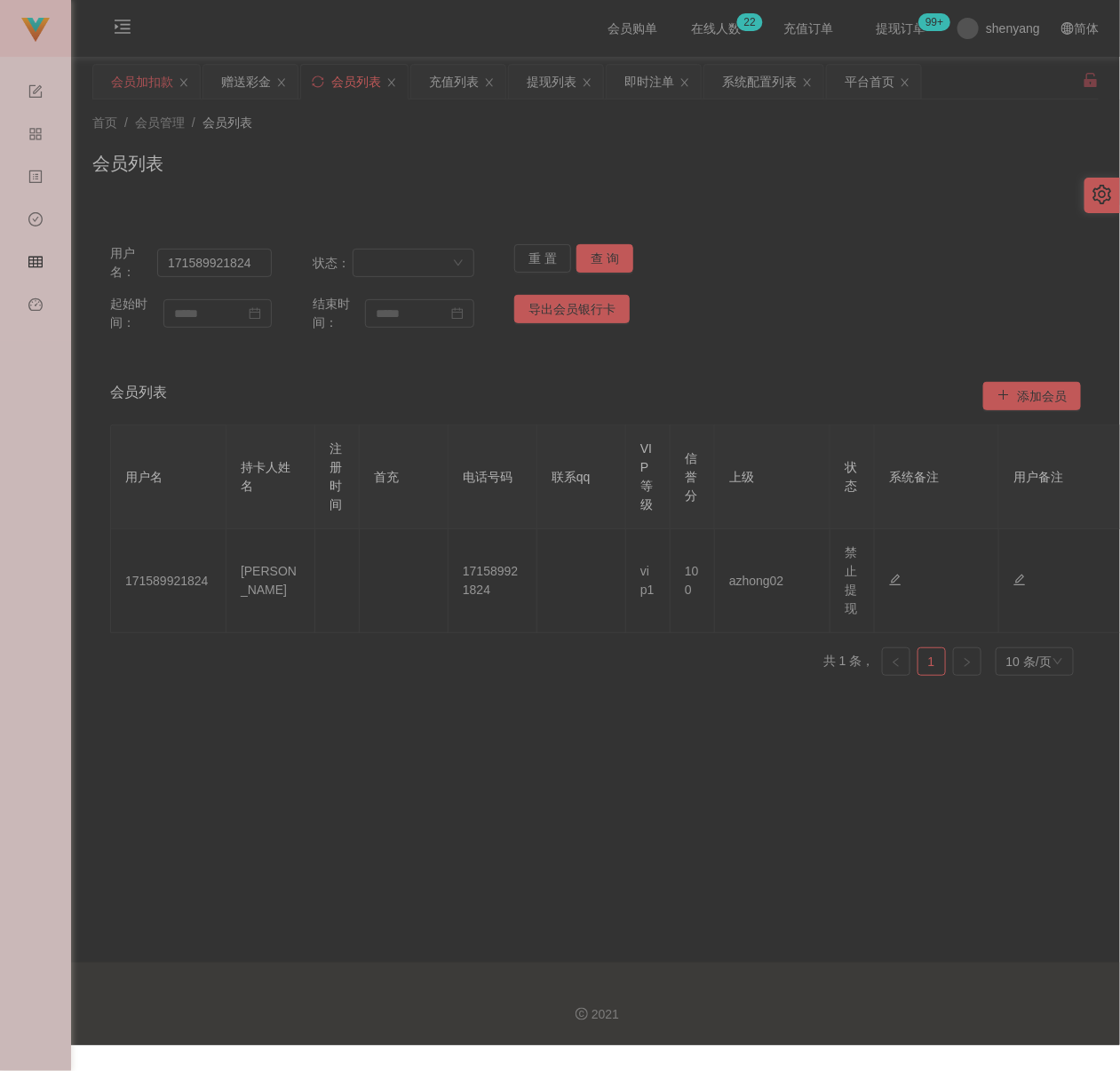
click at [149, 83] on div "会员加扣款" at bounding box center [141, 82] width 62 height 34
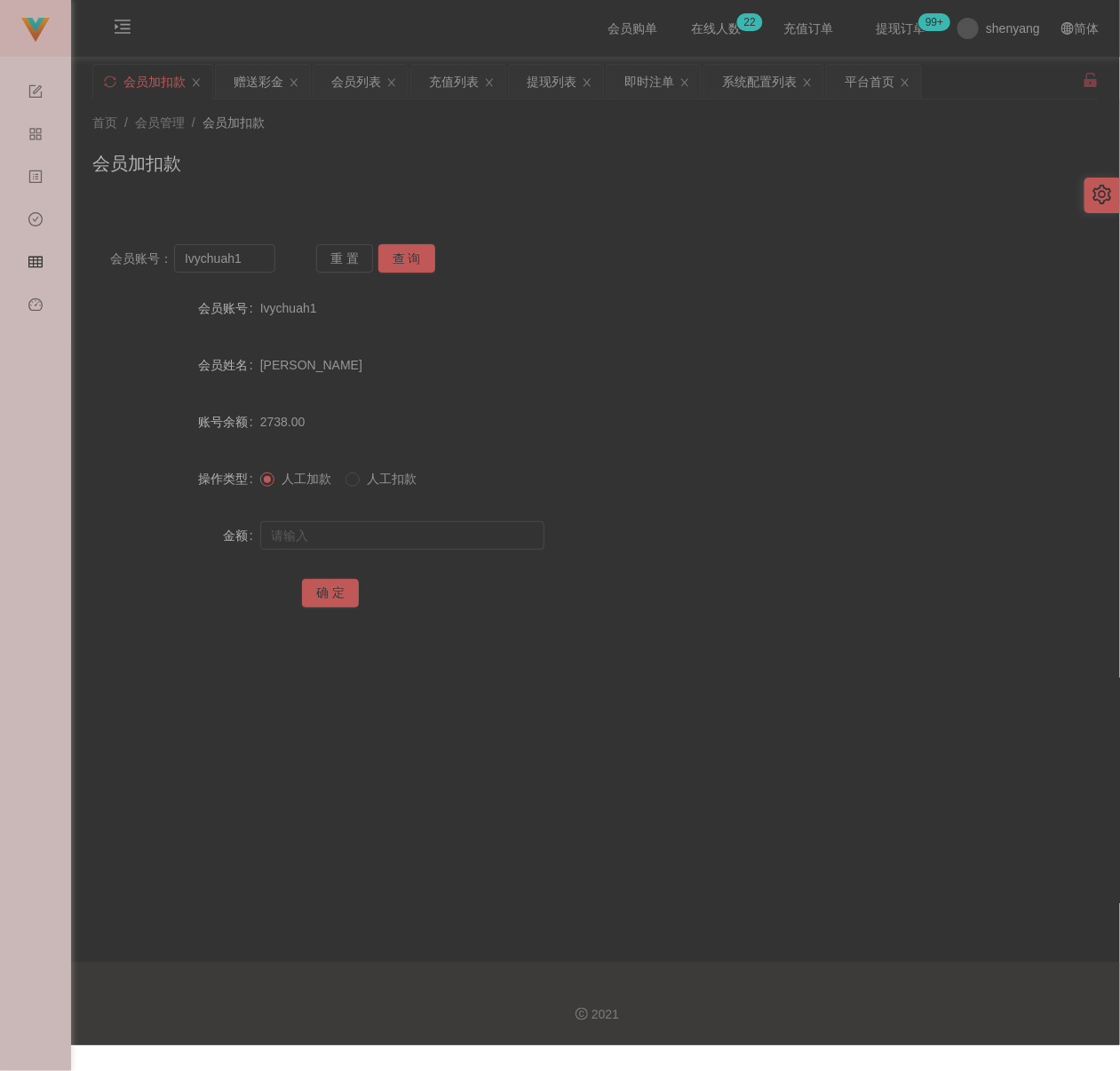
click at [462, 146] on div "首页 / 会员管理 / 会员加扣款 / 会员加扣款" at bounding box center [595, 152] width 1006 height 77
click at [261, 261] on input "Ivychuah1" at bounding box center [223, 258] width 100 height 29
paste input "Fong123"
type input "Fong123"
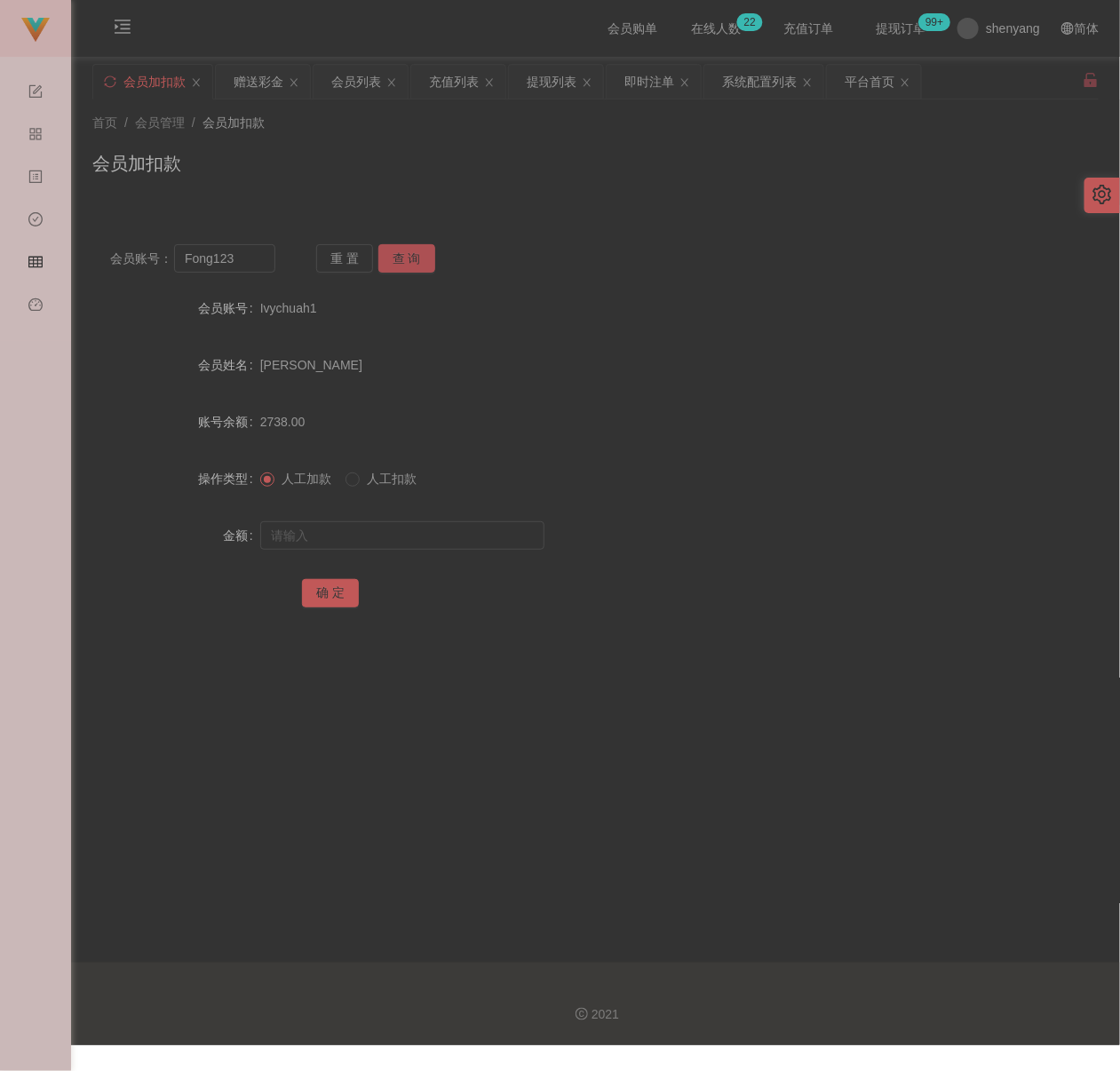
click at [405, 258] on button "查 询" at bounding box center [406, 258] width 56 height 29
click at [387, 537] on input "text" at bounding box center [401, 535] width 284 height 29
click at [407, 537] on input "text" at bounding box center [401, 535] width 284 height 29
paste input "200"
type input "200"
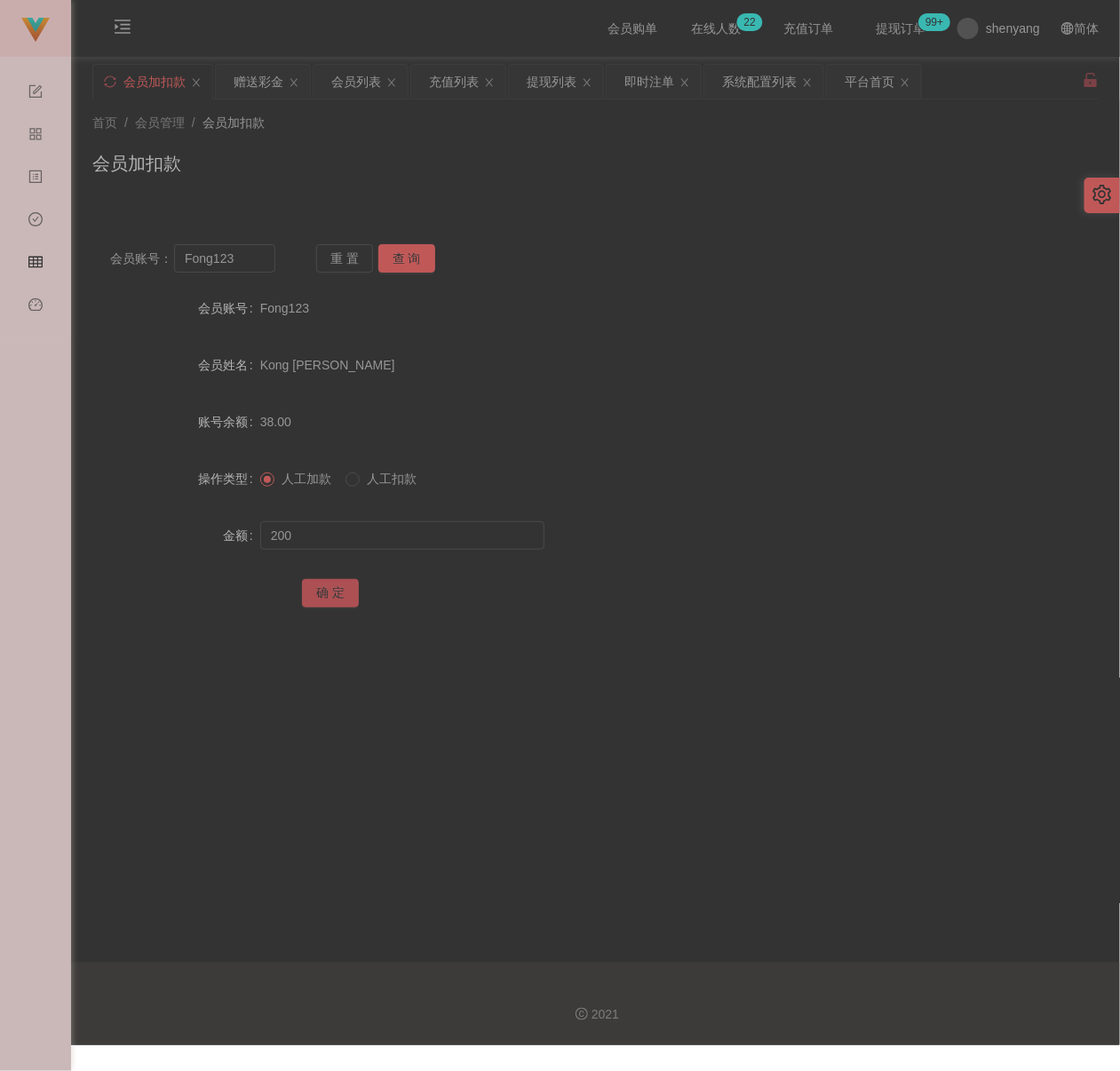
click at [320, 599] on button "确 定" at bounding box center [329, 593] width 56 height 29
